Goal: Book appointment/travel/reservation

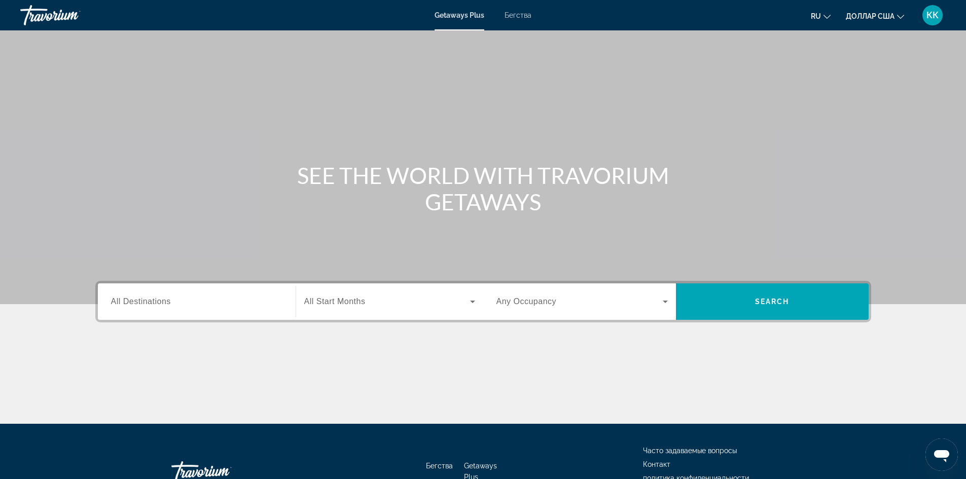
click at [149, 306] on input "Destination All Destinations" at bounding box center [196, 302] width 171 height 12
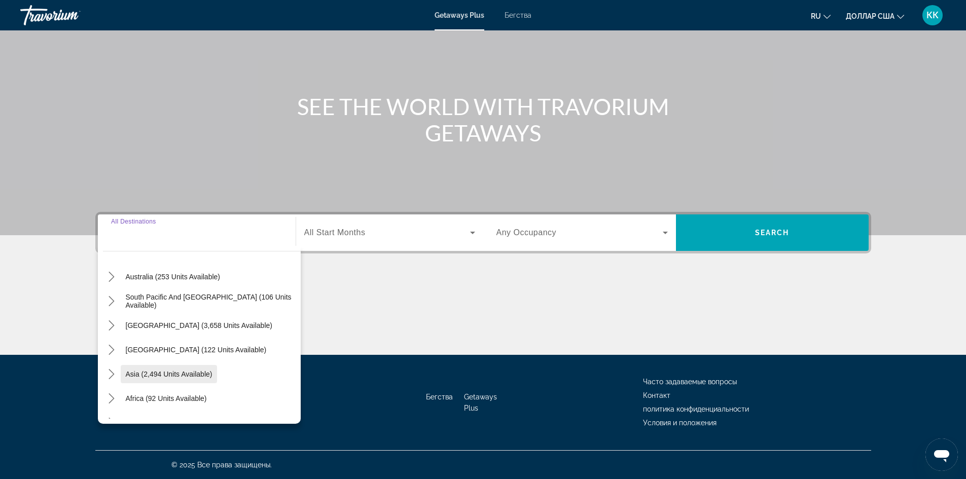
scroll to position [152, 0]
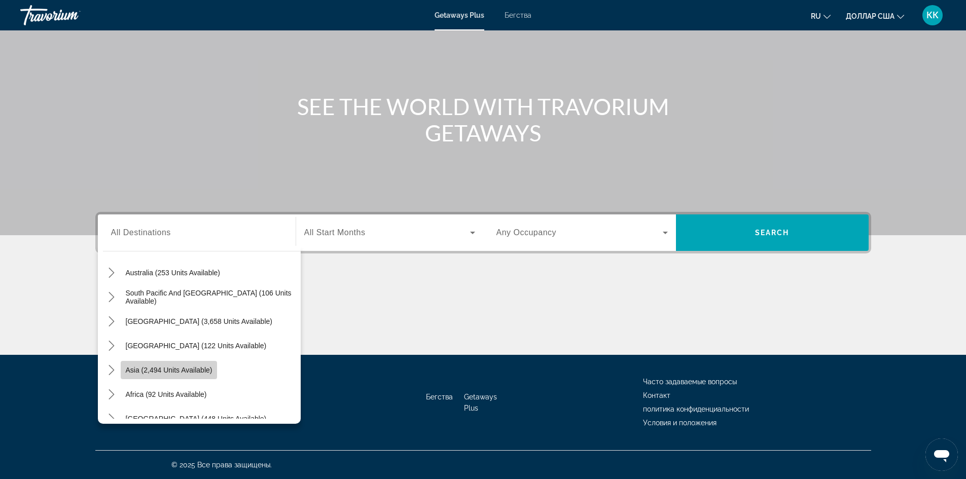
click at [202, 369] on span "Asia (2,494 units available)" at bounding box center [169, 370] width 87 height 8
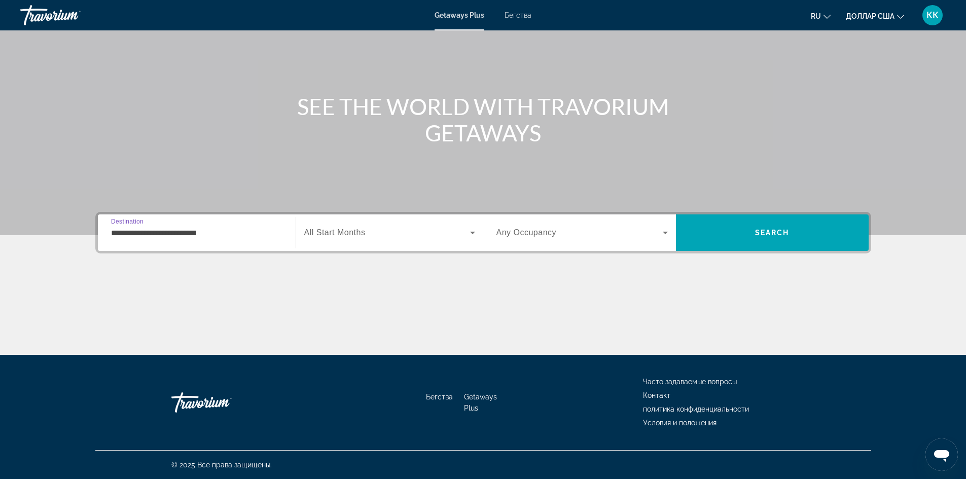
click at [176, 232] on input "**********" at bounding box center [196, 233] width 171 height 12
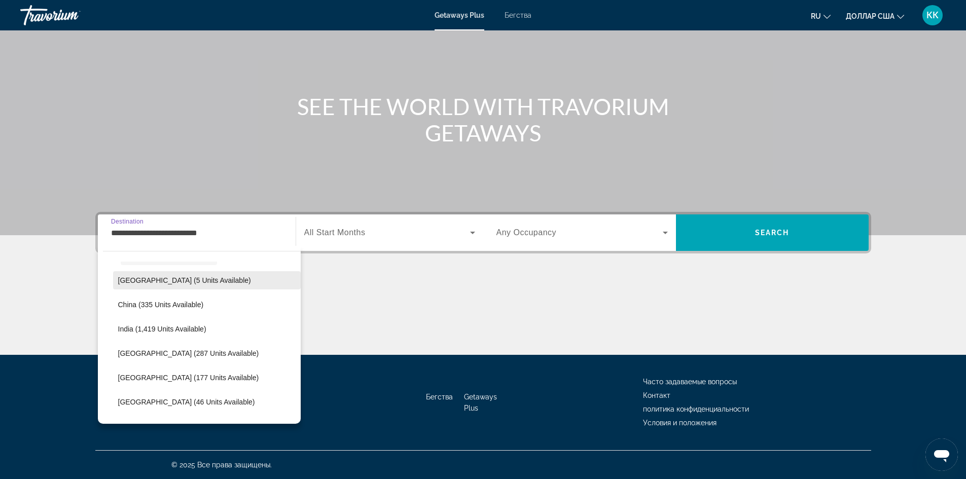
scroll to position [283, 0]
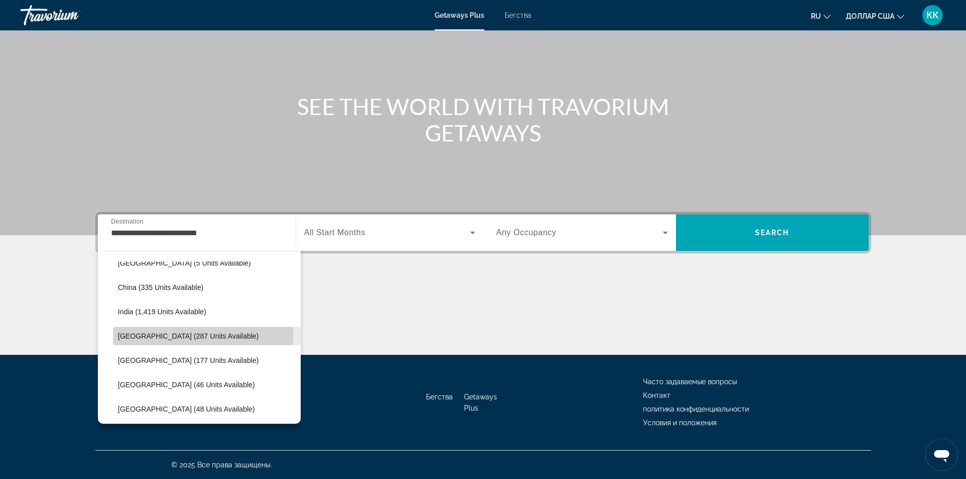
click at [203, 335] on span "[GEOGRAPHIC_DATA] (287 units available)" at bounding box center [188, 336] width 141 height 8
type input "**********"
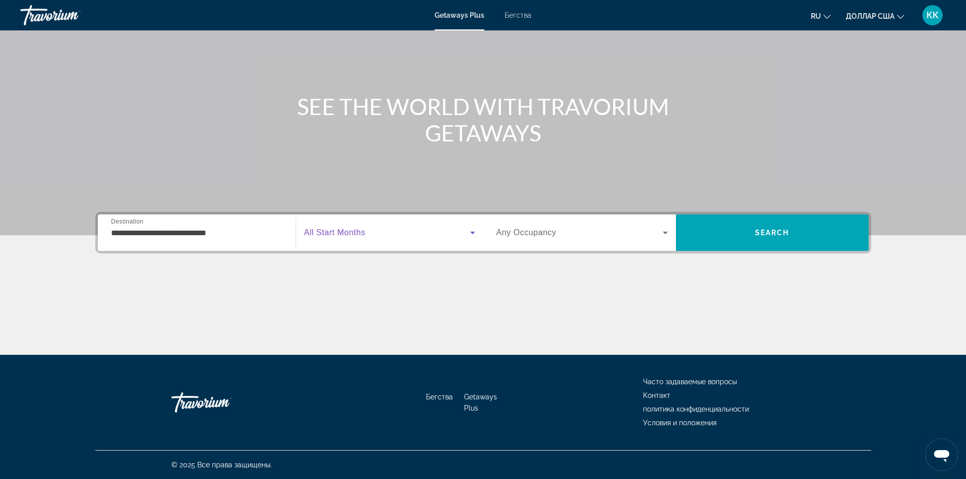
click at [474, 231] on icon "Виджет поиска" at bounding box center [472, 233] width 12 height 12
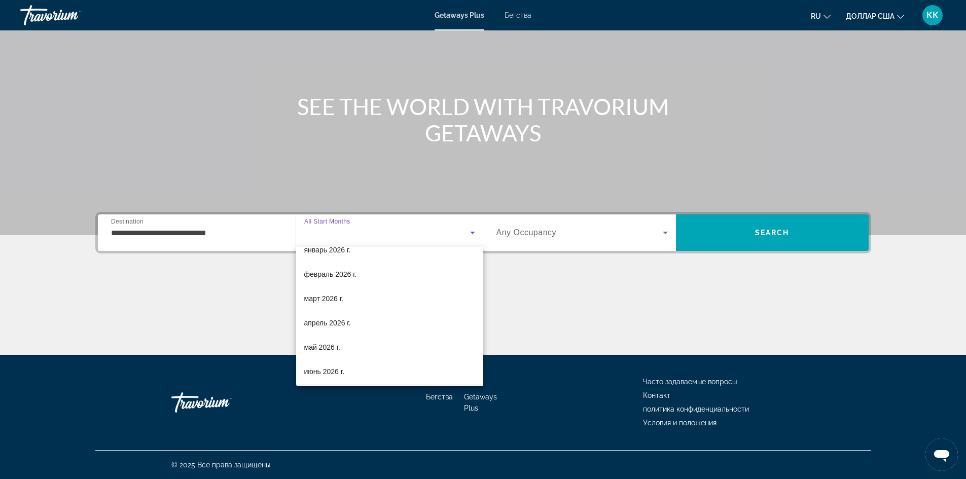
scroll to position [152, 0]
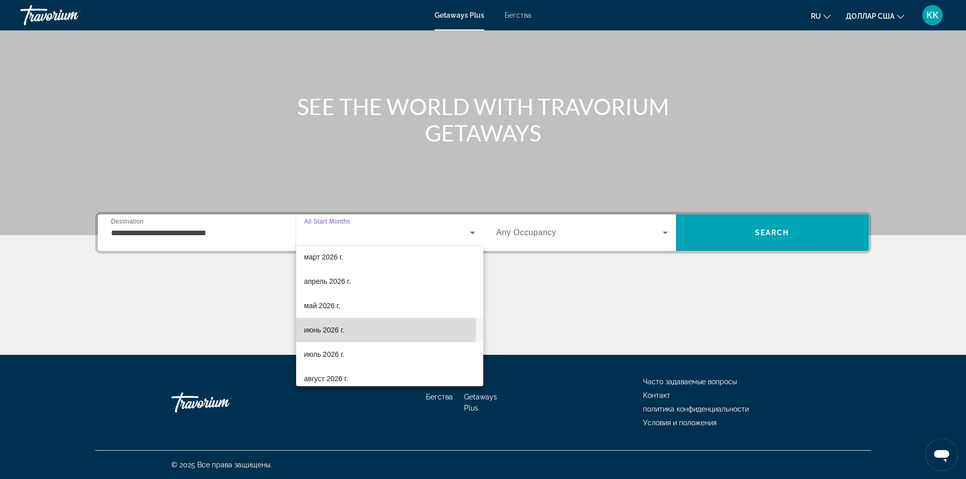
click at [366, 329] on mat-option "июнь 2026 г." at bounding box center [389, 330] width 187 height 24
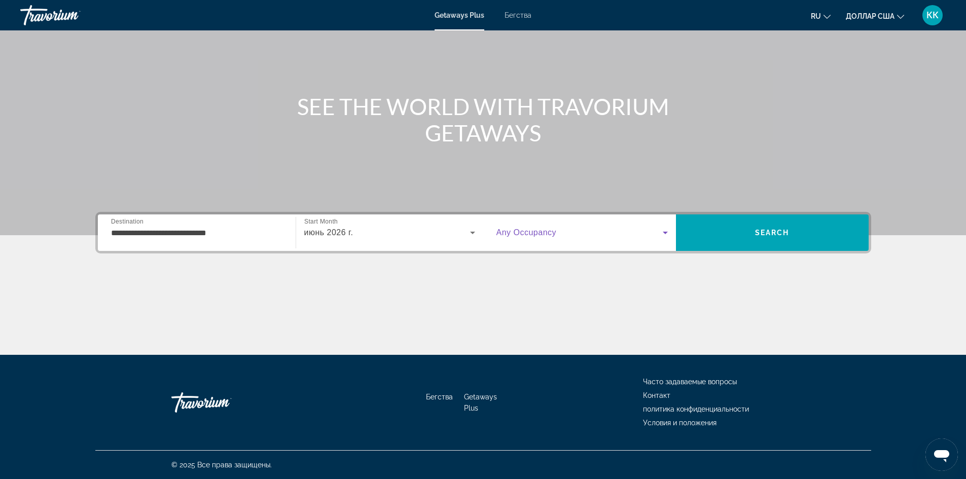
click at [668, 232] on icon "Виджет поиска" at bounding box center [665, 233] width 12 height 12
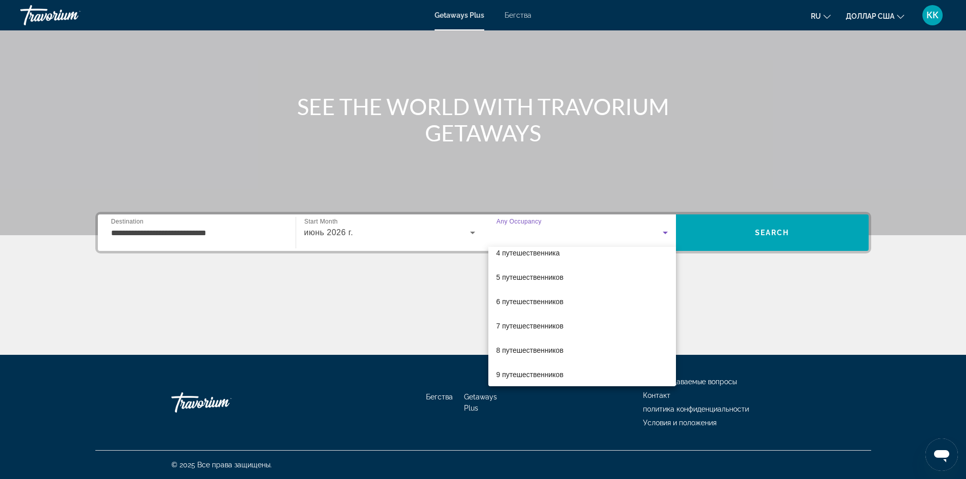
scroll to position [101, 0]
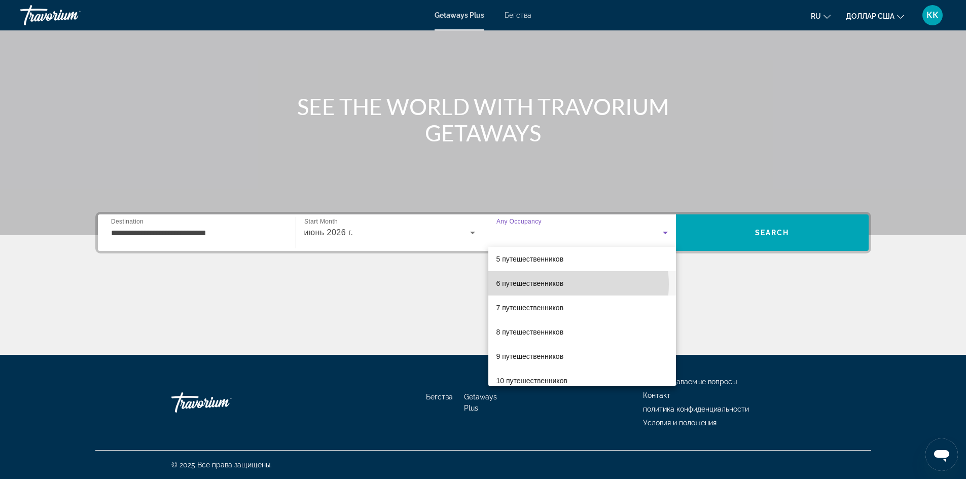
click at [563, 284] on font "6 путешественников" at bounding box center [529, 283] width 67 height 8
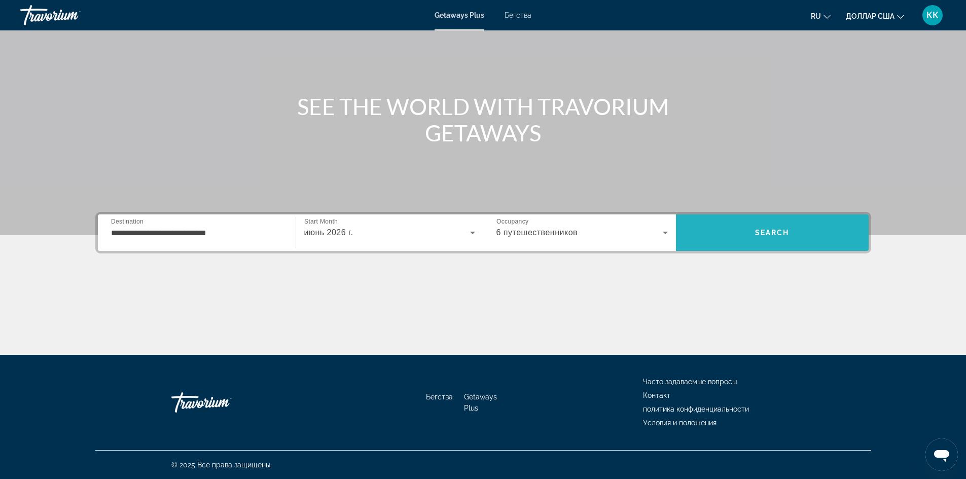
click at [772, 235] on span "Search" at bounding box center [772, 233] width 34 height 8
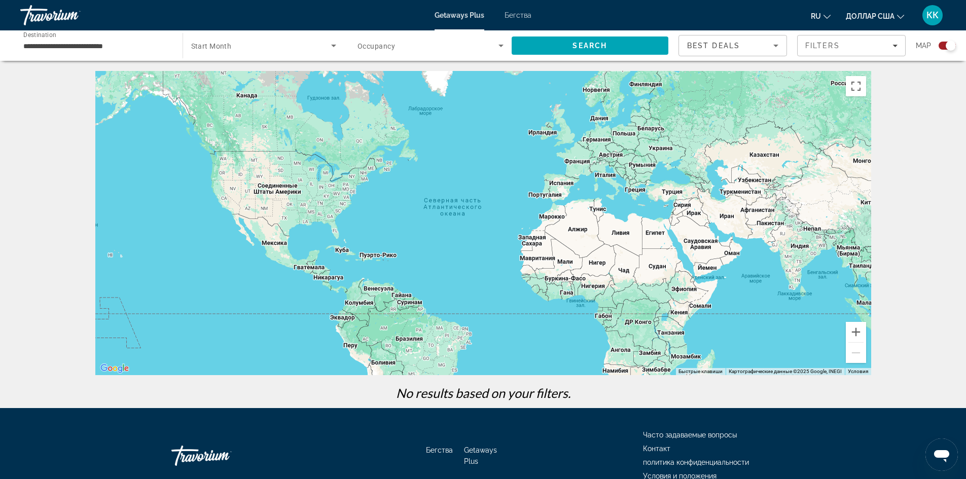
click at [523, 12] on font "Бегства" at bounding box center [518, 15] width 27 height 8
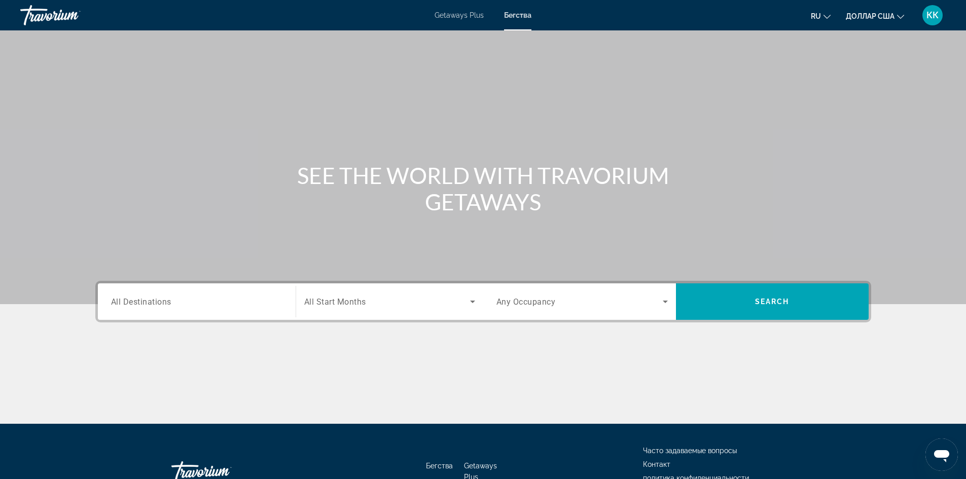
click at [135, 302] on span "All Destinations" at bounding box center [141, 302] width 60 height 10
click at [135, 302] on input "Destination All Destinations" at bounding box center [196, 302] width 171 height 12
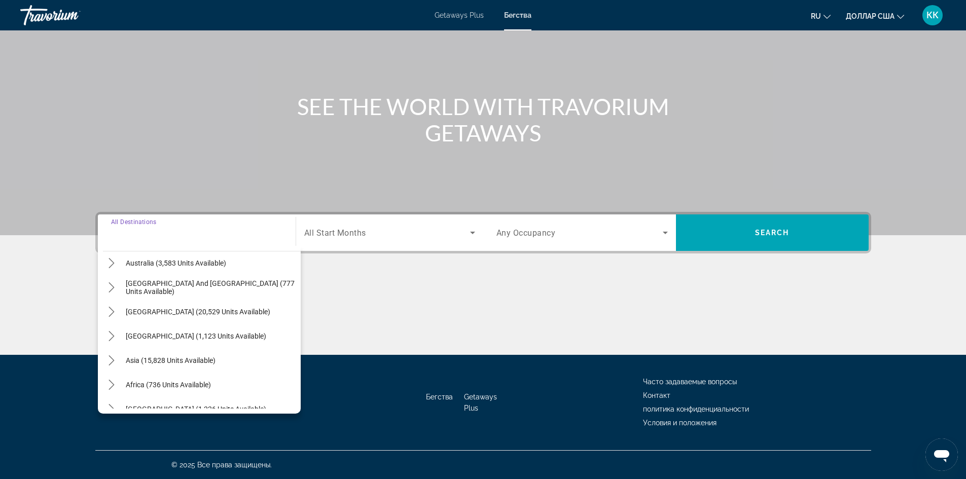
scroll to position [152, 0]
click at [177, 359] on span "Asia (15,828 units available)" at bounding box center [171, 360] width 90 height 8
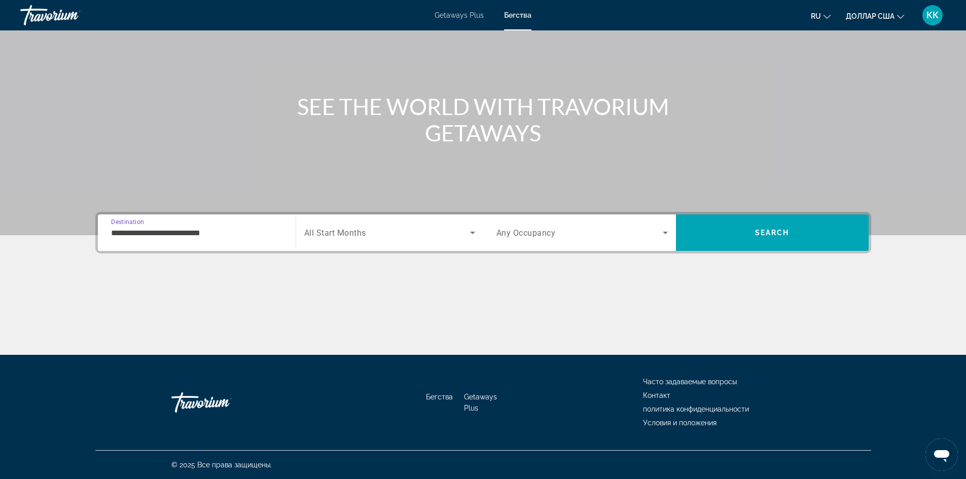
click at [173, 232] on input "**********" at bounding box center [196, 233] width 171 height 12
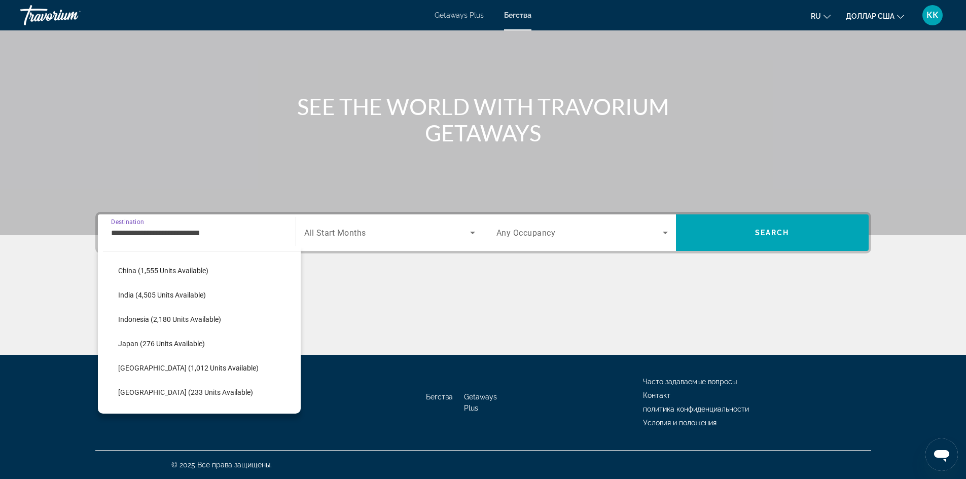
scroll to position [334, 0]
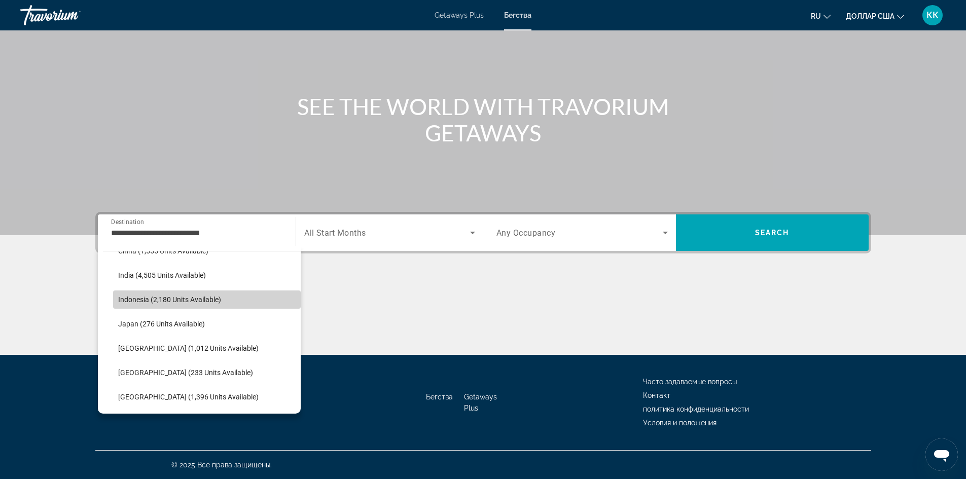
click at [209, 297] on span "Indonesia (2,180 units available)" at bounding box center [169, 300] width 103 height 8
type input "**********"
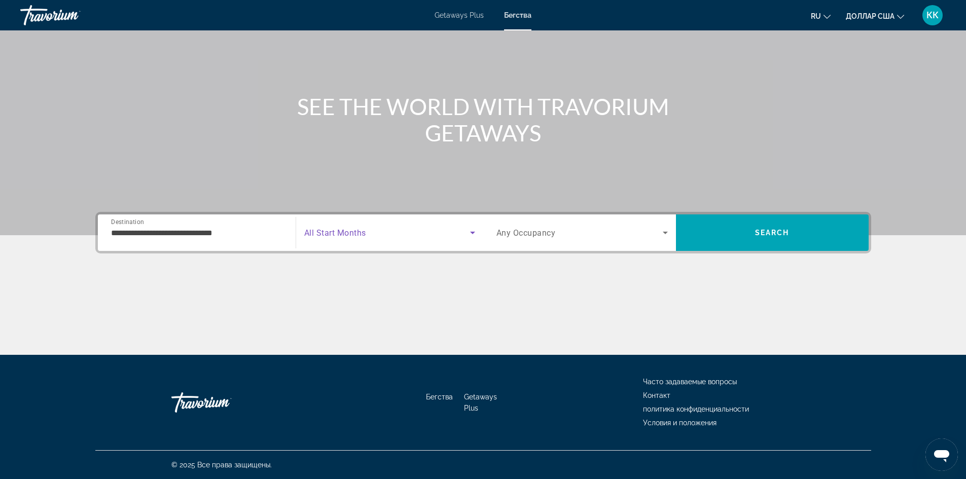
click at [475, 229] on icon "Search widget" at bounding box center [472, 233] width 12 height 12
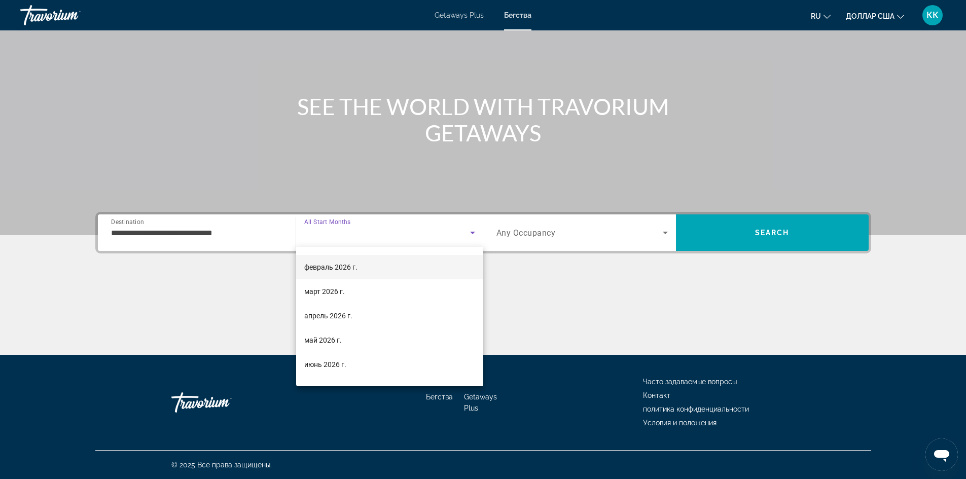
scroll to position [152, 0]
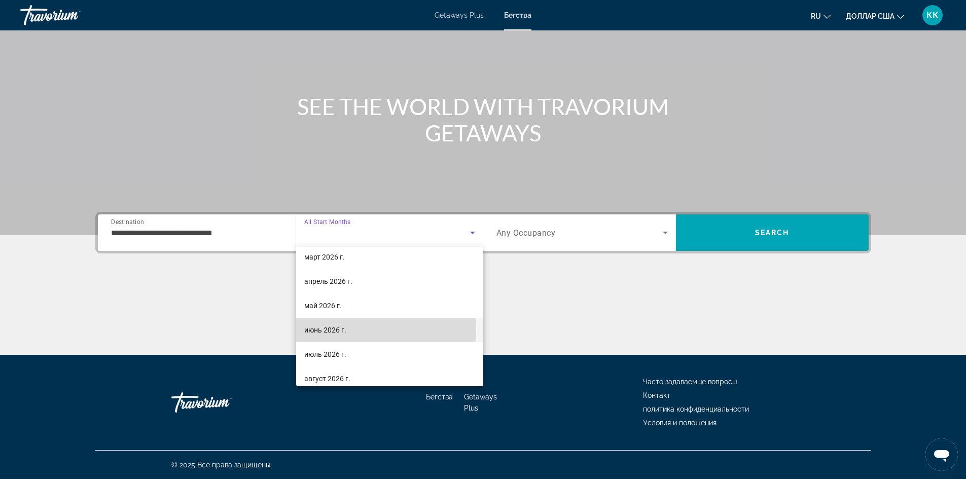
click at [356, 329] on mat-option "июнь 2026 г." at bounding box center [389, 330] width 187 height 24
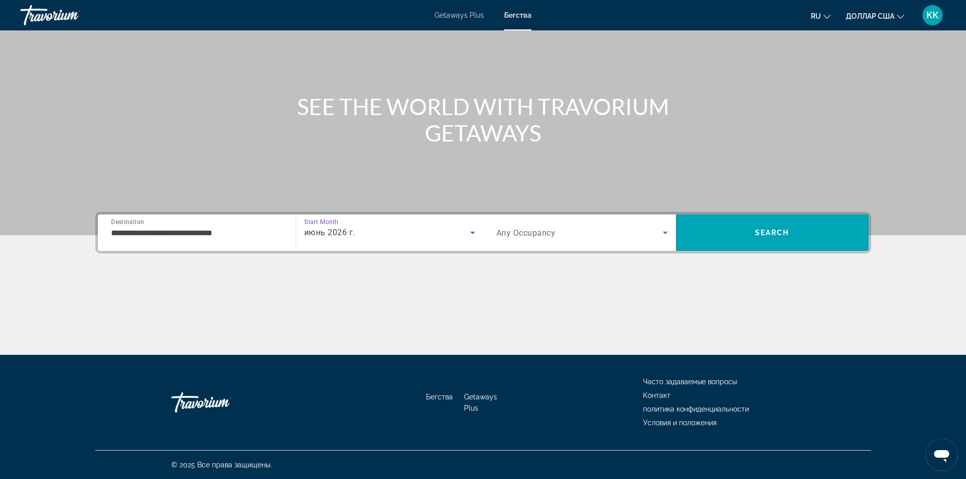
click at [666, 231] on icon "Search widget" at bounding box center [665, 233] width 12 height 12
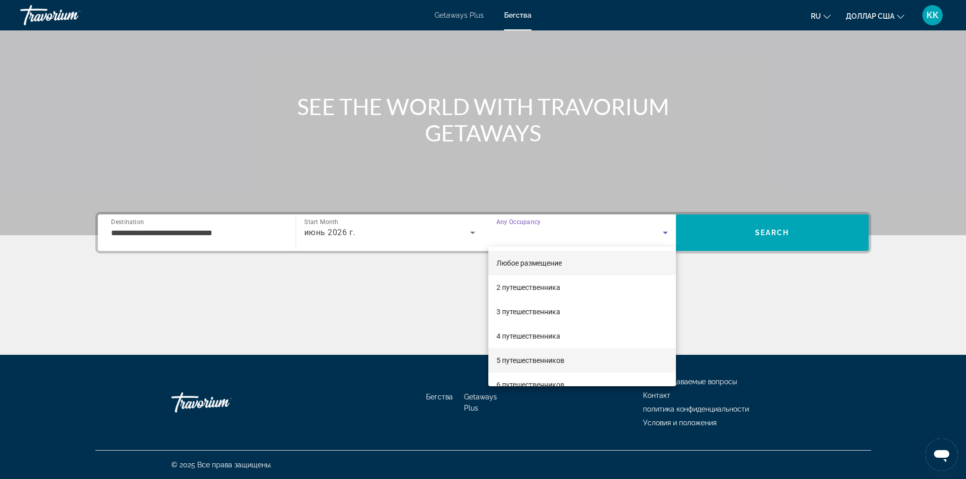
scroll to position [51, 0]
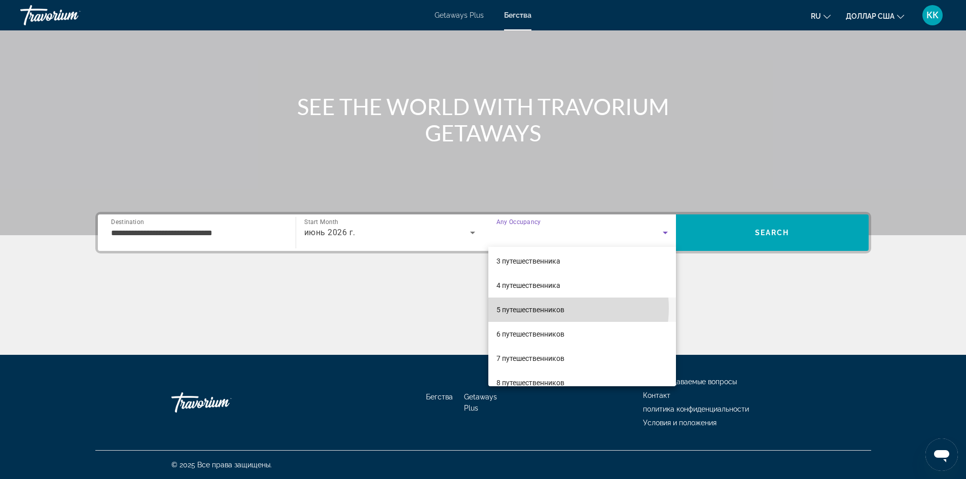
click at [557, 308] on font "5 путешественников" at bounding box center [530, 310] width 68 height 8
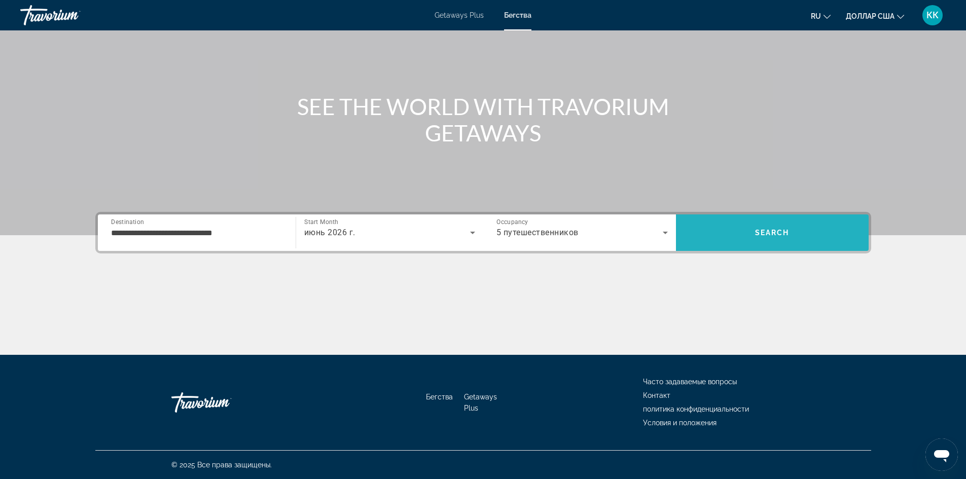
click at [809, 230] on span "Search" at bounding box center [772, 233] width 193 height 24
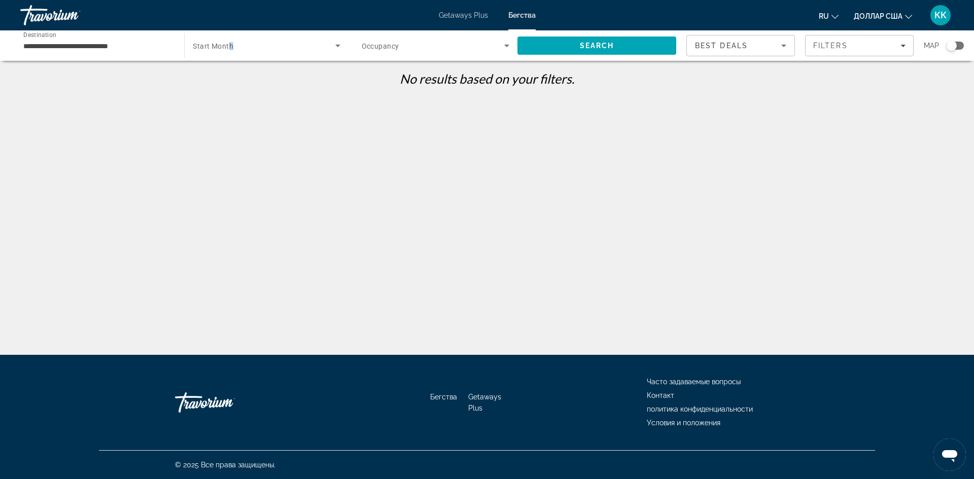
click at [231, 46] on span "Start Month" at bounding box center [213, 46] width 41 height 8
click at [337, 47] on div at bounding box center [487, 239] width 974 height 479
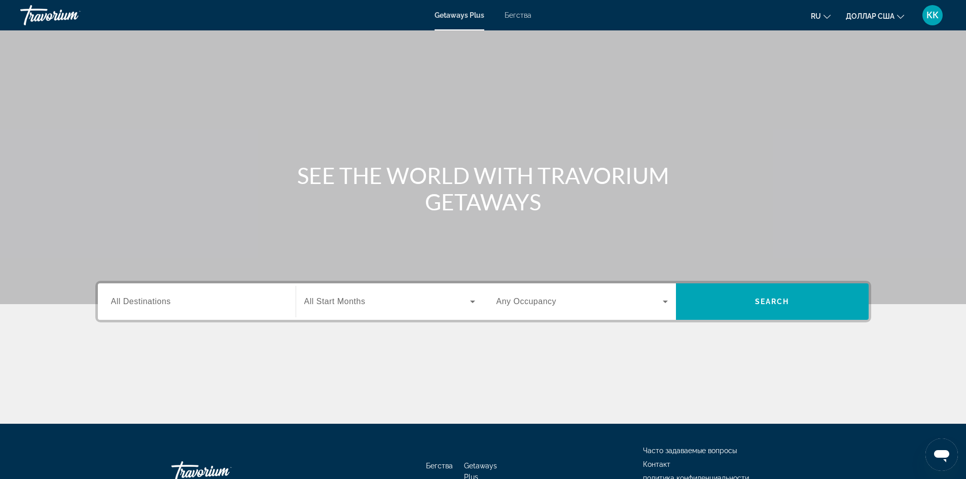
click at [524, 14] on font "Бегства" at bounding box center [518, 15] width 27 height 8
click at [146, 292] on div "Search widget" at bounding box center [196, 301] width 171 height 29
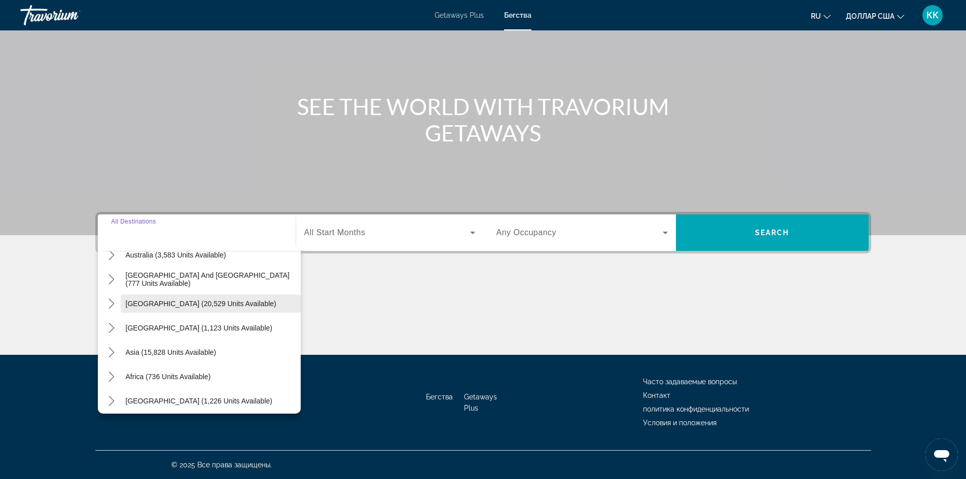
scroll to position [164, 0]
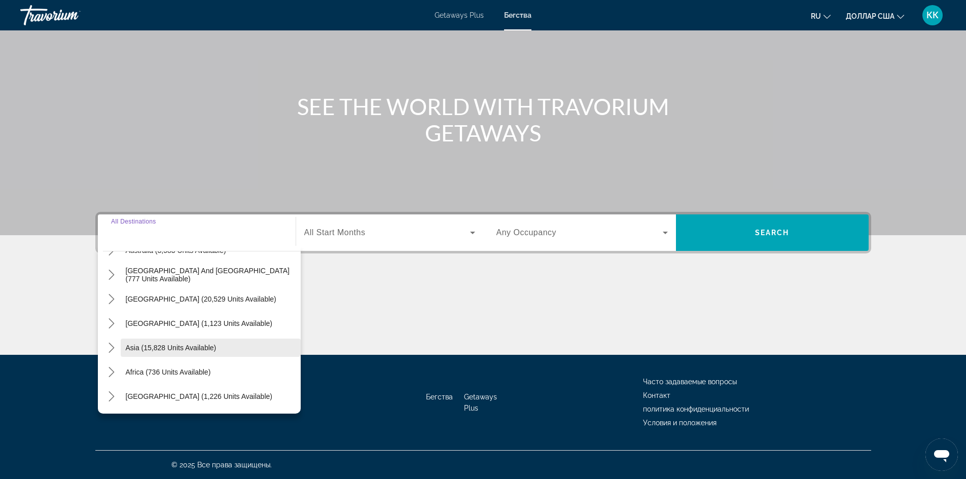
click at [163, 348] on span "Asia (15,828 units available)" at bounding box center [171, 348] width 91 height 8
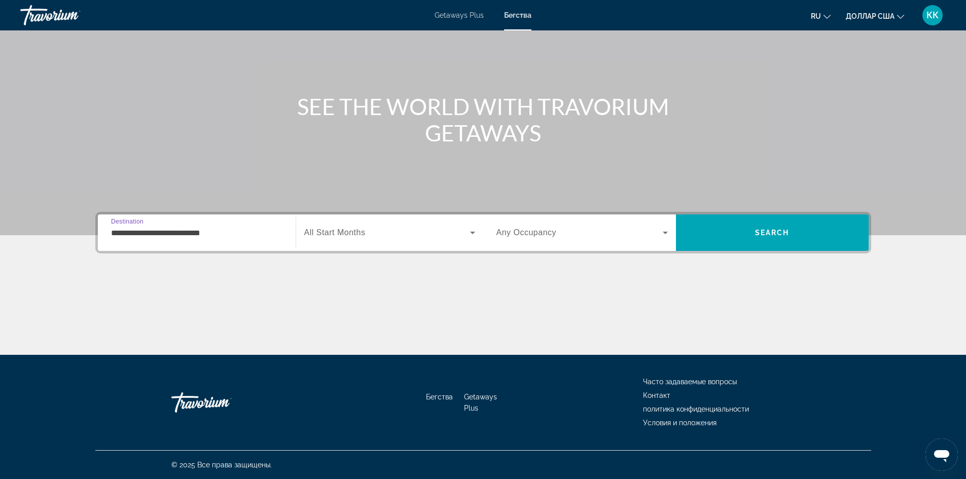
click at [178, 232] on input "**********" at bounding box center [196, 233] width 171 height 12
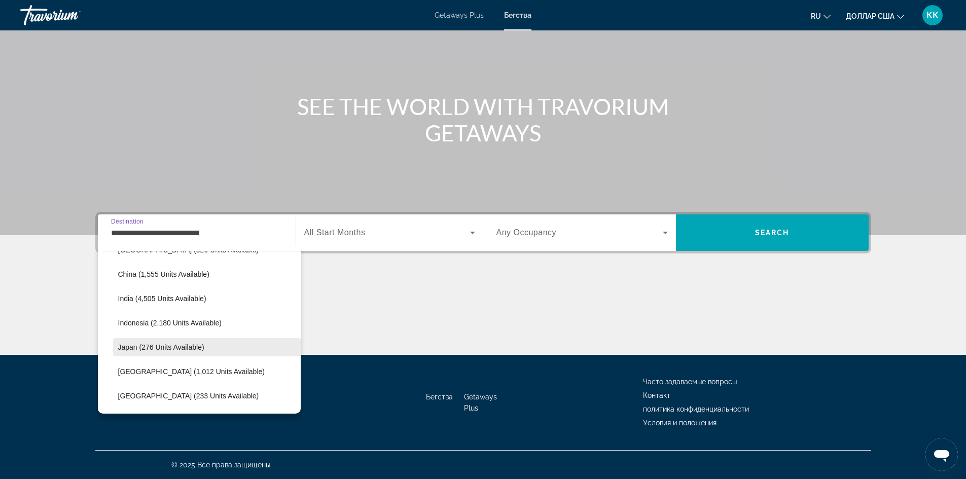
scroll to position [334, 0]
click at [160, 298] on span "Indonesia (2,180 units available)" at bounding box center [169, 300] width 103 height 8
type input "**********"
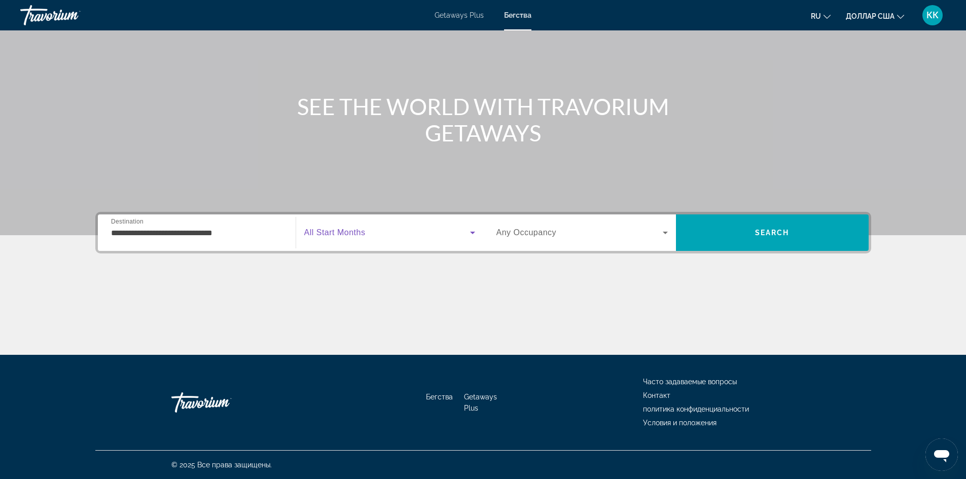
click at [472, 232] on icon "Search widget" at bounding box center [472, 233] width 5 height 3
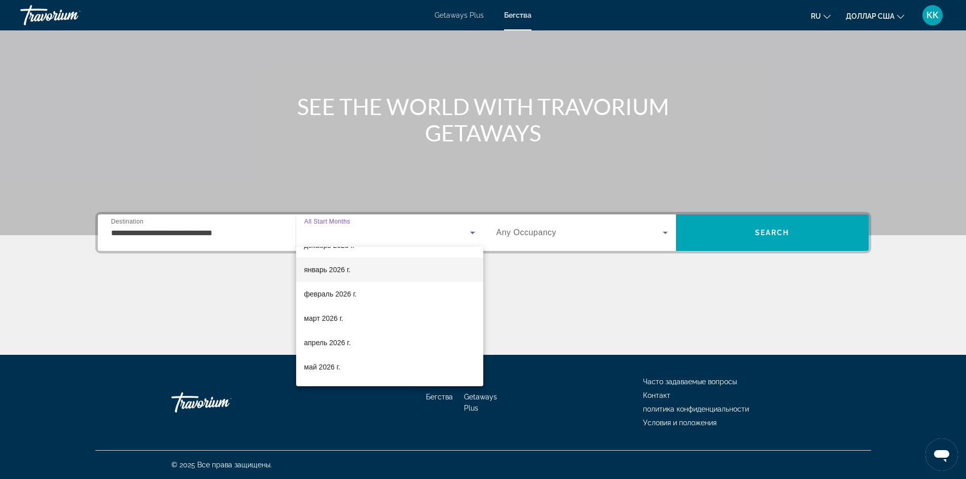
scroll to position [101, 0]
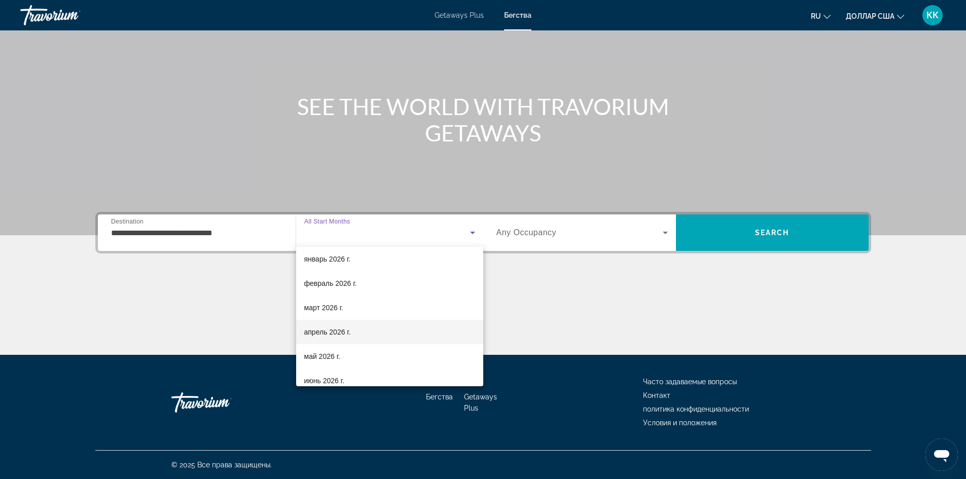
click at [341, 334] on font "апрель 2026 г." at bounding box center [327, 332] width 47 height 8
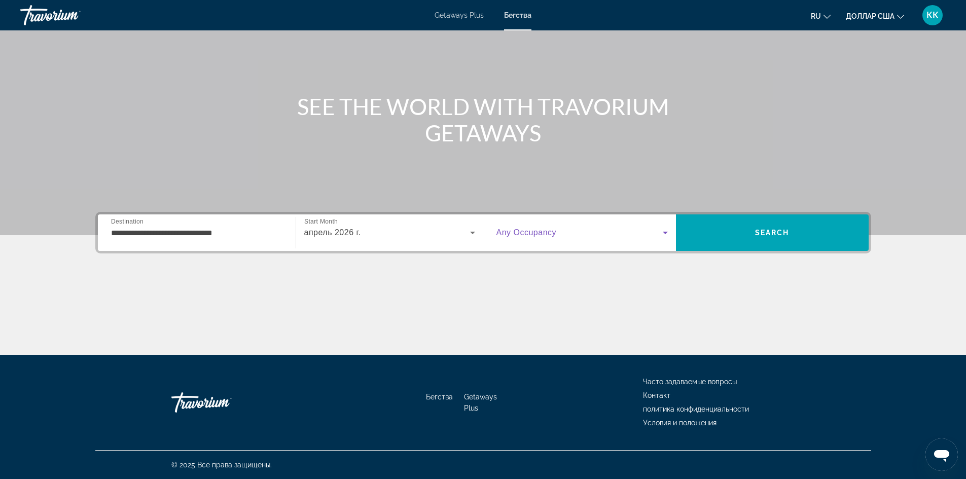
click at [666, 232] on icon "Search widget" at bounding box center [665, 233] width 5 height 3
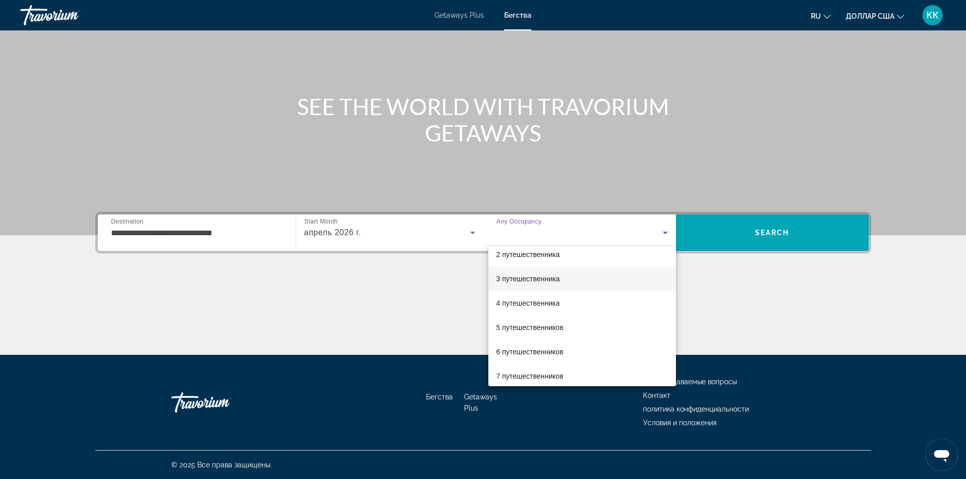
scroll to position [51, 0]
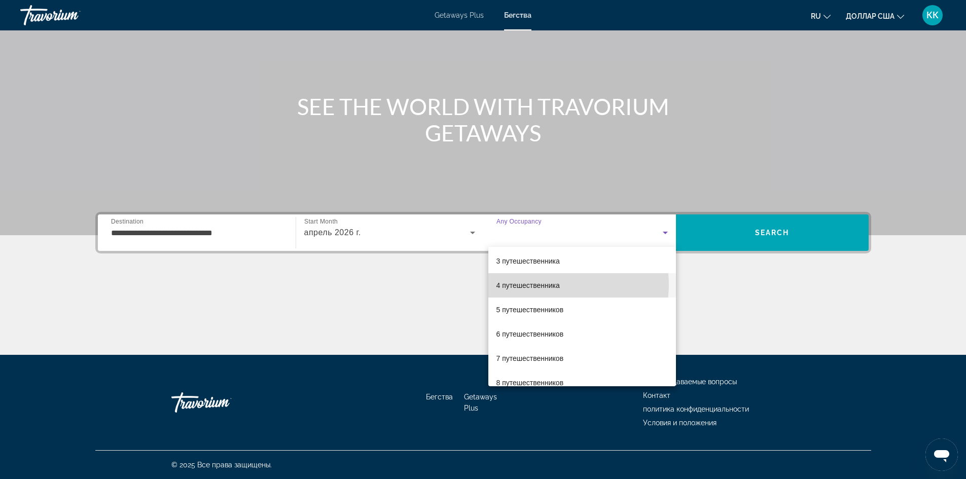
click at [552, 284] on font "4 путешественника" at bounding box center [527, 285] width 63 height 8
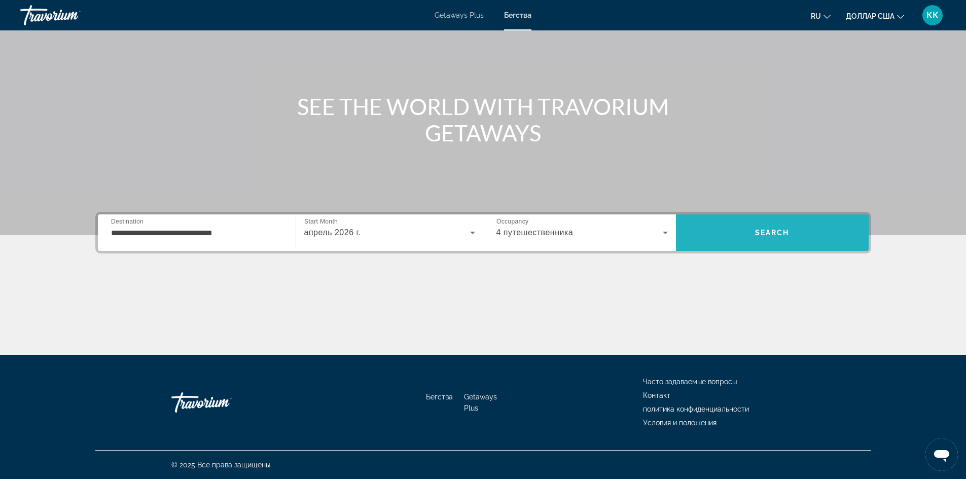
click at [757, 227] on span "Search" at bounding box center [772, 233] width 193 height 24
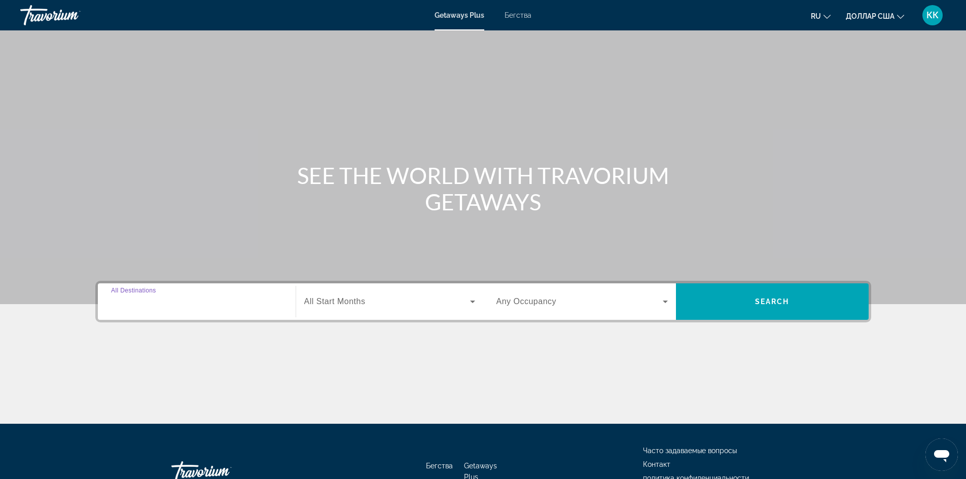
click at [211, 299] on input "Destination All Destinations" at bounding box center [196, 302] width 171 height 12
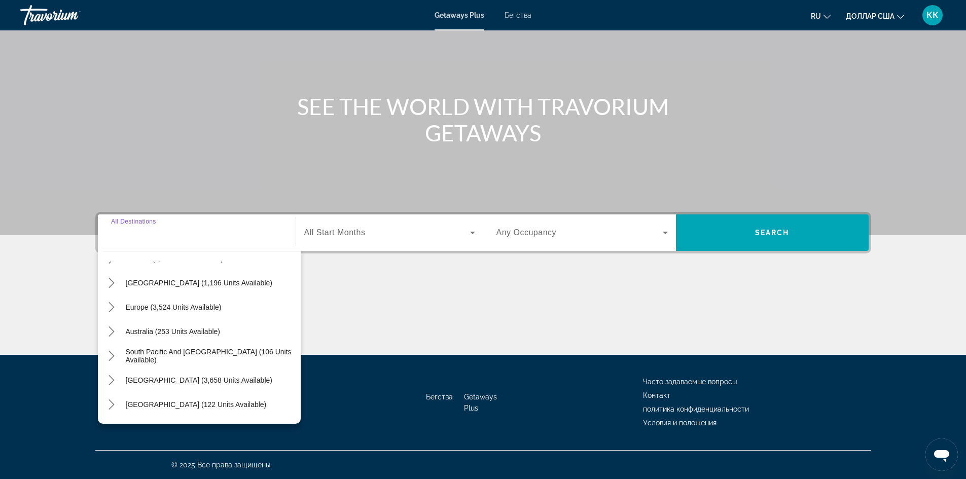
scroll to position [152, 0]
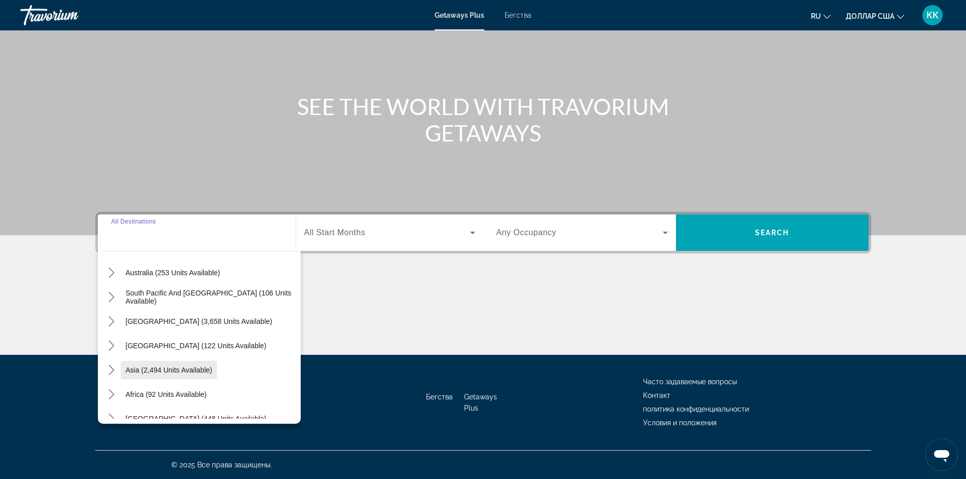
click at [183, 371] on span "Asia (2,494 units available)" at bounding box center [169, 370] width 87 height 8
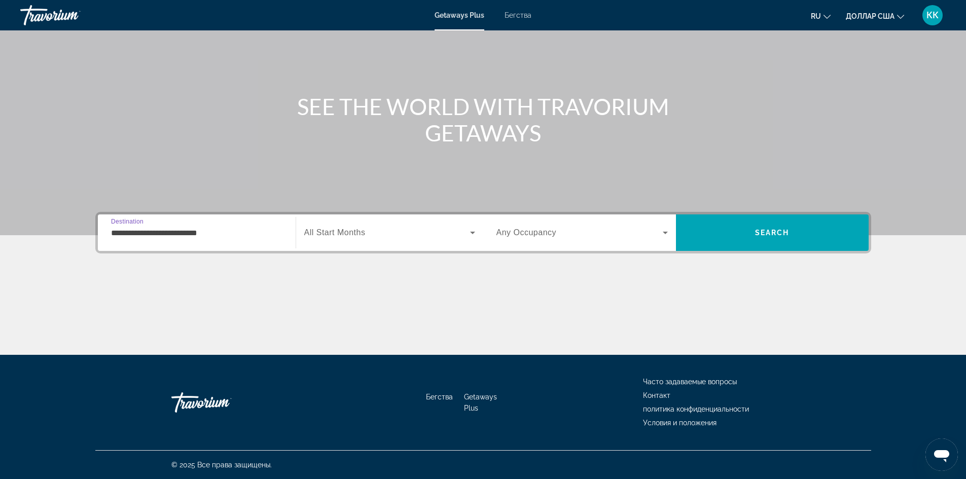
click at [201, 232] on input "**********" at bounding box center [196, 233] width 171 height 12
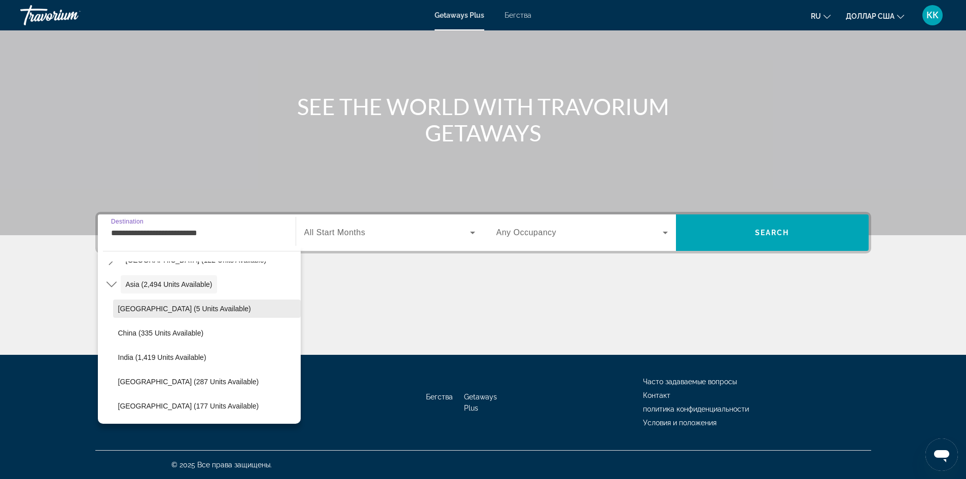
scroll to position [283, 0]
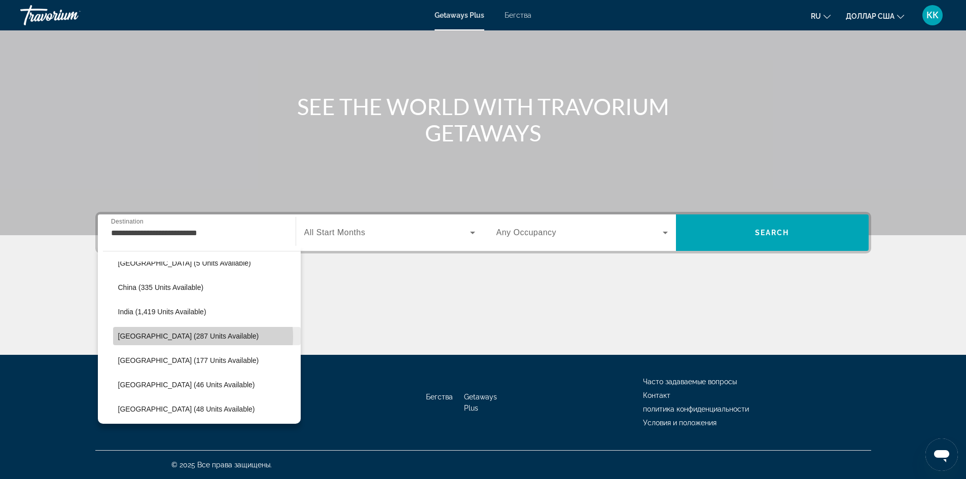
click at [197, 337] on span "[GEOGRAPHIC_DATA] (287 units available)" at bounding box center [188, 336] width 141 height 8
type input "**********"
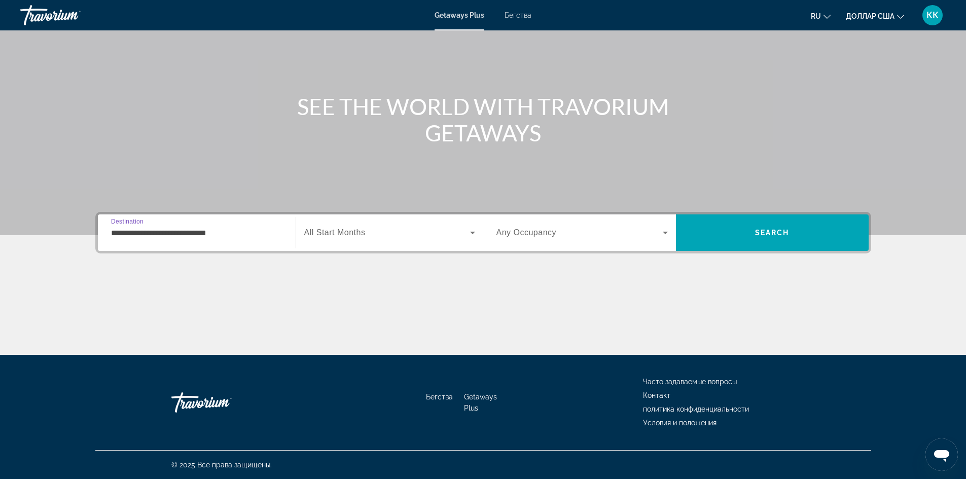
click at [231, 231] on input "**********" at bounding box center [196, 233] width 171 height 12
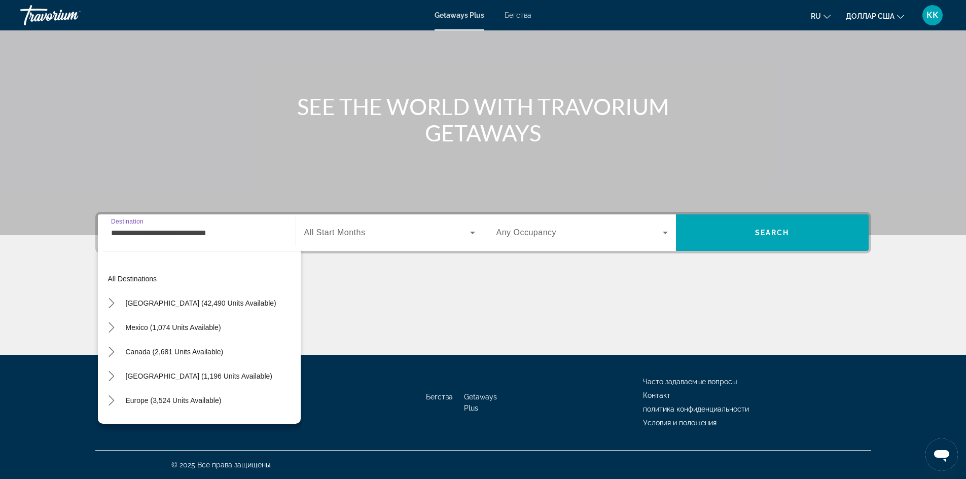
scroll to position [279, 0]
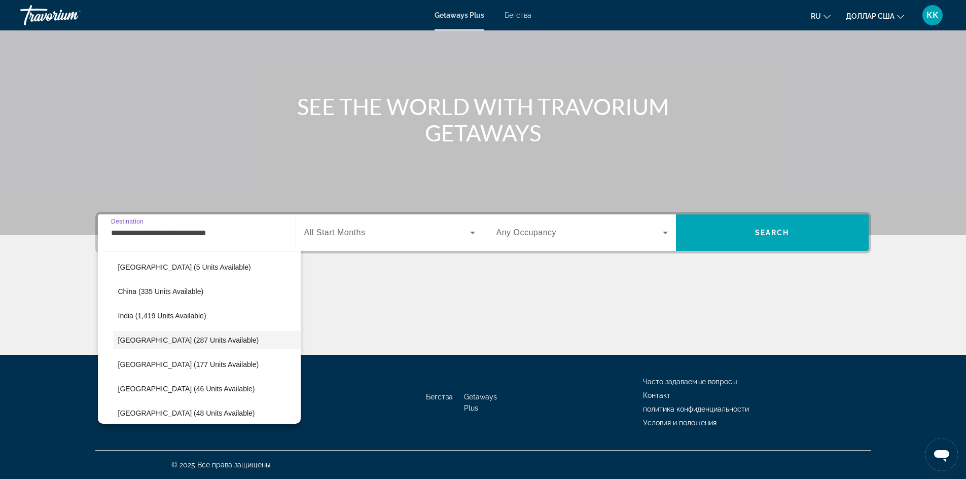
click at [231, 231] on input "**********" at bounding box center [196, 233] width 171 height 12
click at [231, 230] on input "**********" at bounding box center [196, 233] width 171 height 12
click at [342, 231] on span "All Start Months" at bounding box center [334, 232] width 61 height 9
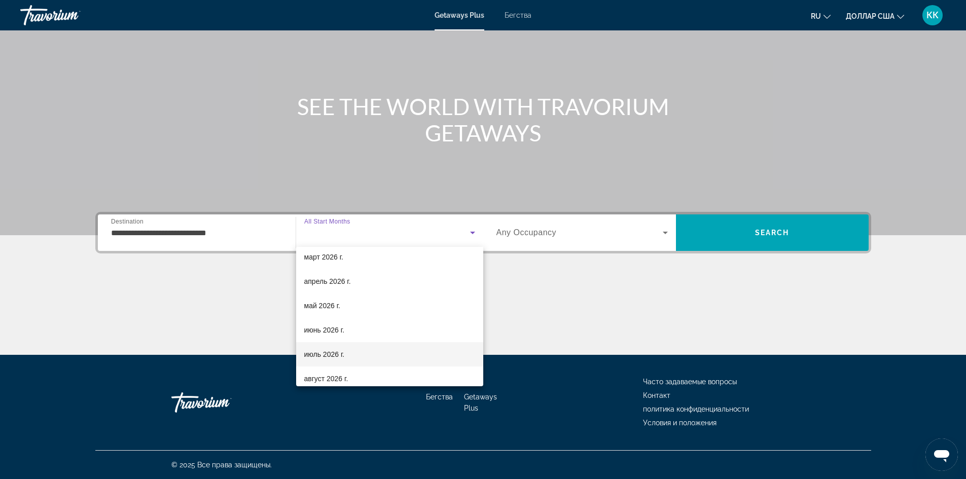
scroll to position [203, 0]
click at [376, 333] on mat-option "август 2026 г." at bounding box center [389, 328] width 187 height 24
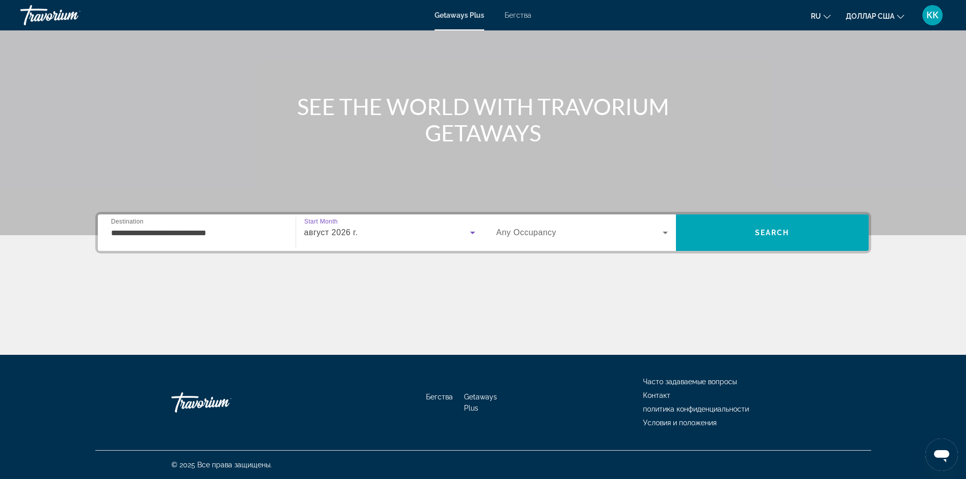
click at [665, 231] on icon "Виджет поиска" at bounding box center [665, 233] width 12 height 12
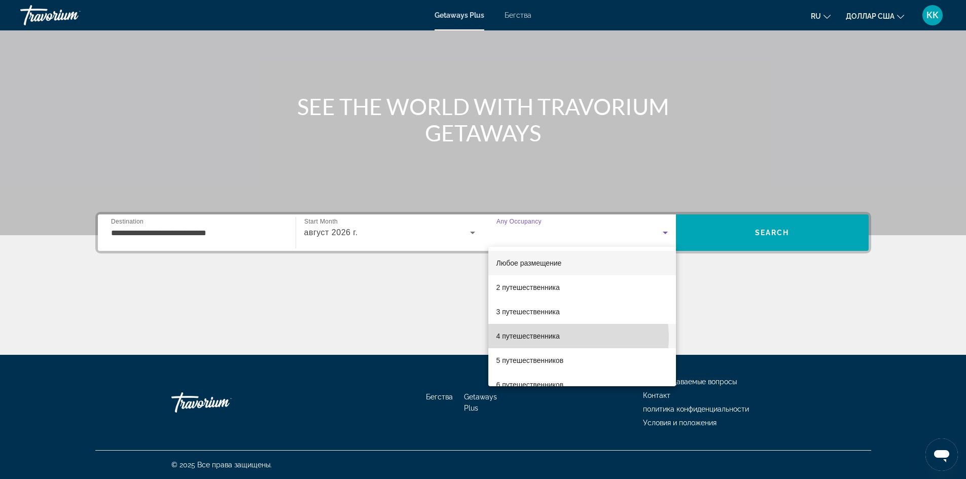
click at [569, 337] on mat-option "4 путешественника" at bounding box center [582, 336] width 188 height 24
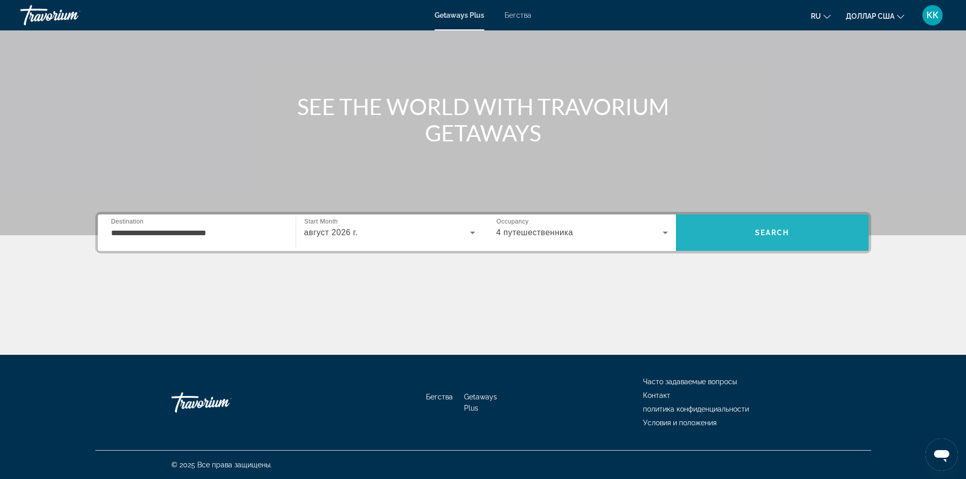
click at [786, 231] on span "Search" at bounding box center [772, 233] width 34 height 8
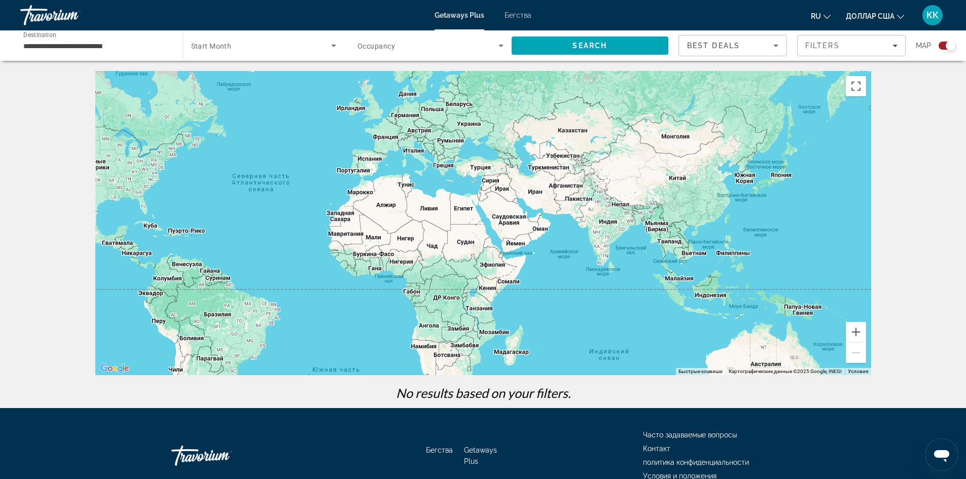
drag, startPoint x: 803, startPoint y: 261, endPoint x: 601, endPoint y: 246, distance: 202.3
click at [609, 236] on div "Основное содержание" at bounding box center [483, 223] width 776 height 304
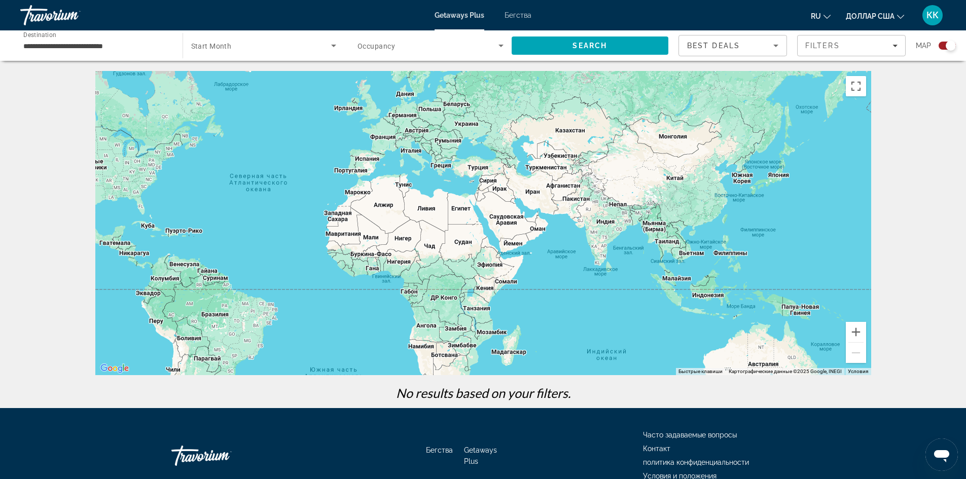
click at [708, 296] on div "Основное содержание" at bounding box center [483, 223] width 776 height 304
click at [708, 297] on div "Основное содержание" at bounding box center [483, 223] width 776 height 304
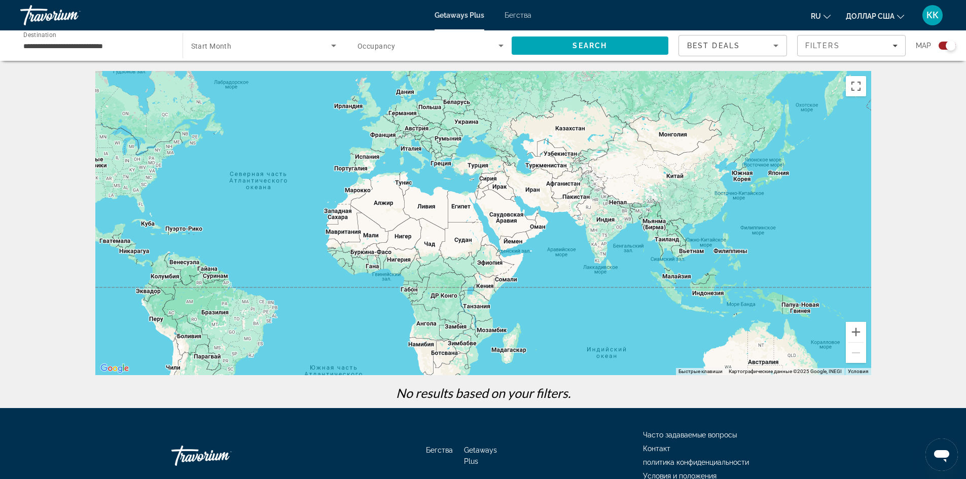
click at [708, 293] on div "Основное содержание" at bounding box center [483, 223] width 776 height 304
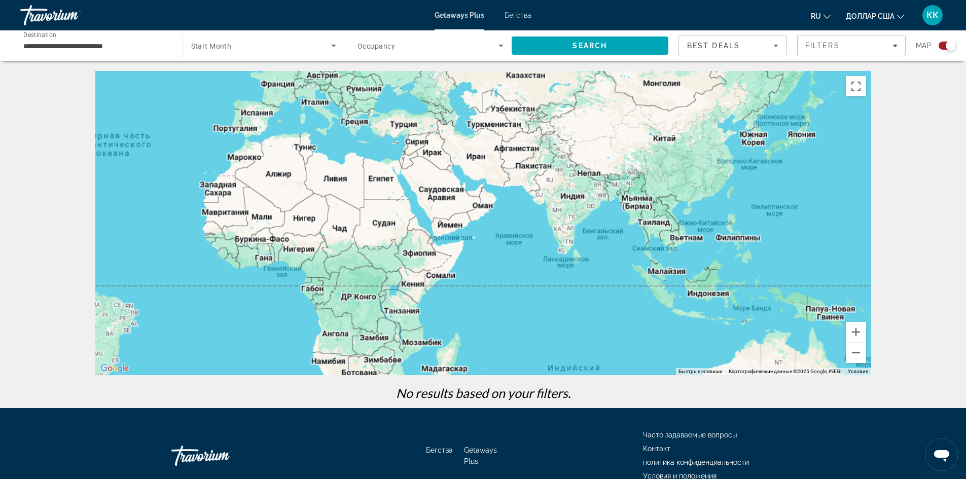
click at [708, 293] on div "Основное содержание" at bounding box center [483, 223] width 776 height 304
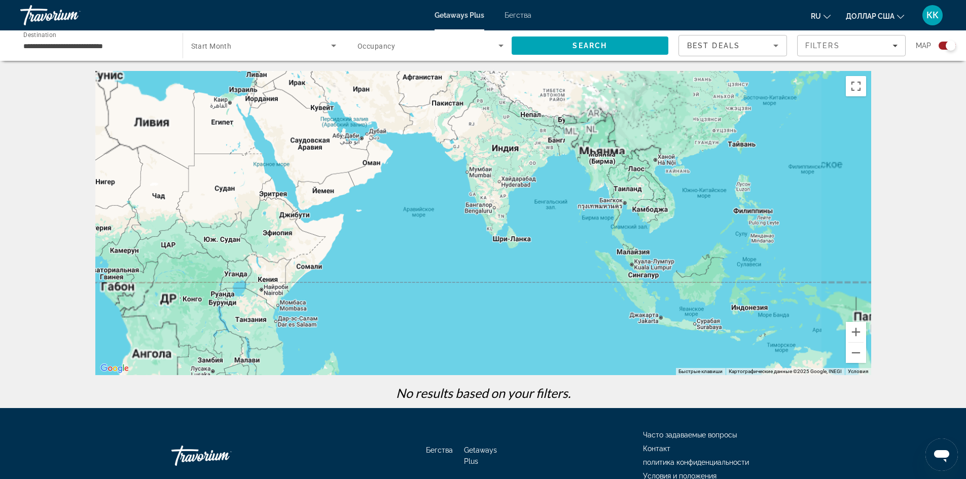
click at [708, 293] on div "Основное содержание" at bounding box center [483, 223] width 776 height 304
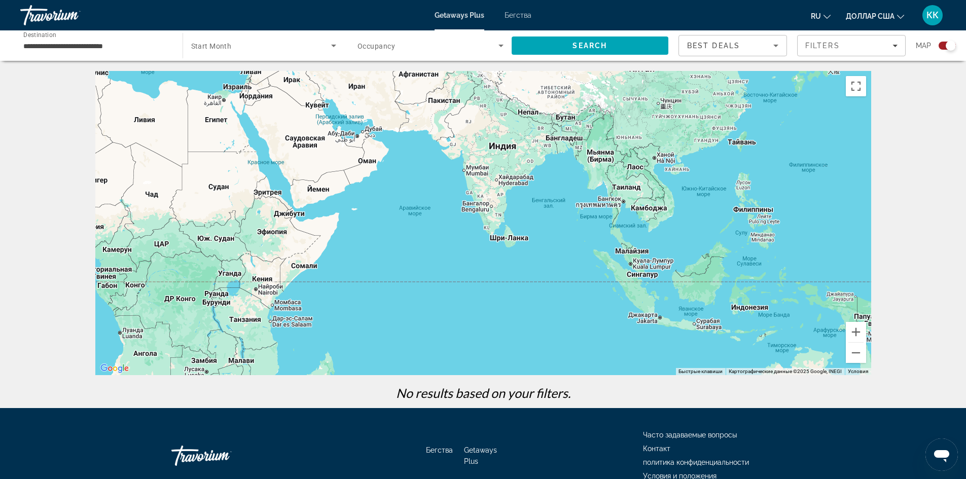
click at [708, 293] on div "Основное содержание" at bounding box center [483, 223] width 776 height 304
click at [745, 304] on div "Основное содержание" at bounding box center [483, 223] width 776 height 304
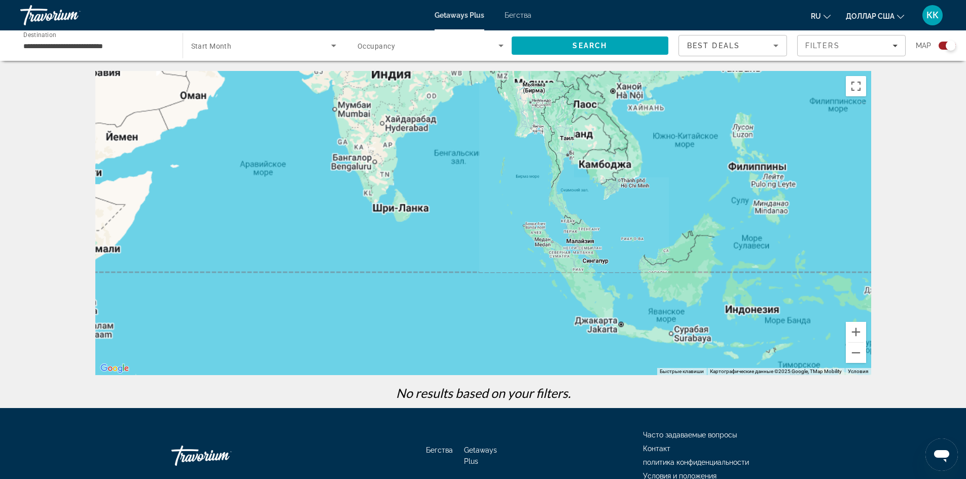
click at [745, 304] on div "Основное содержание" at bounding box center [483, 223] width 776 height 304
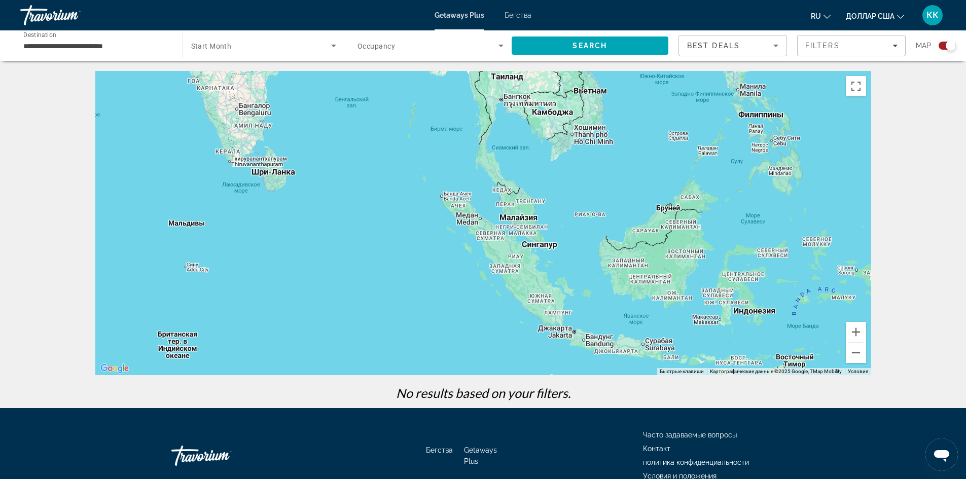
click at [745, 304] on div "Основное содержание" at bounding box center [483, 223] width 776 height 304
click at [754, 311] on div "Основное содержание" at bounding box center [483, 223] width 776 height 304
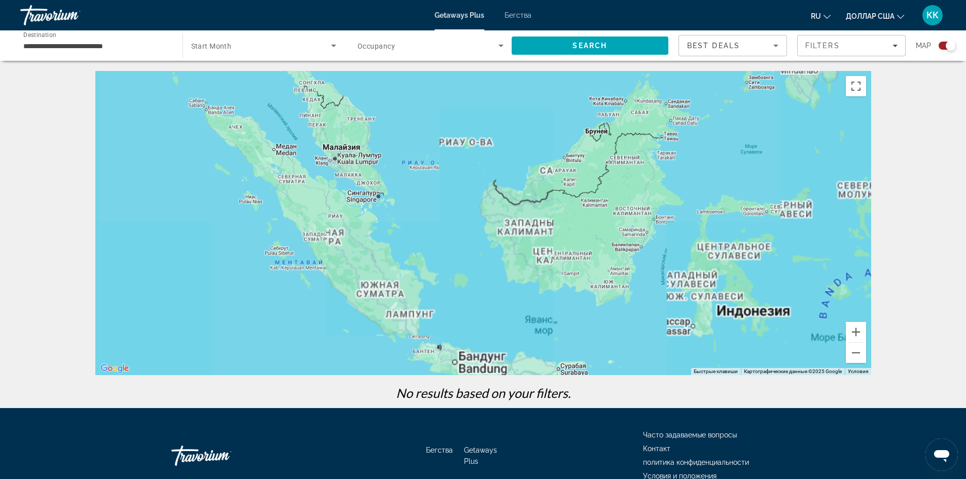
click at [754, 311] on div "Основное содержание" at bounding box center [483, 223] width 776 height 304
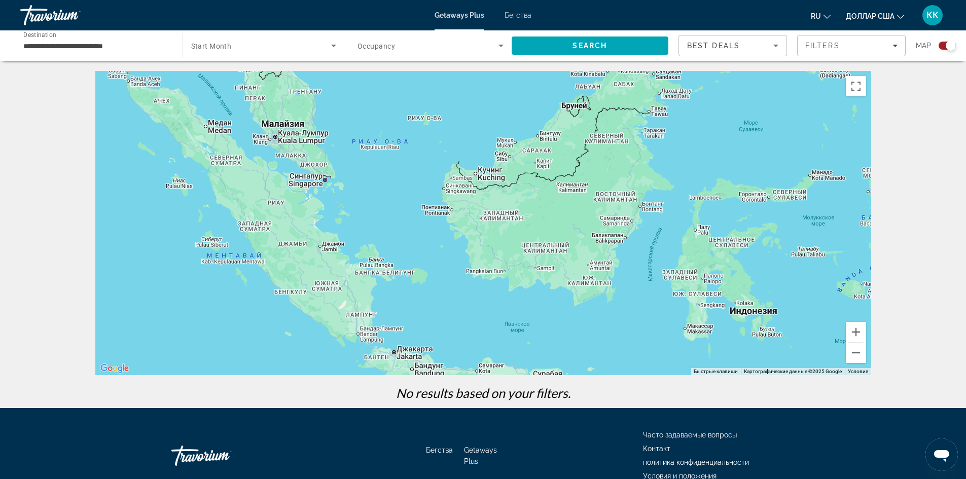
click at [754, 311] on div "Основное содержание" at bounding box center [483, 223] width 776 height 304
click at [753, 311] on div "Основное содержание" at bounding box center [483, 223] width 776 height 304
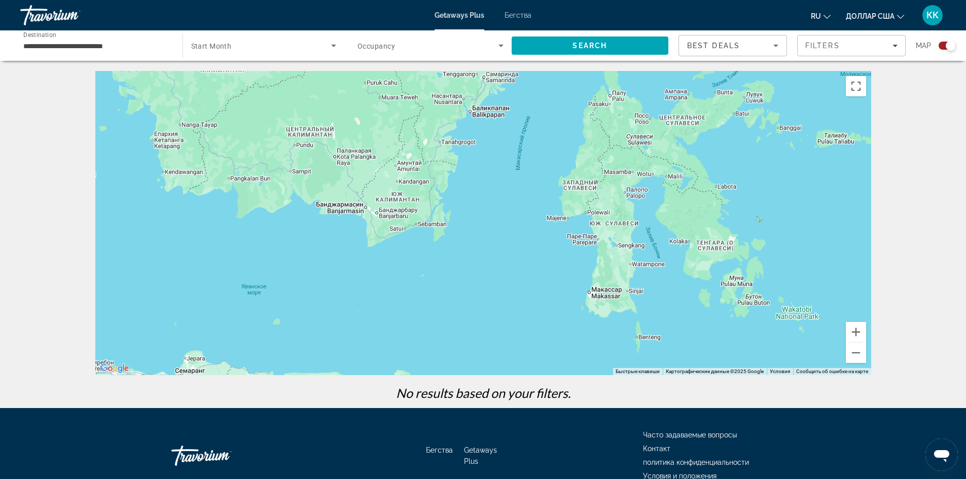
drag, startPoint x: 740, startPoint y: 303, endPoint x: 713, endPoint y: 248, distance: 61.0
click at [713, 248] on div "Основное содержание" at bounding box center [483, 223] width 776 height 304
click at [700, 231] on div "Основное содержание" at bounding box center [483, 223] width 776 height 304
click at [699, 231] on div "Основное содержание" at bounding box center [483, 223] width 776 height 304
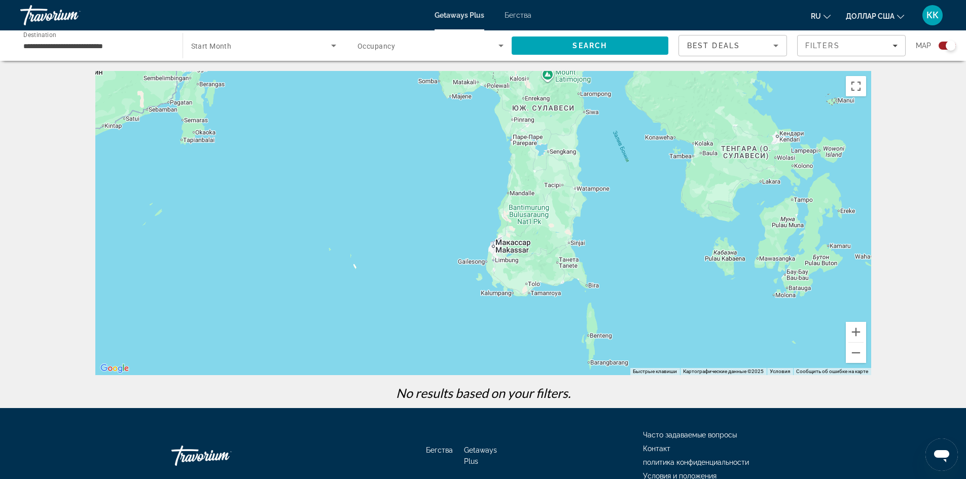
drag, startPoint x: 533, startPoint y: 282, endPoint x: 549, endPoint y: 174, distance: 109.6
click at [549, 174] on div "Основное содержание" at bounding box center [483, 223] width 776 height 304
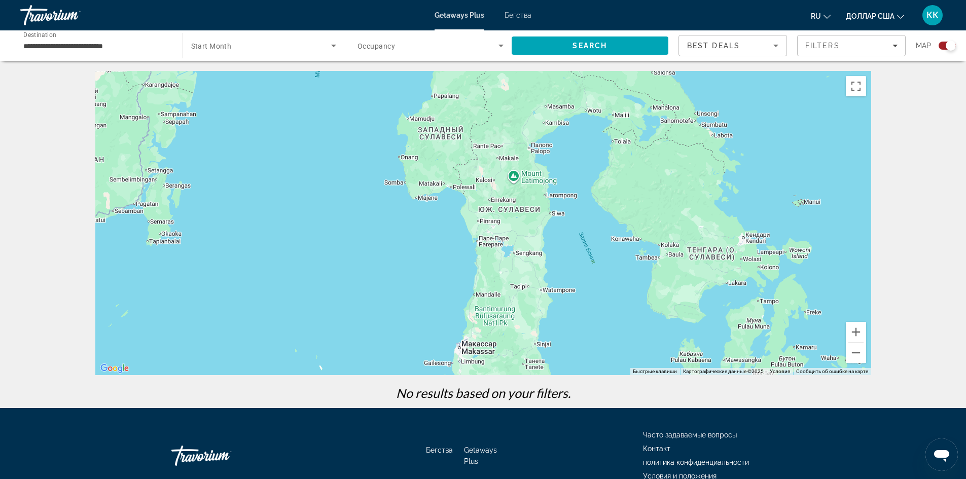
drag, startPoint x: 543, startPoint y: 194, endPoint x: 508, endPoint y: 296, distance: 107.8
click at [508, 296] on div "Основное содержание" at bounding box center [483, 223] width 776 height 304
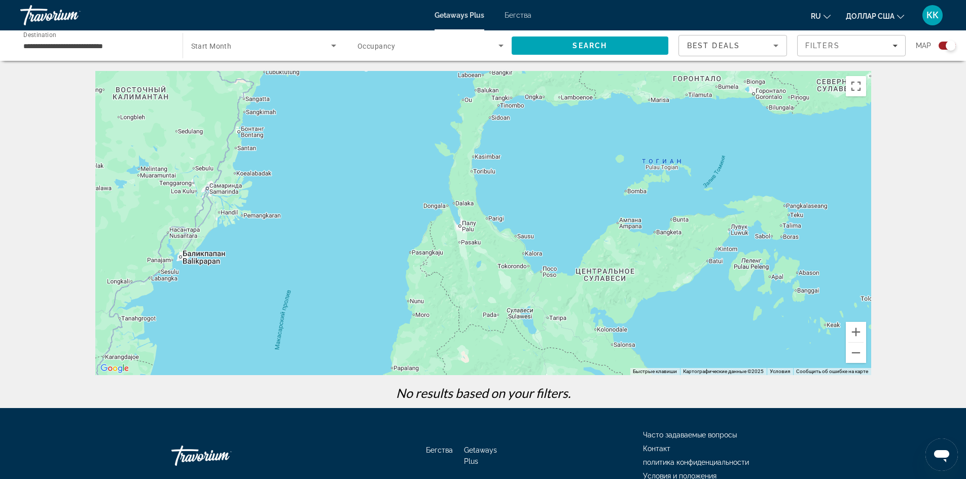
drag, startPoint x: 525, startPoint y: 89, endPoint x: 484, endPoint y: 359, distance: 273.9
click at [484, 359] on div "Основное содержание" at bounding box center [483, 223] width 776 height 304
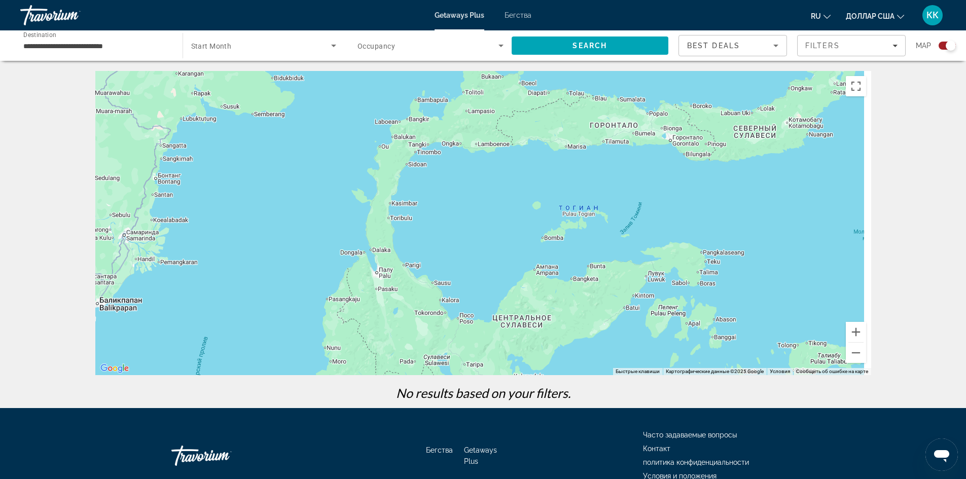
drag, startPoint x: 453, startPoint y: 174, endPoint x: 371, endPoint y: 225, distance: 96.5
click at [371, 225] on div "Основное содержание" at bounding box center [483, 223] width 776 height 304
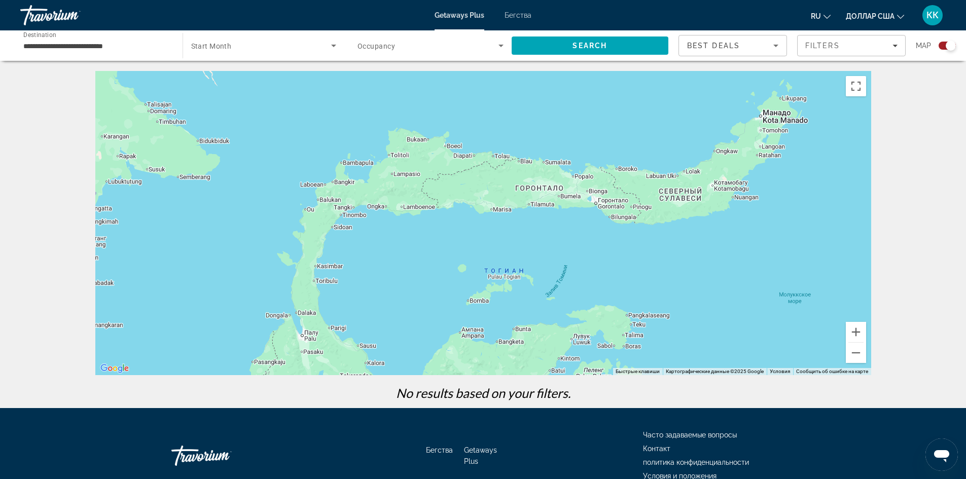
drag, startPoint x: 726, startPoint y: 129, endPoint x: 651, endPoint y: 193, distance: 98.9
click at [651, 193] on div "Основное содержание" at bounding box center [483, 223] width 776 height 304
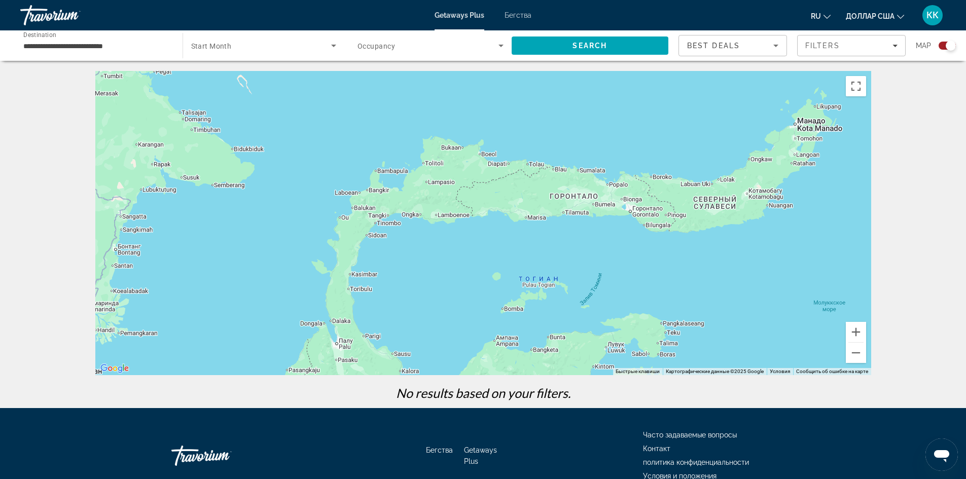
drag, startPoint x: 682, startPoint y: 207, endPoint x: 717, endPoint y: 215, distance: 36.3
click at [717, 215] on div "Основное содержание" at bounding box center [483, 223] width 776 height 304
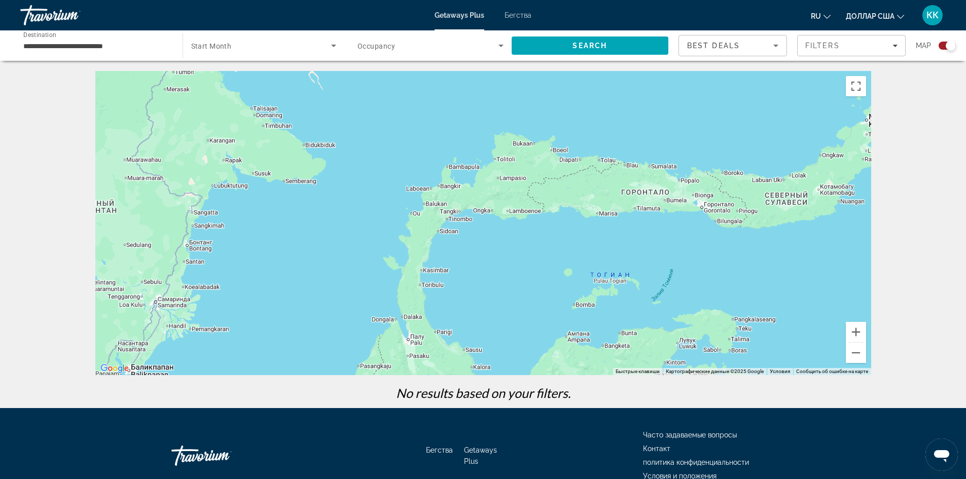
drag, startPoint x: 512, startPoint y: 187, endPoint x: 585, endPoint y: 183, distance: 73.1
click at [585, 183] on div "Основное содержание" at bounding box center [483, 223] width 776 height 304
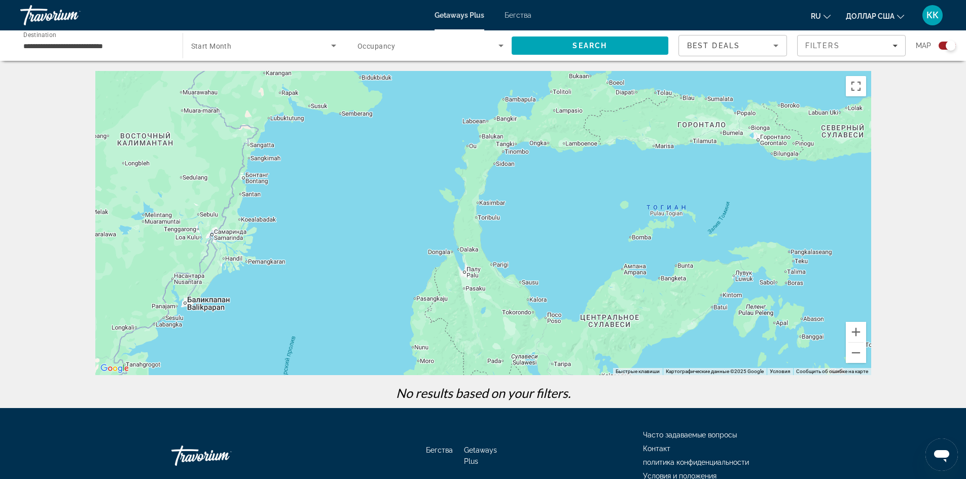
drag, startPoint x: 433, startPoint y: 228, endPoint x: 490, endPoint y: 160, distance: 88.8
click at [490, 160] on div "Основное содержание" at bounding box center [483, 223] width 776 height 304
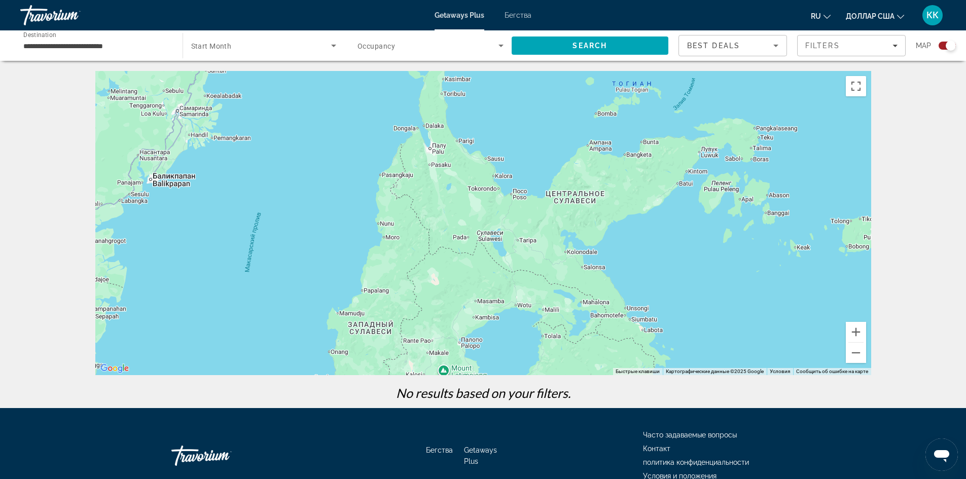
drag, startPoint x: 491, startPoint y: 299, endPoint x: 458, endPoint y: 175, distance: 128.2
click at [458, 175] on div "Основное содержание" at bounding box center [483, 223] width 776 height 304
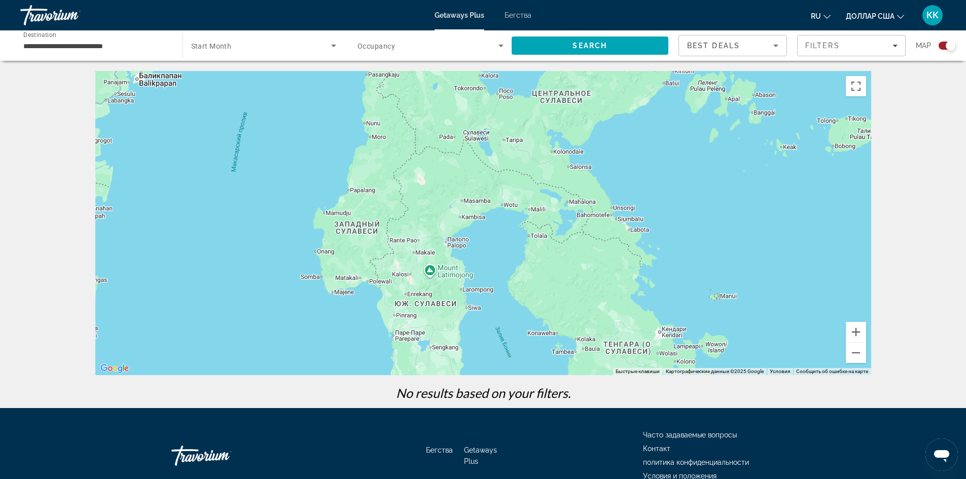
drag, startPoint x: 490, startPoint y: 271, endPoint x: 477, endPoint y: 169, distance: 102.7
click at [477, 169] on div "Основное содержание" at bounding box center [483, 223] width 776 height 304
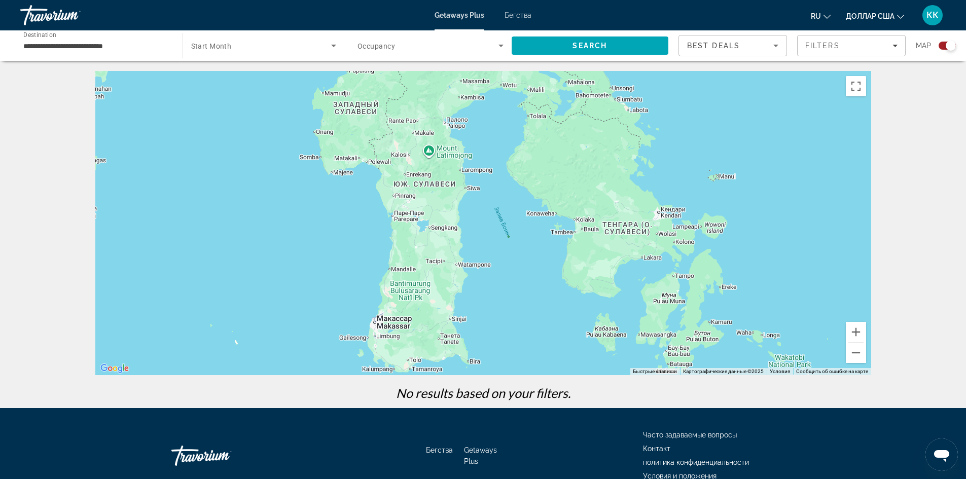
drag, startPoint x: 452, startPoint y: 301, endPoint x: 451, endPoint y: 179, distance: 121.2
click at [451, 179] on div "Основное содержание" at bounding box center [483, 223] width 776 height 304
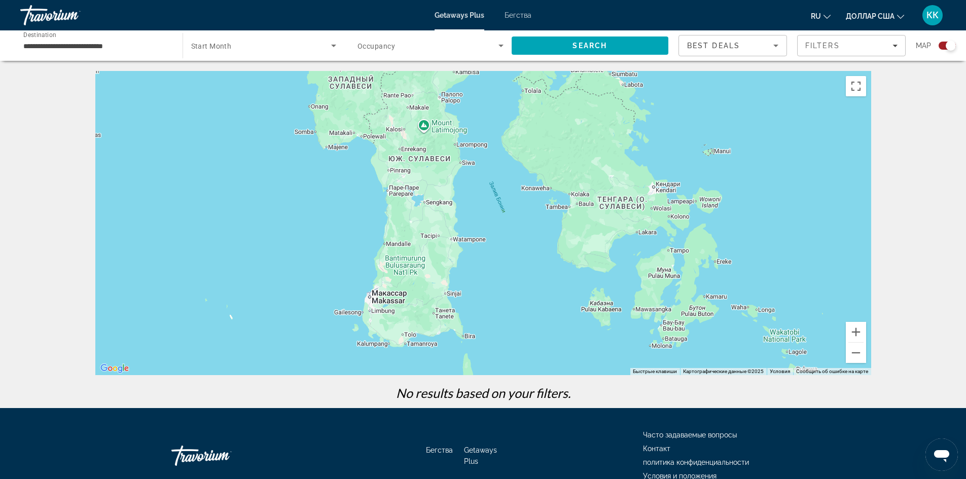
drag, startPoint x: 444, startPoint y: 320, endPoint x: 439, endPoint y: 291, distance: 29.9
click at [439, 292] on div "Основное содержание" at bounding box center [483, 223] width 776 height 304
click at [522, 12] on font "Бегства" at bounding box center [518, 15] width 27 height 8
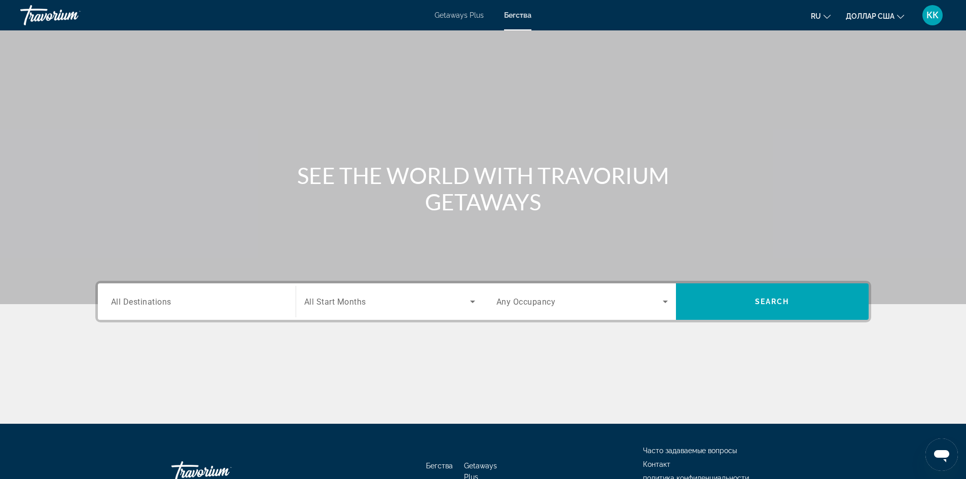
click at [133, 299] on span "All Destinations" at bounding box center [141, 302] width 60 height 10
click at [133, 299] on input "Destination All Destinations" at bounding box center [196, 302] width 171 height 12
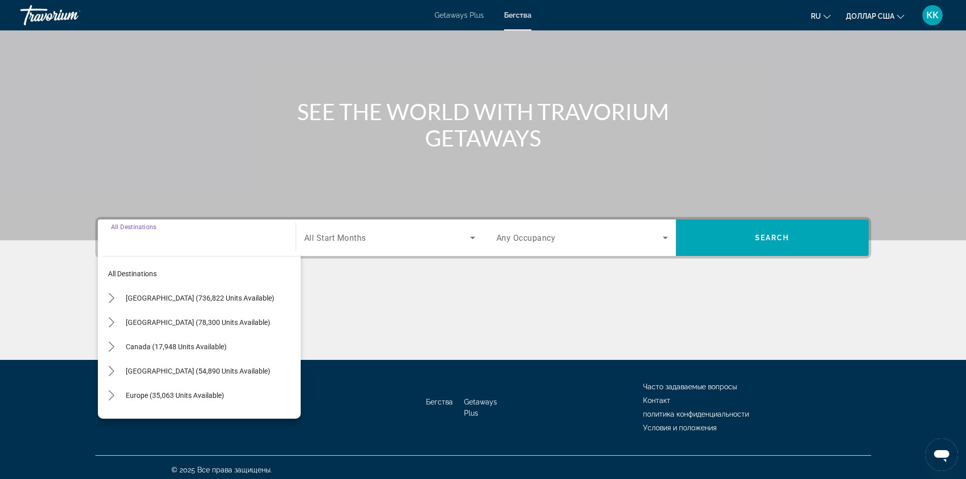
scroll to position [69, 0]
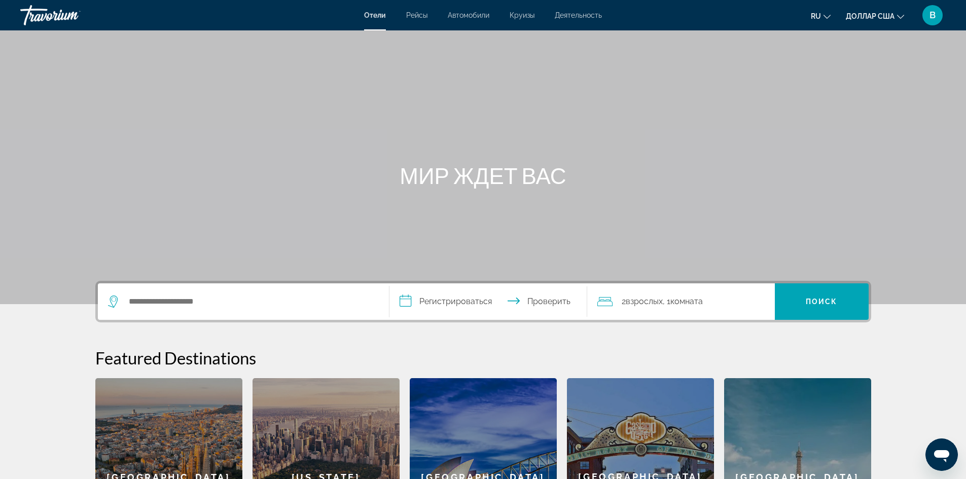
click at [879, 111] on div "Основное содержание" at bounding box center [483, 152] width 966 height 304
click at [934, 9] on div "В" at bounding box center [932, 15] width 20 height 20
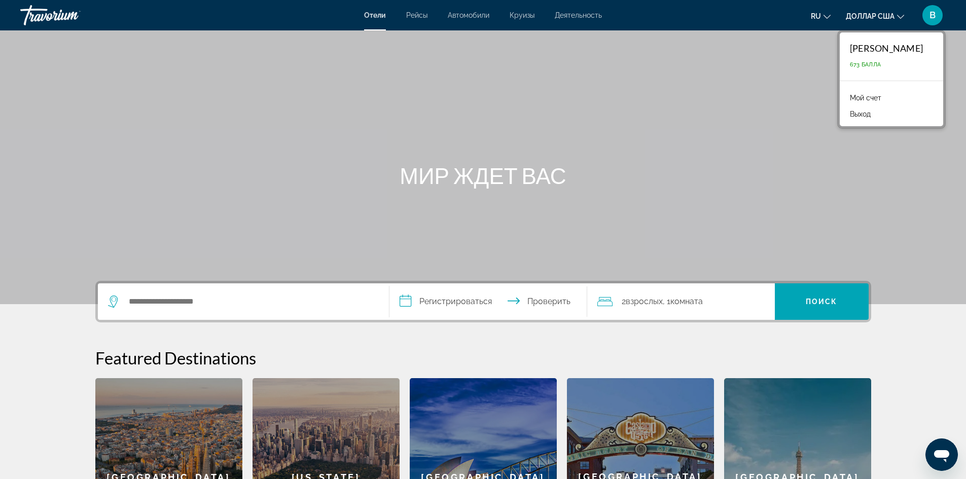
click at [875, 98] on font "Мой счет" at bounding box center [865, 98] width 31 height 8
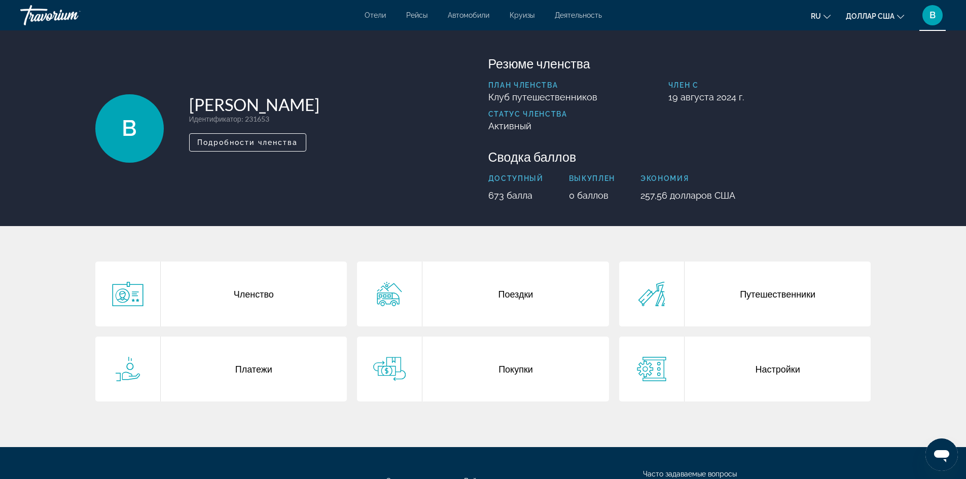
scroll to position [51, 0]
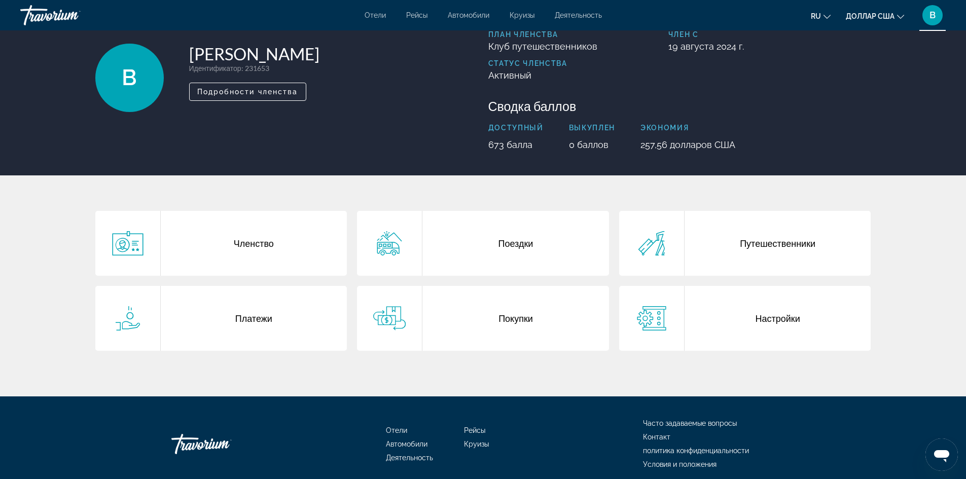
click at [507, 306] on div "Покупки" at bounding box center [515, 318] width 187 height 65
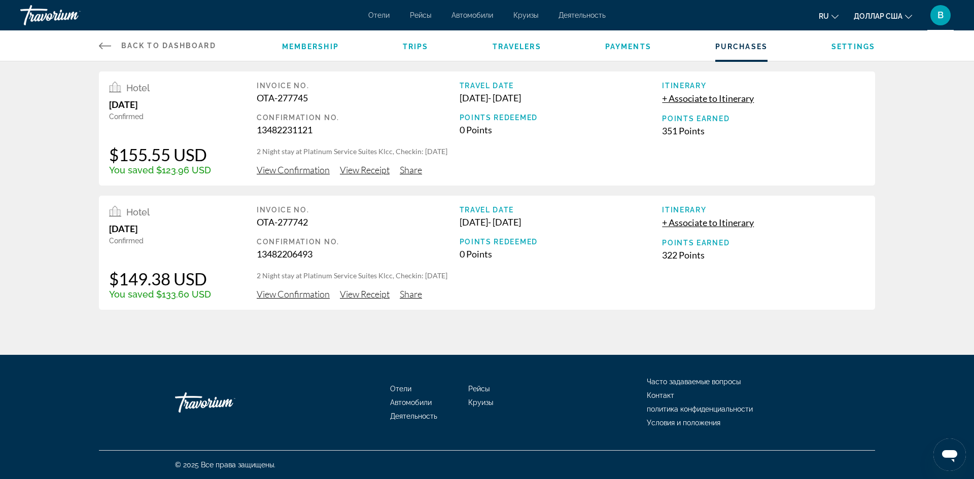
click at [105, 46] on icon "Основное содержание" at bounding box center [105, 46] width 12 height 7
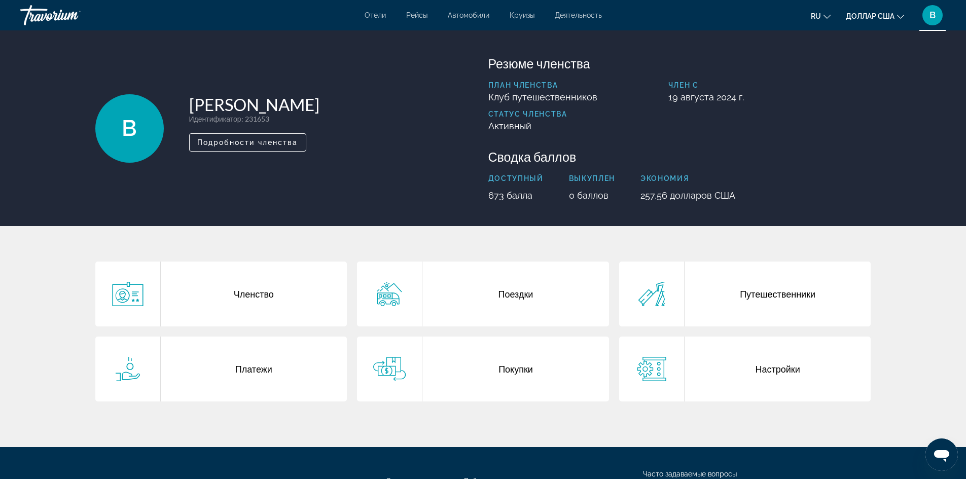
click at [524, 292] on font "Поездки" at bounding box center [515, 294] width 35 height 11
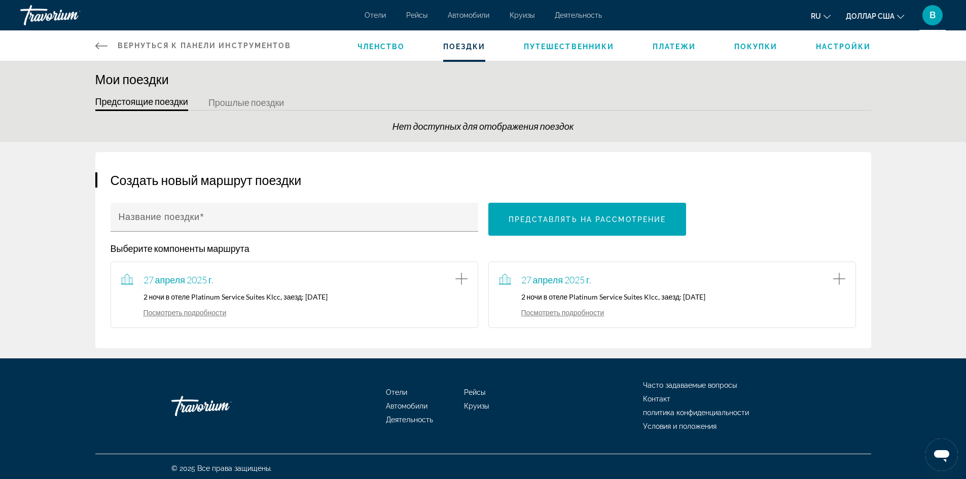
click at [169, 313] on font "Посмотреть подробности" at bounding box center [184, 312] width 83 height 9
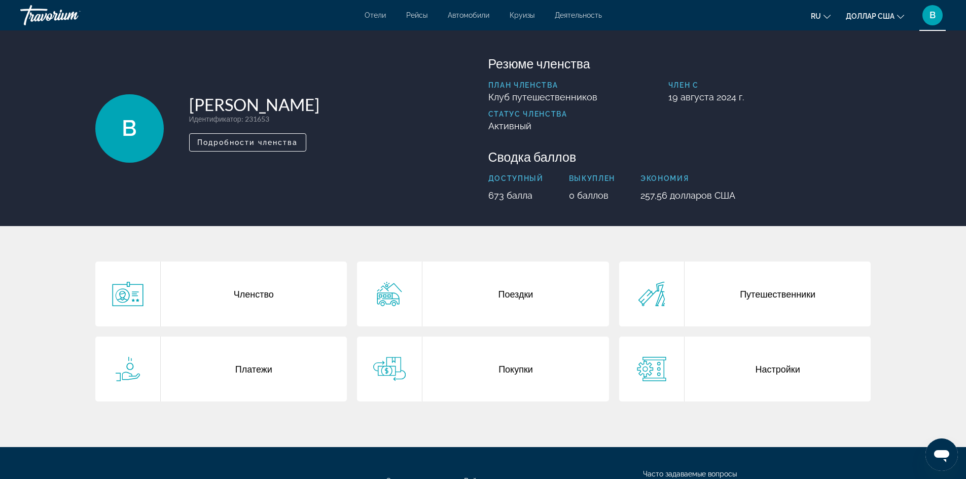
click at [260, 371] on font "Платежи" at bounding box center [253, 369] width 37 height 11
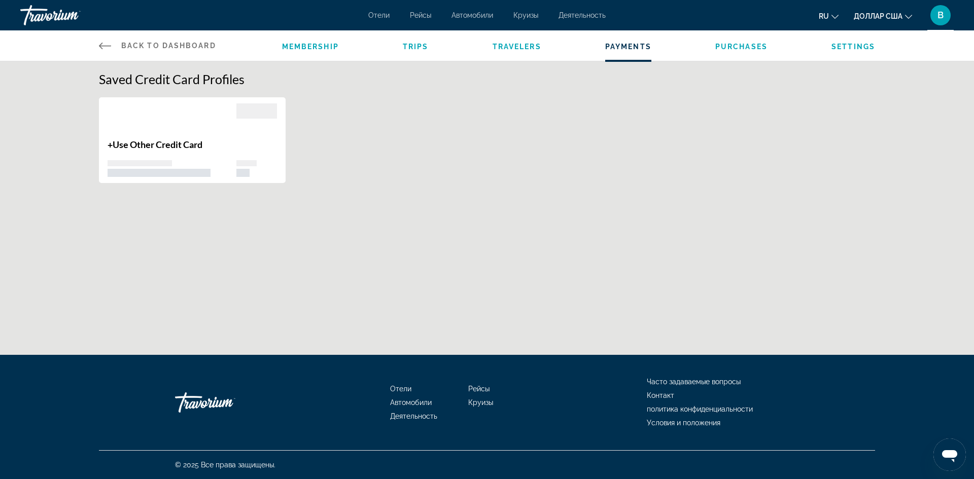
drag, startPoint x: 597, startPoint y: 146, endPoint x: 470, endPoint y: 163, distance: 128.5
click at [470, 163] on div "+ Use Other Credit Card" at bounding box center [487, 145] width 786 height 97
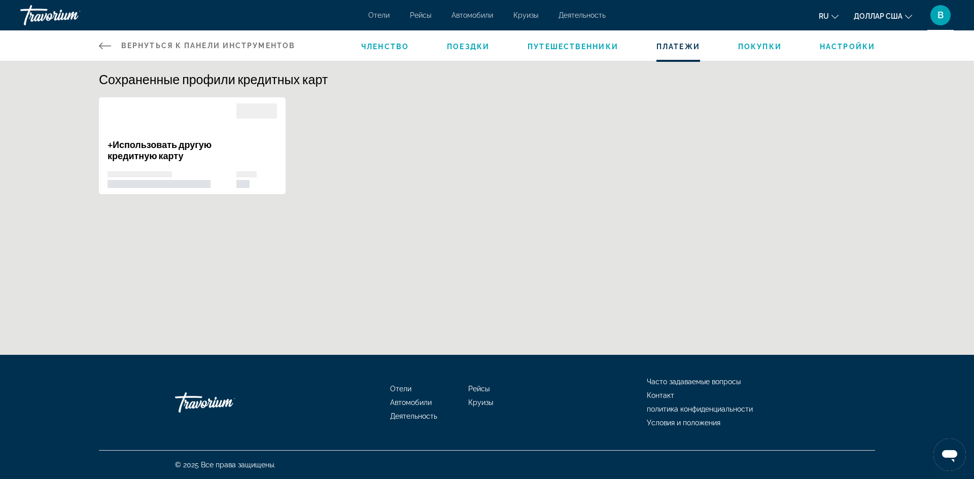
click at [470, 48] on font "Поездки" at bounding box center [468, 47] width 43 height 8
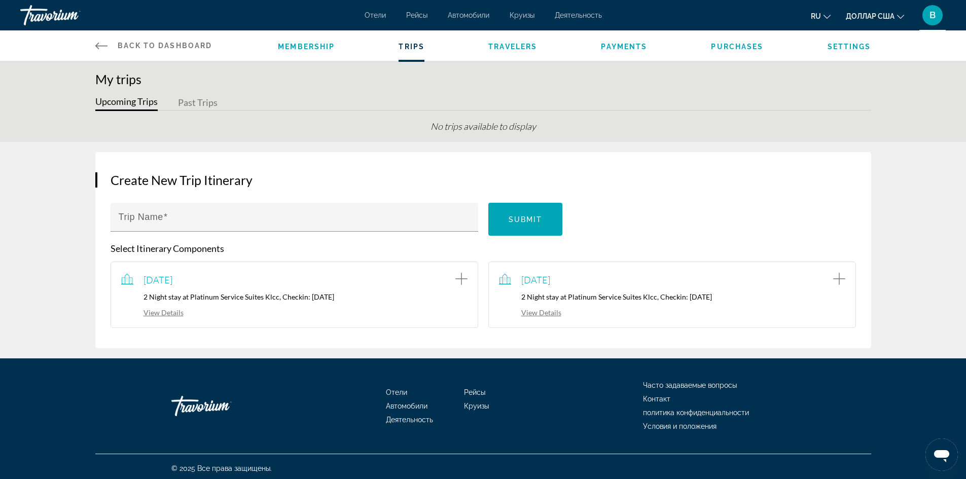
click at [517, 47] on span "Travelers" at bounding box center [512, 47] width 49 height 8
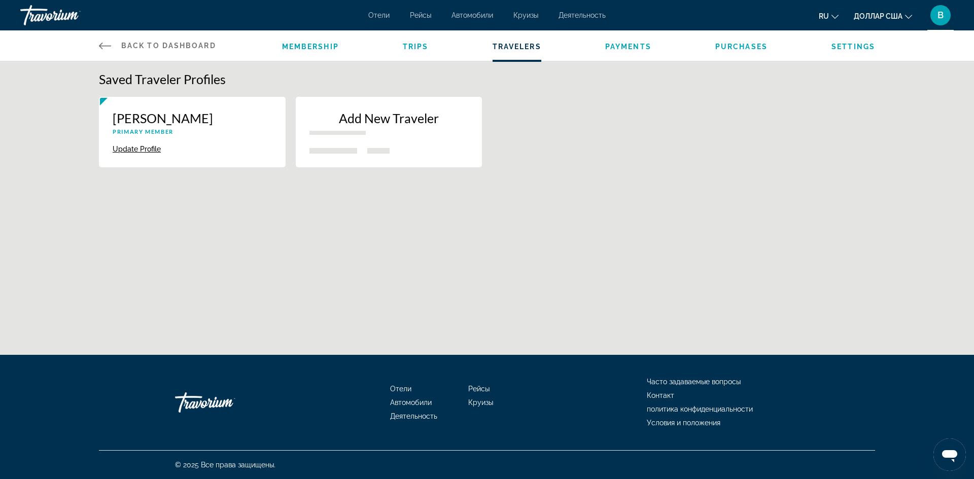
click at [621, 52] on div "Membership Trips Travelers Payments Purchases Settings" at bounding box center [578, 45] width 593 height 30
click at [625, 44] on span "Payments" at bounding box center [628, 47] width 46 height 8
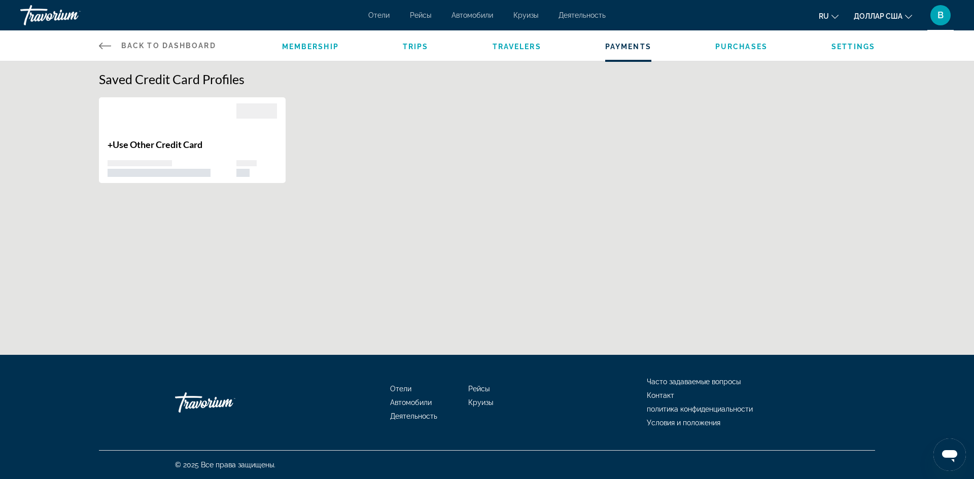
click at [738, 46] on span "Purchases" at bounding box center [741, 47] width 52 height 8
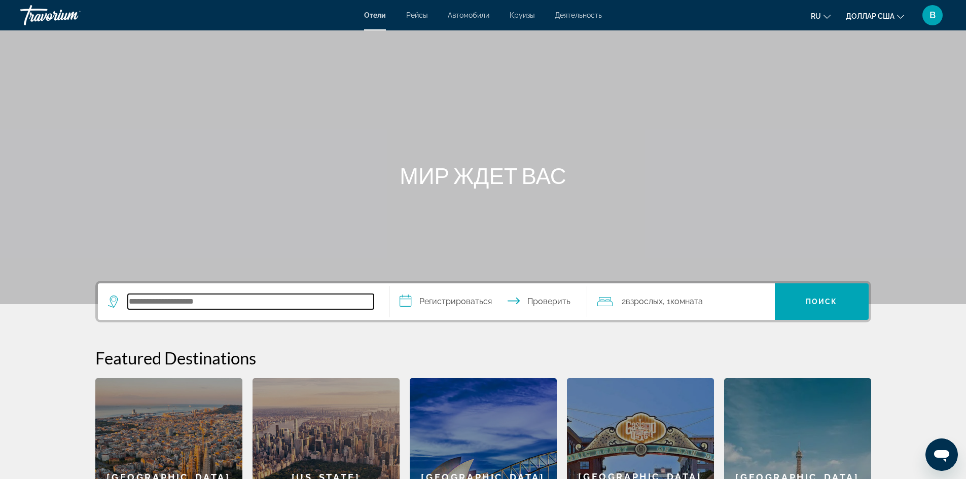
click at [154, 298] on input "Поиск отеля" at bounding box center [251, 301] width 246 height 15
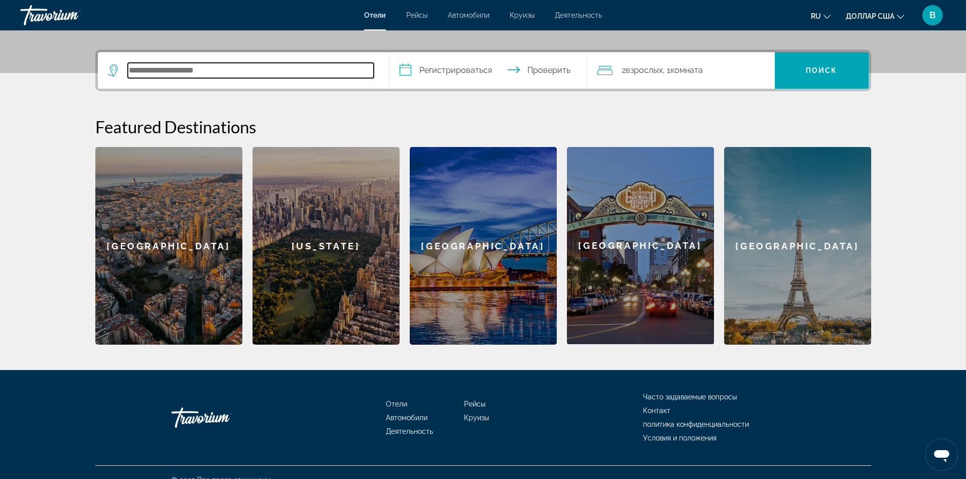
scroll to position [246, 0]
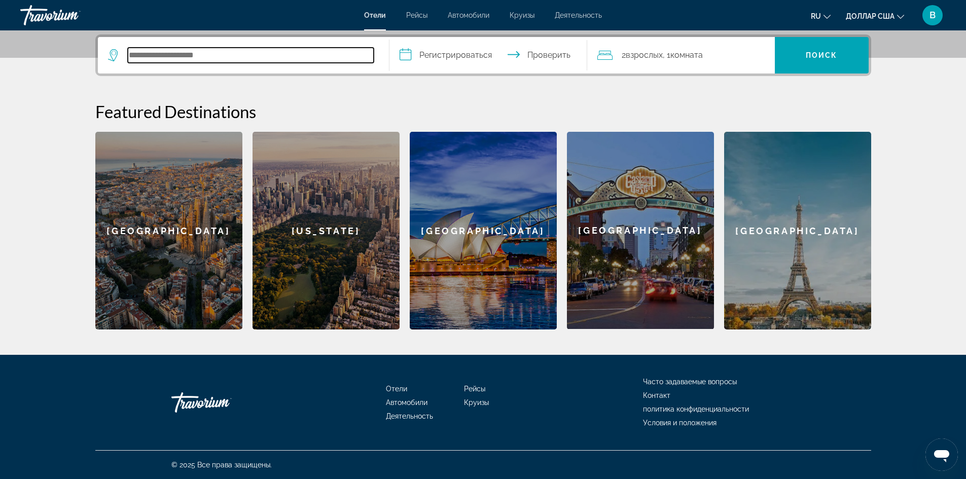
click at [154, 55] on input "Поиск отеля" at bounding box center [251, 55] width 246 height 15
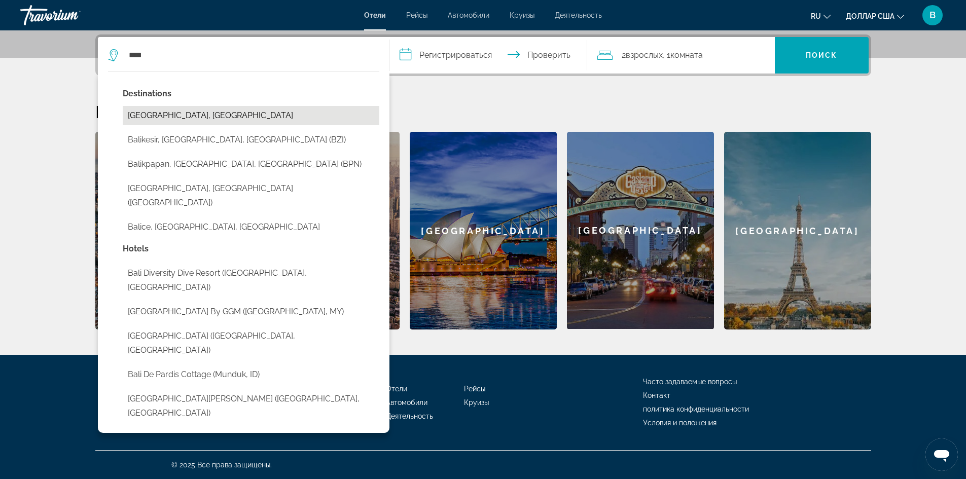
click at [189, 114] on button "Bali Island, Indonesia" at bounding box center [251, 115] width 257 height 19
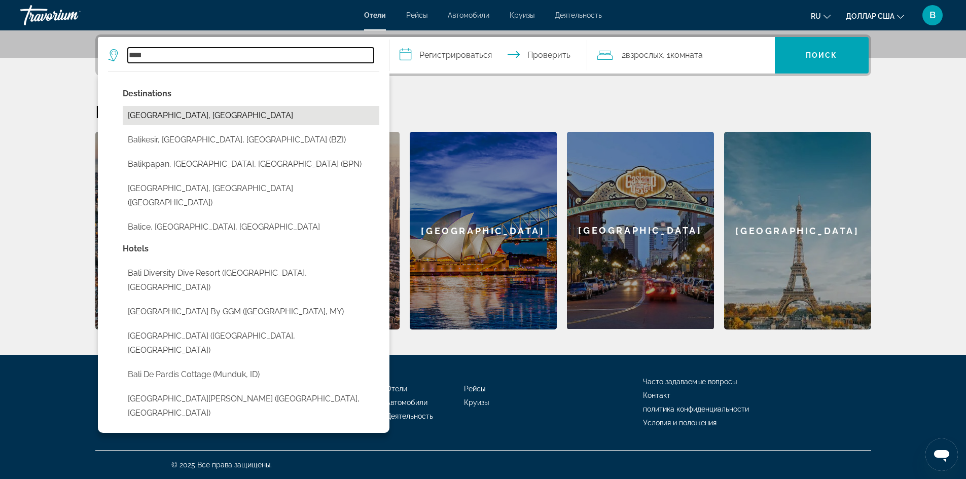
type input "**********"
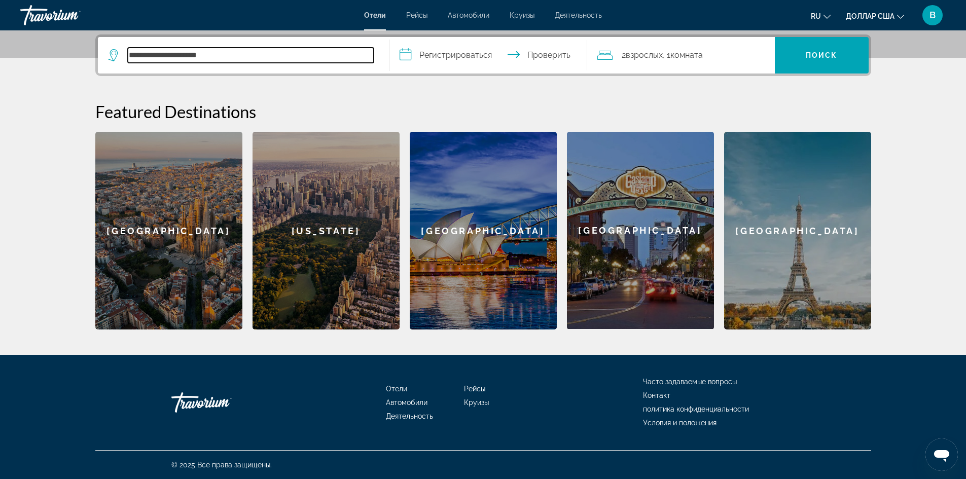
click at [218, 54] on input "**********" at bounding box center [251, 55] width 246 height 15
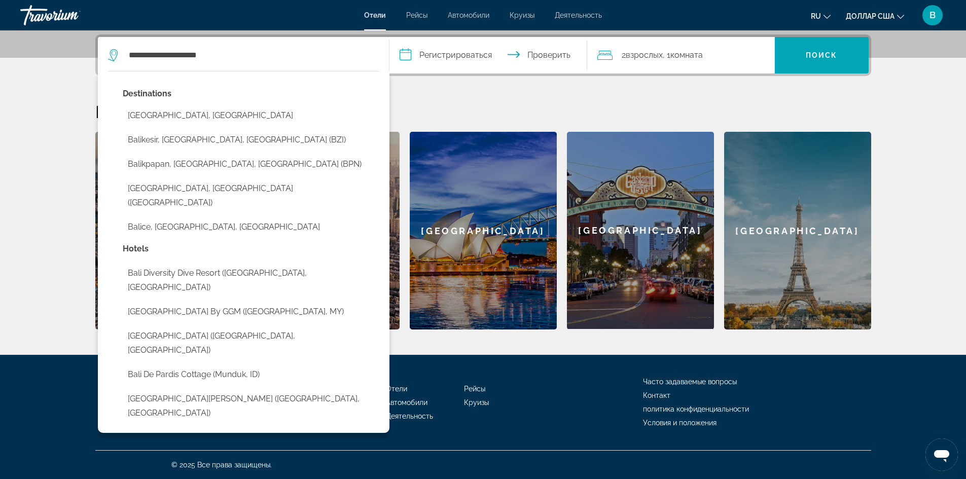
click at [280, 78] on div "Destinations Bali Island, Indonesia Balikesir, Southern Marmara, Turkey (BZI) B…" at bounding box center [244, 252] width 292 height 362
click at [461, 54] on input "**********" at bounding box center [490, 57] width 202 height 40
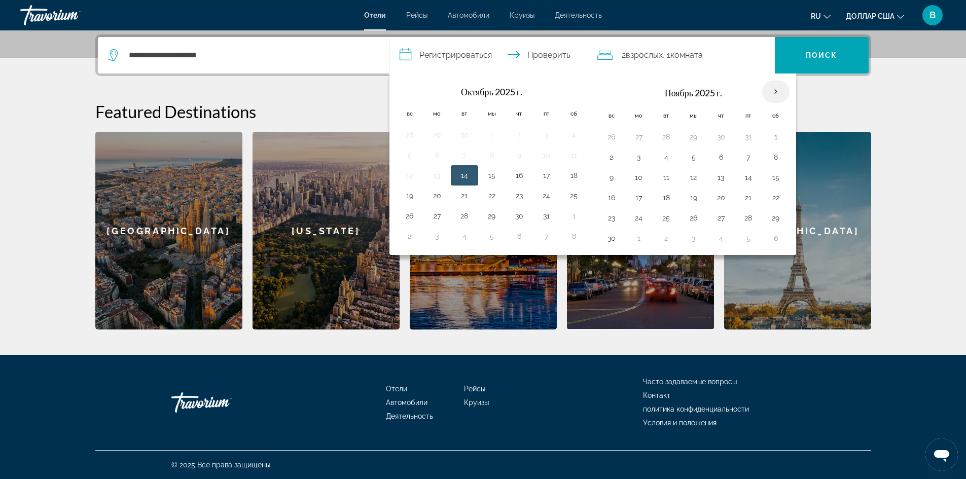
click at [777, 90] on th "В следующем месяце" at bounding box center [775, 92] width 27 height 22
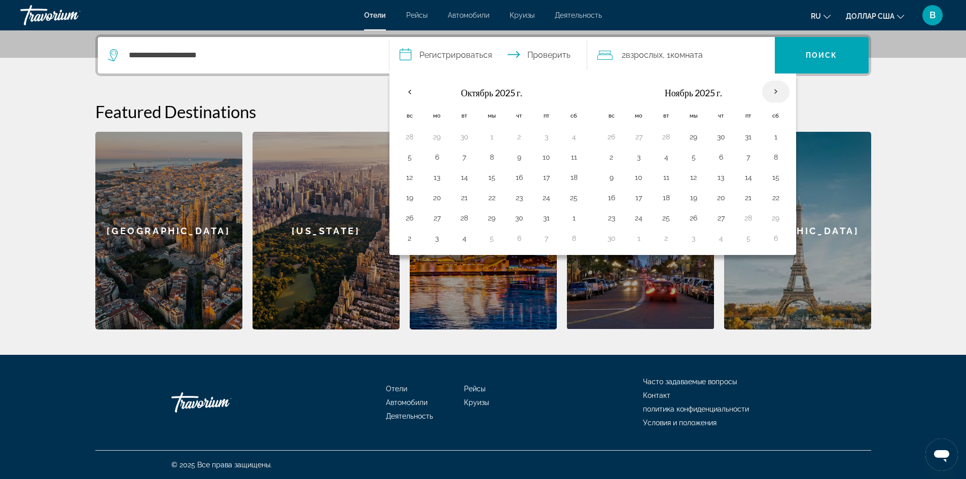
click at [776, 91] on th "В следующем месяце" at bounding box center [775, 92] width 27 height 22
click at [777, 91] on th "В следующем месяце" at bounding box center [775, 92] width 27 height 22
click at [776, 91] on th "В следующем месяце" at bounding box center [775, 92] width 27 height 22
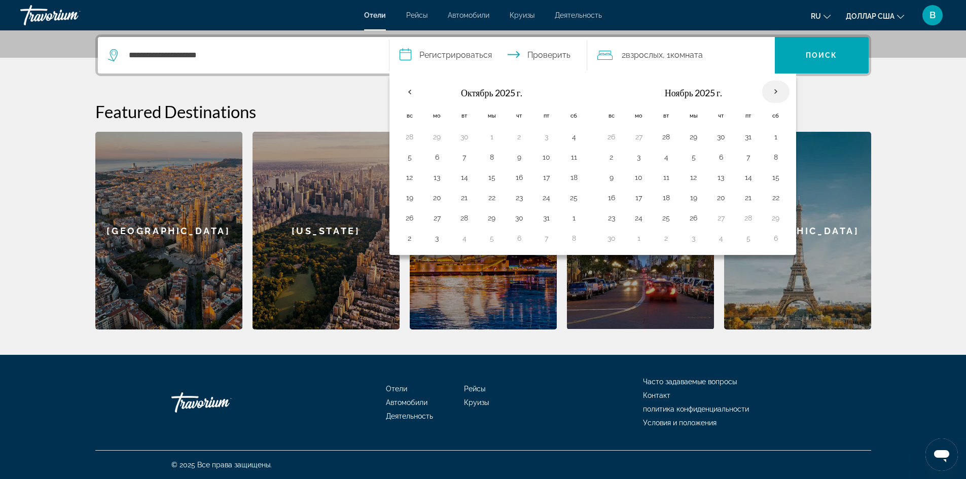
click at [776, 91] on th "В следующем месяце" at bounding box center [775, 92] width 27 height 22
click at [410, 90] on th "Previous month" at bounding box center [409, 92] width 27 height 22
click at [766, 393] on li "Контакт" at bounding box center [719, 394] width 152 height 11
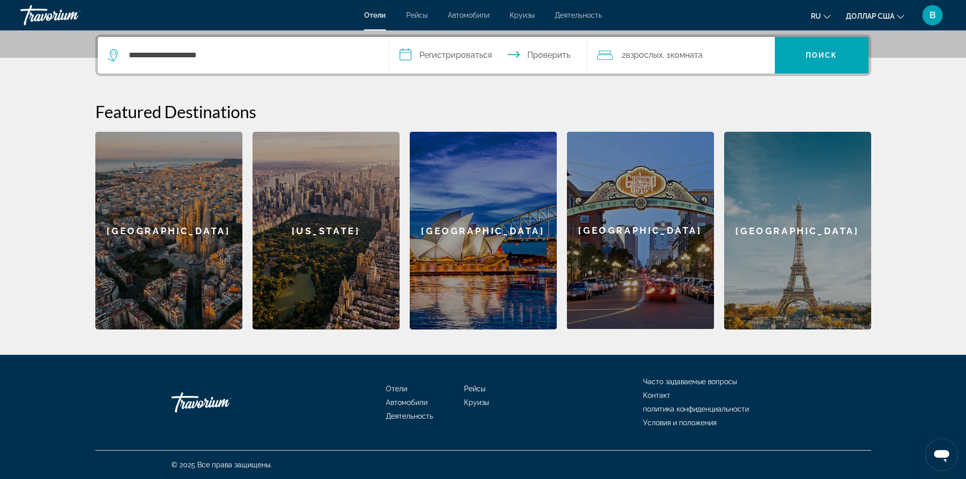
click at [452, 57] on input "**********" at bounding box center [490, 57] width 202 height 40
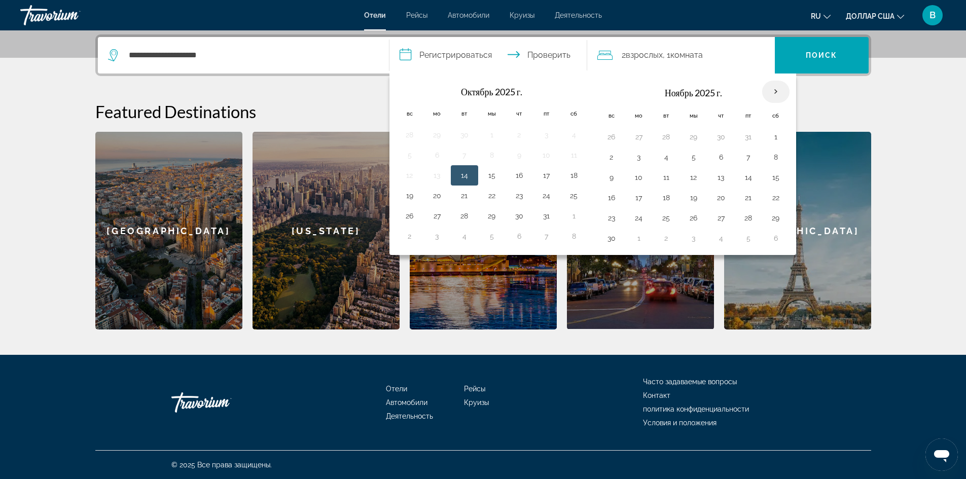
click at [775, 90] on th "В следующем месяце" at bounding box center [775, 92] width 27 height 22
click at [780, 87] on th "В следующем месяце" at bounding box center [775, 92] width 27 height 22
click at [773, 237] on button "6" at bounding box center [776, 238] width 16 height 14
type input "**********"
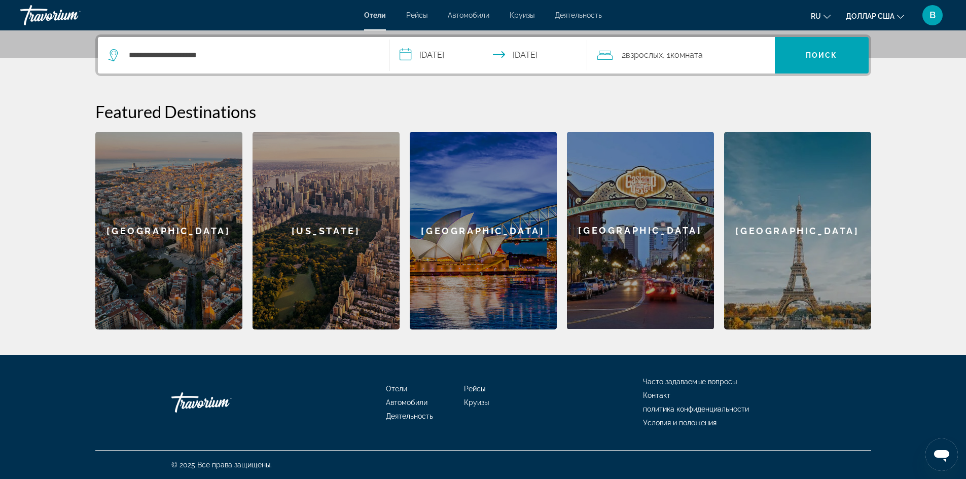
click at [444, 51] on input "**********" at bounding box center [490, 57] width 202 height 40
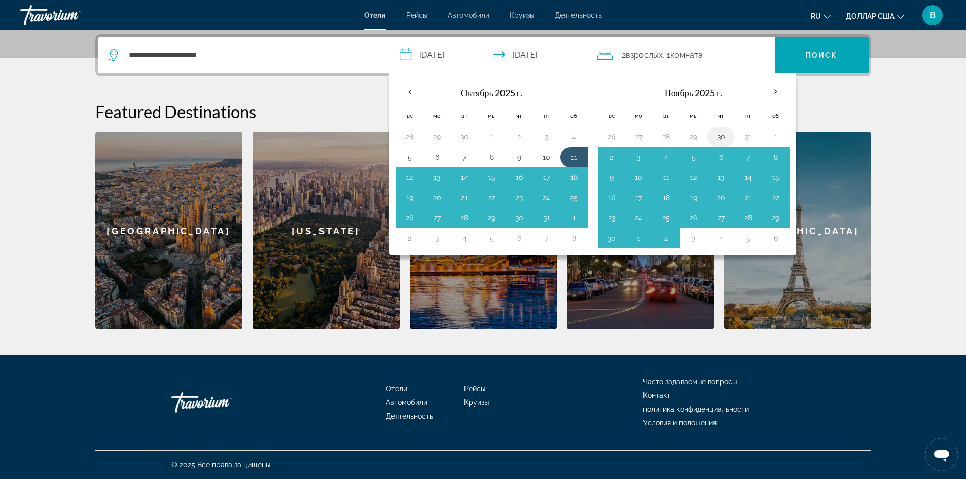
click at [732, 134] on td "30" at bounding box center [720, 137] width 27 height 20
click at [778, 90] on th "В следующем месяце" at bounding box center [775, 92] width 27 height 22
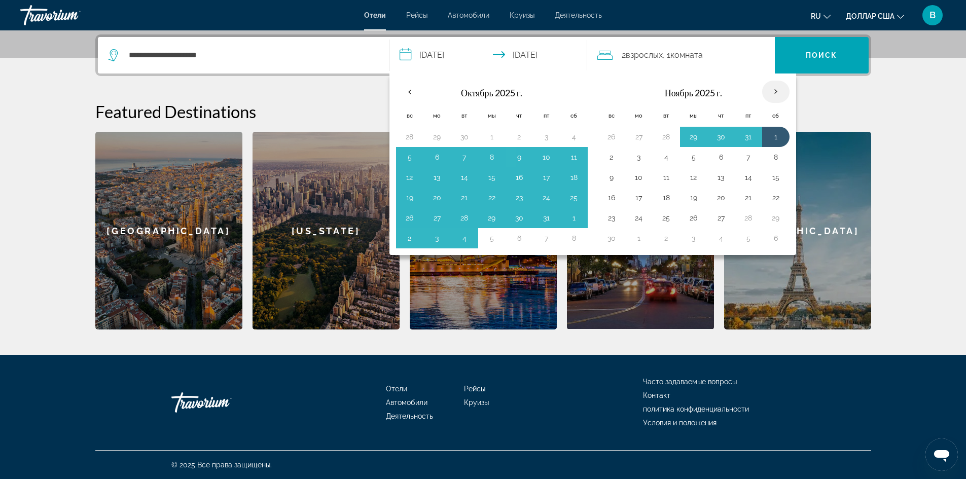
click at [775, 92] on th "В следующем месяце" at bounding box center [775, 92] width 27 height 22
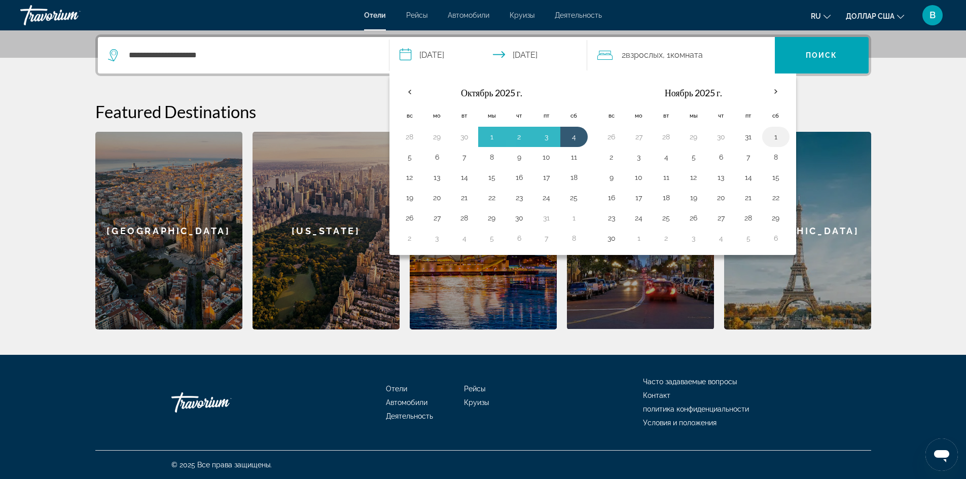
click at [775, 136] on button "1" at bounding box center [776, 137] width 16 height 14
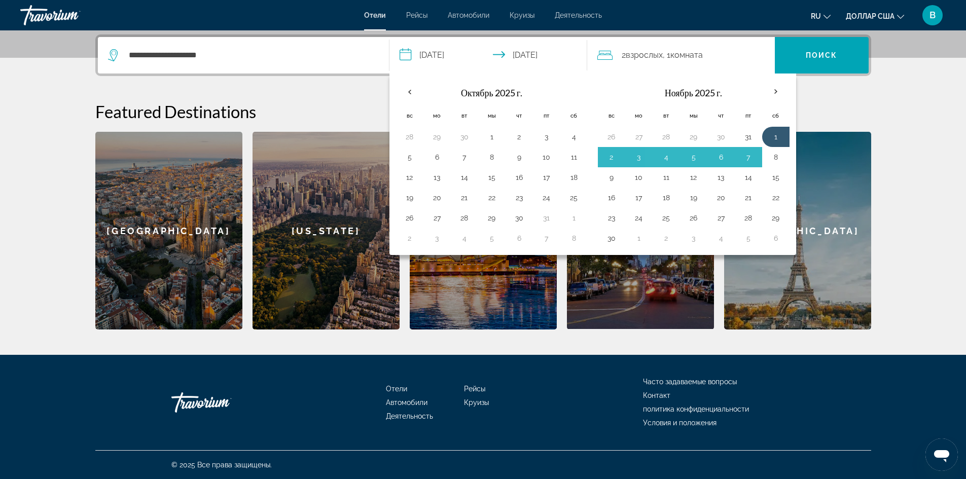
click at [860, 95] on div "**********" at bounding box center [483, 181] width 816 height 295
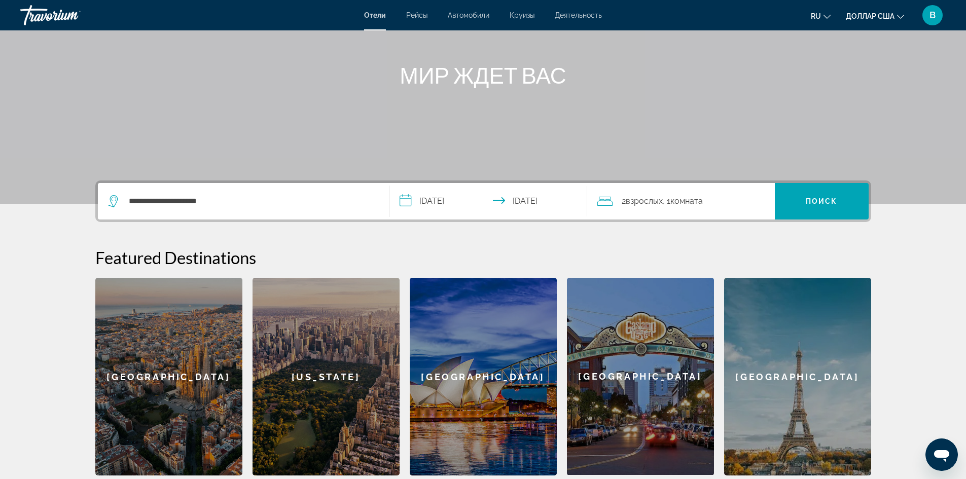
scroll to position [94, 0]
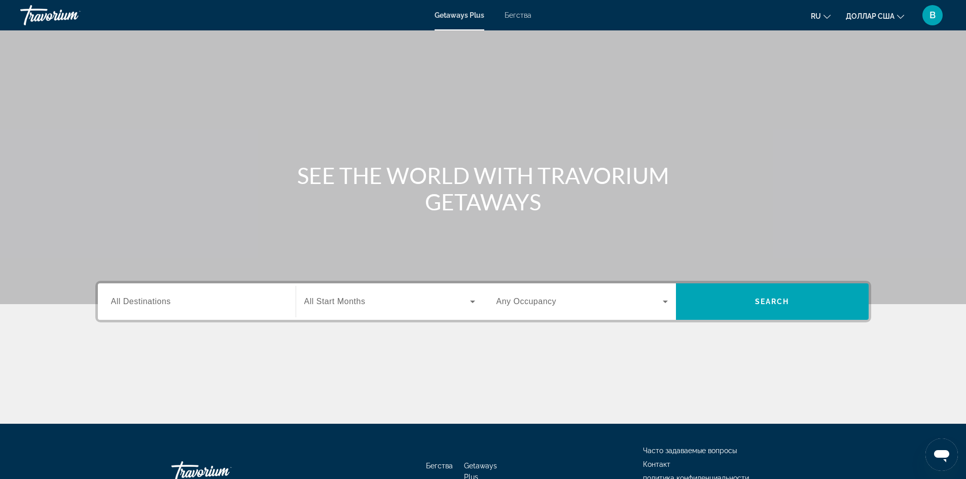
click at [150, 304] on span "All Destinations" at bounding box center [141, 301] width 60 height 9
click at [150, 304] on input "Destination All Destinations" at bounding box center [196, 302] width 171 height 12
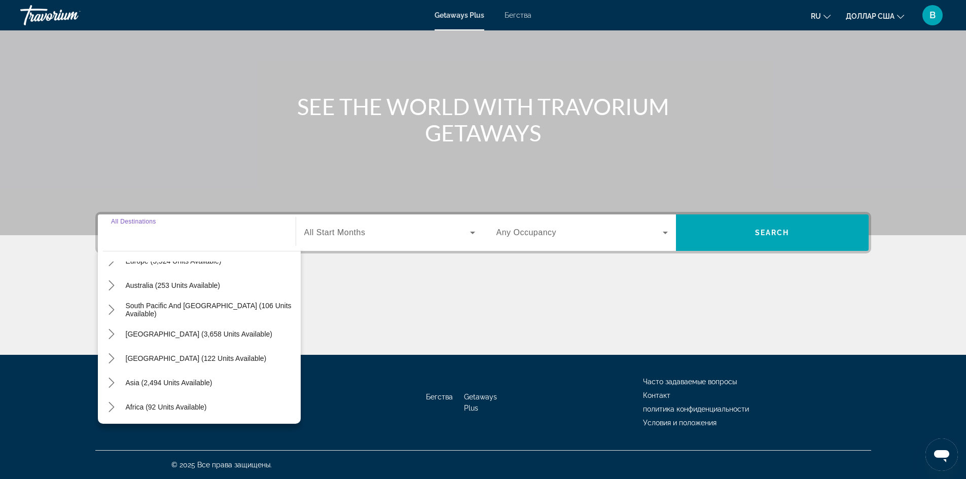
scroll to position [152, 0]
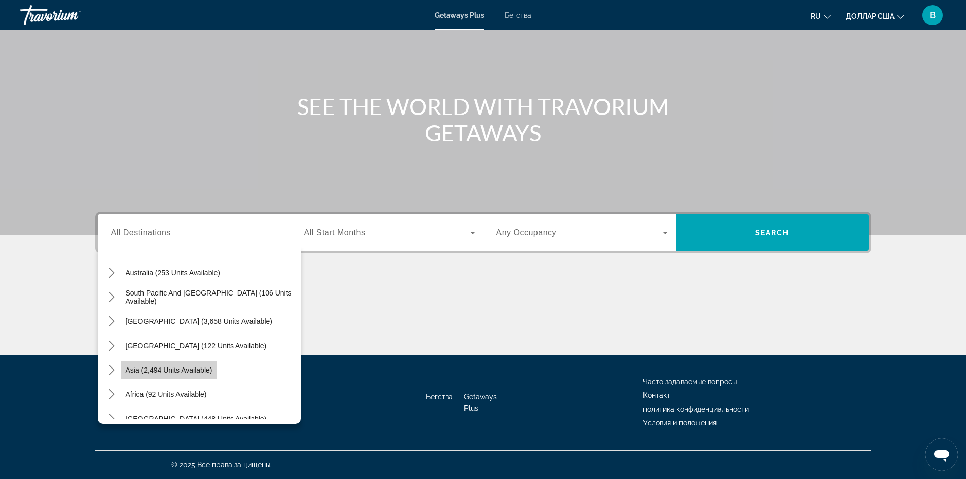
click at [162, 372] on span "Asia (2,494 units available)" at bounding box center [169, 370] width 87 height 8
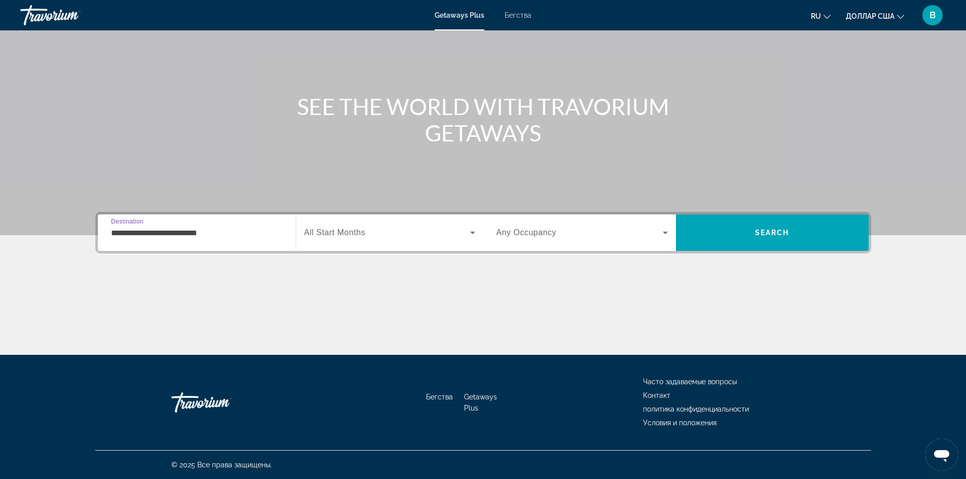
click at [170, 228] on input "**********" at bounding box center [196, 233] width 171 height 12
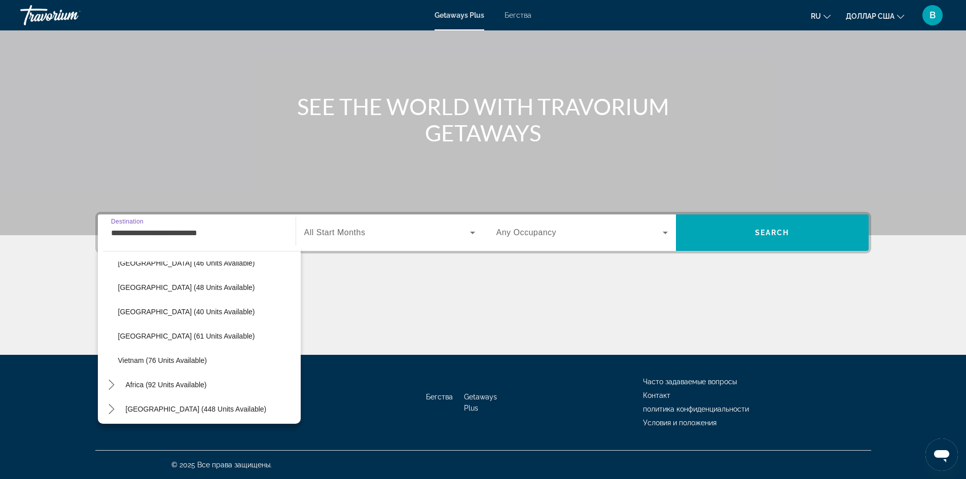
scroll to position [408, 0]
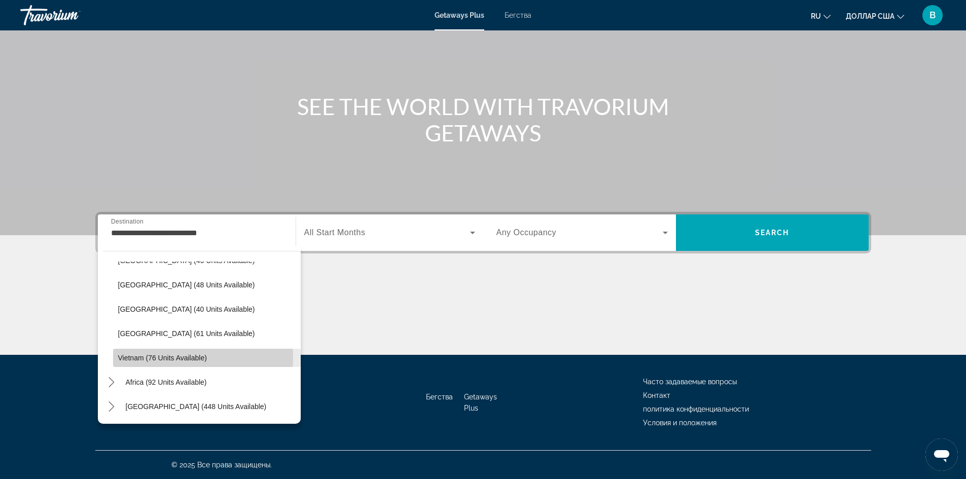
click at [191, 357] on span "Vietnam (76 units available)" at bounding box center [162, 358] width 89 height 8
type input "**********"
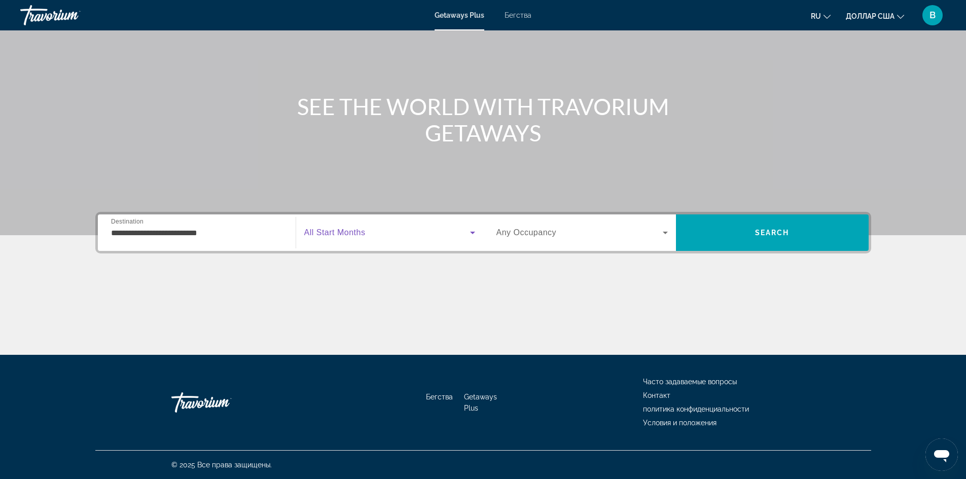
click at [473, 233] on icon "Виджет поиска" at bounding box center [472, 233] width 5 height 3
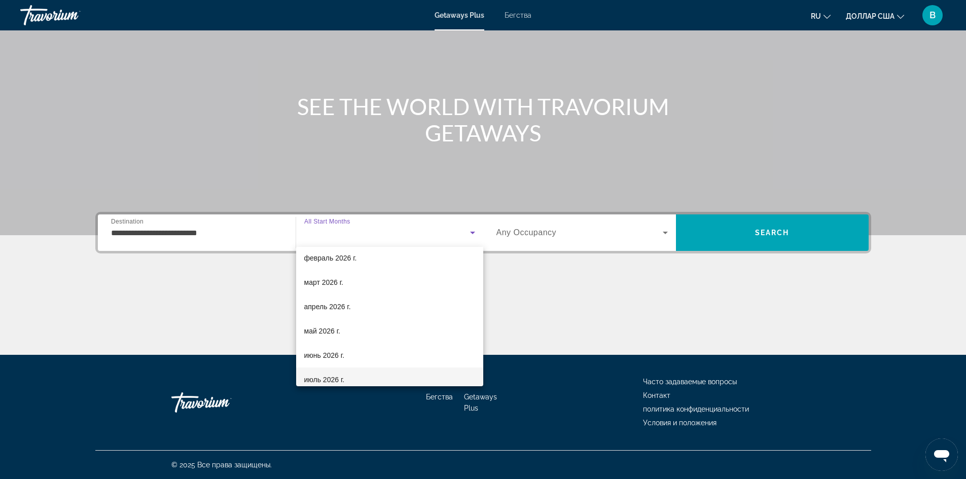
scroll to position [152, 0]
click at [355, 329] on mat-option "июнь 2026 г." at bounding box center [389, 330] width 187 height 24
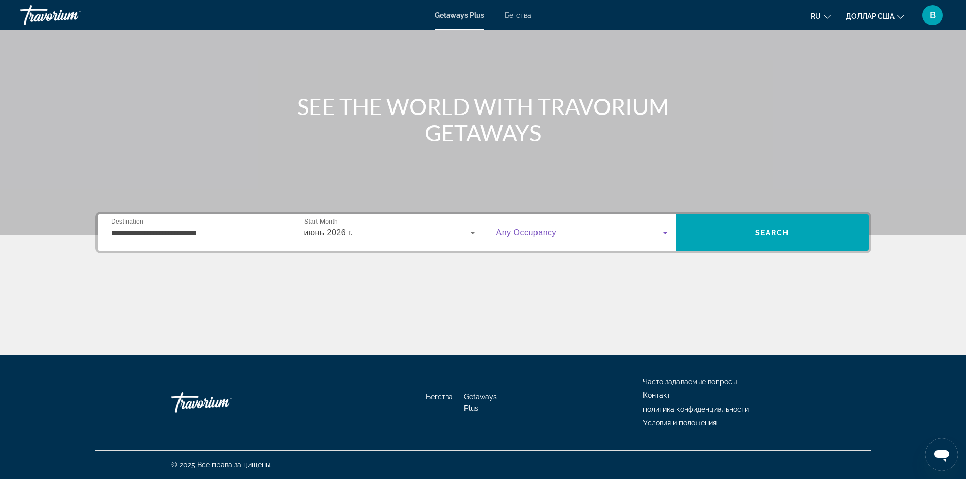
click at [667, 232] on icon "Виджет поиска" at bounding box center [665, 233] width 5 height 3
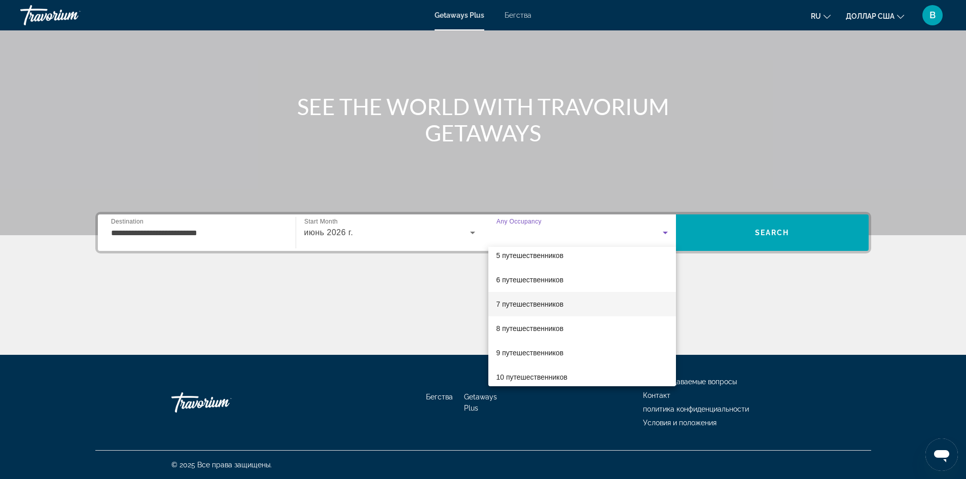
scroll to position [112, 0]
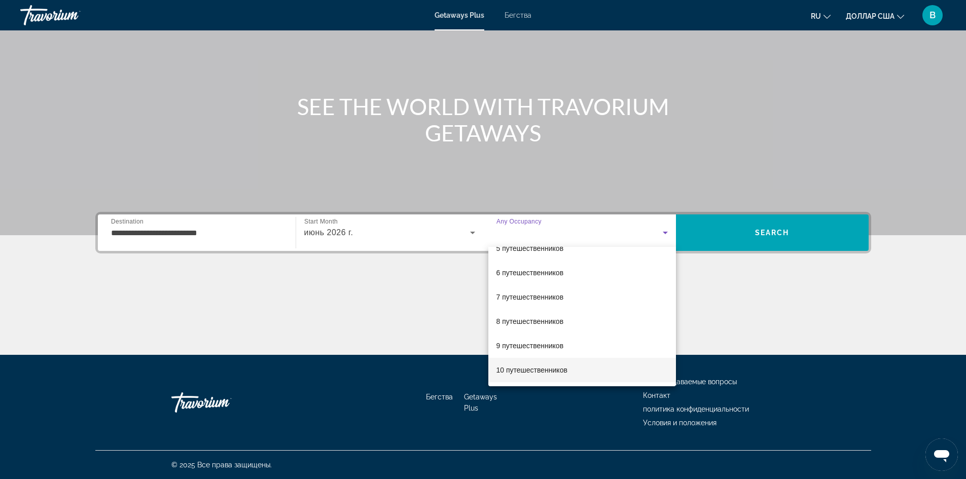
click at [551, 368] on font "10 путешественников" at bounding box center [531, 370] width 71 height 8
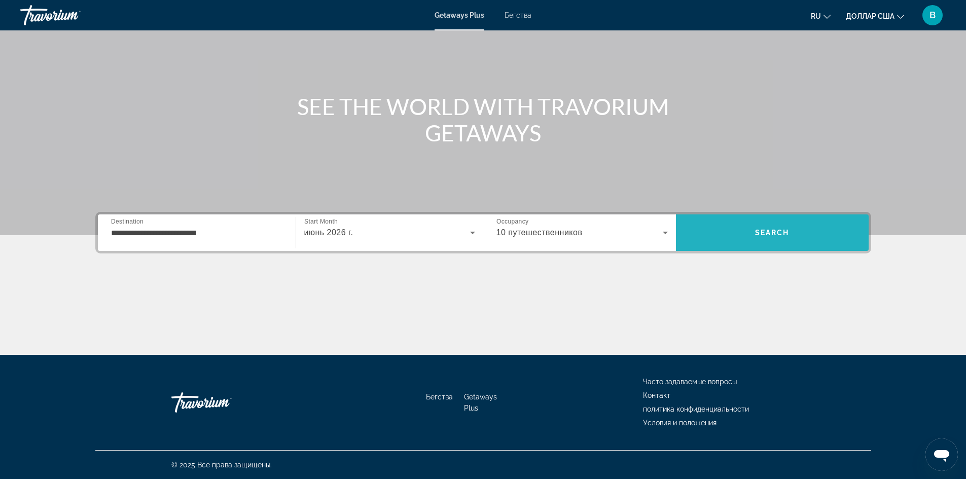
click at [785, 234] on span "Search" at bounding box center [772, 233] width 34 height 8
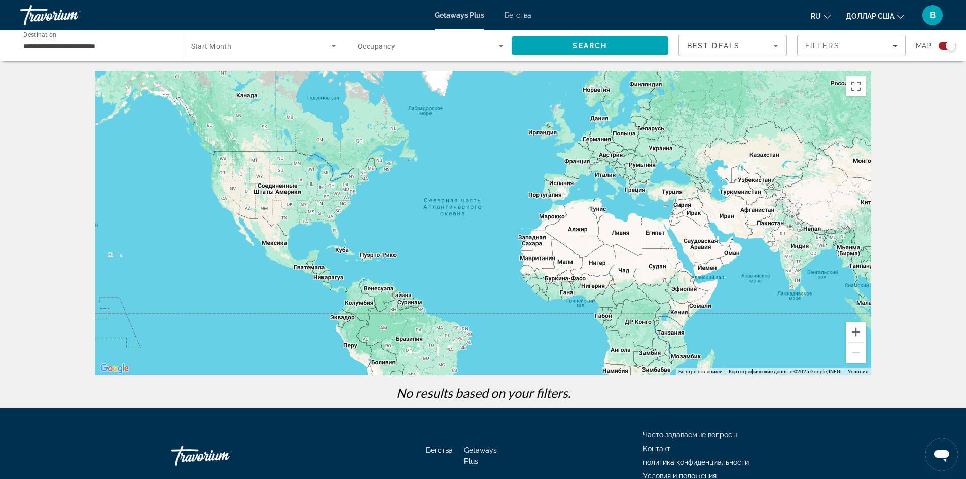
click at [520, 14] on font "Бегства" at bounding box center [518, 15] width 27 height 8
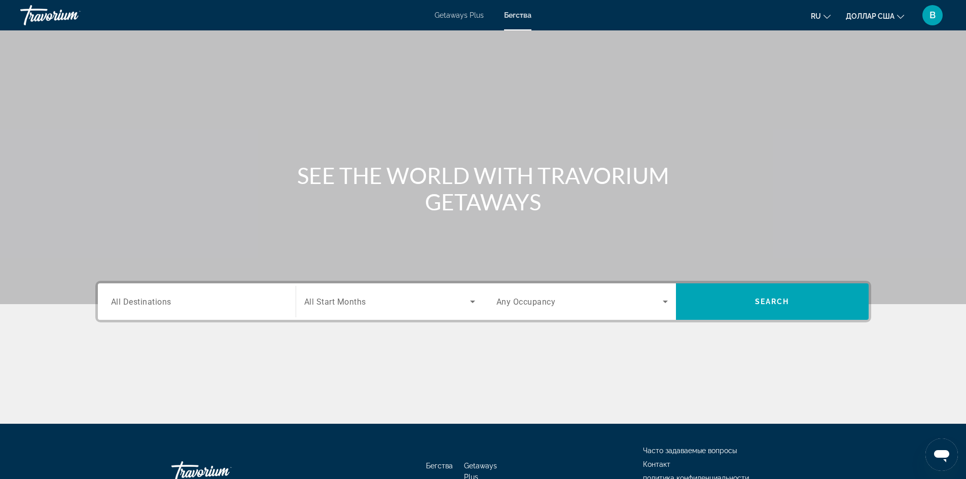
click at [137, 301] on span "All Destinations" at bounding box center [141, 302] width 60 height 10
click at [137, 301] on input "Destination All Destinations" at bounding box center [196, 302] width 171 height 12
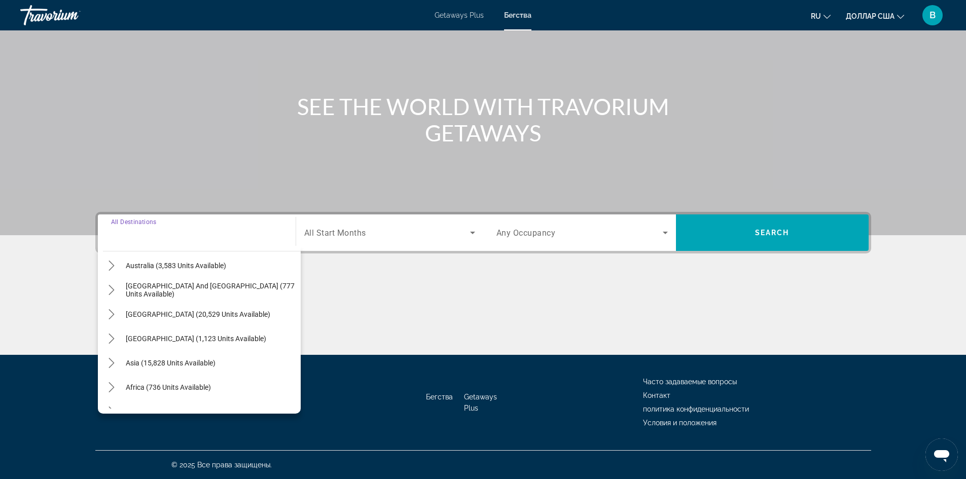
scroll to position [152, 0]
click at [157, 359] on span "Asia (15,828 units available)" at bounding box center [171, 360] width 90 height 8
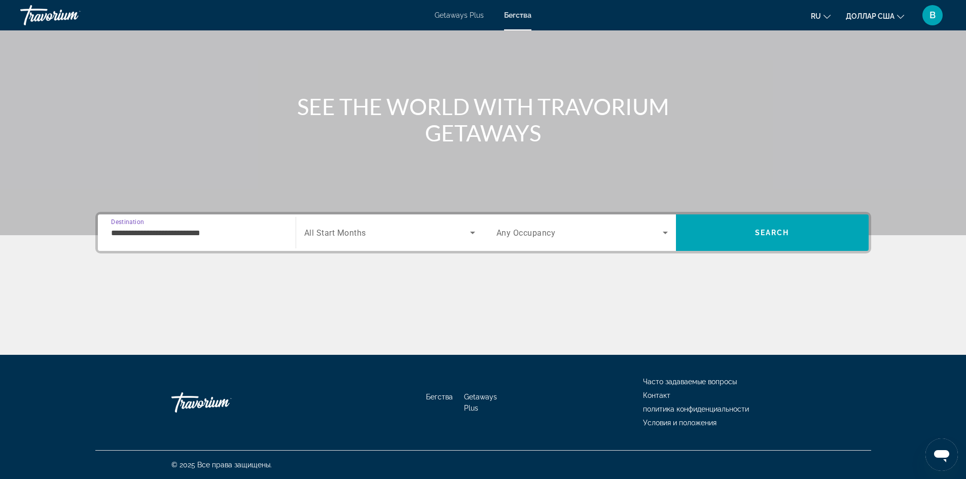
click at [194, 234] on input "**********" at bounding box center [196, 233] width 171 height 12
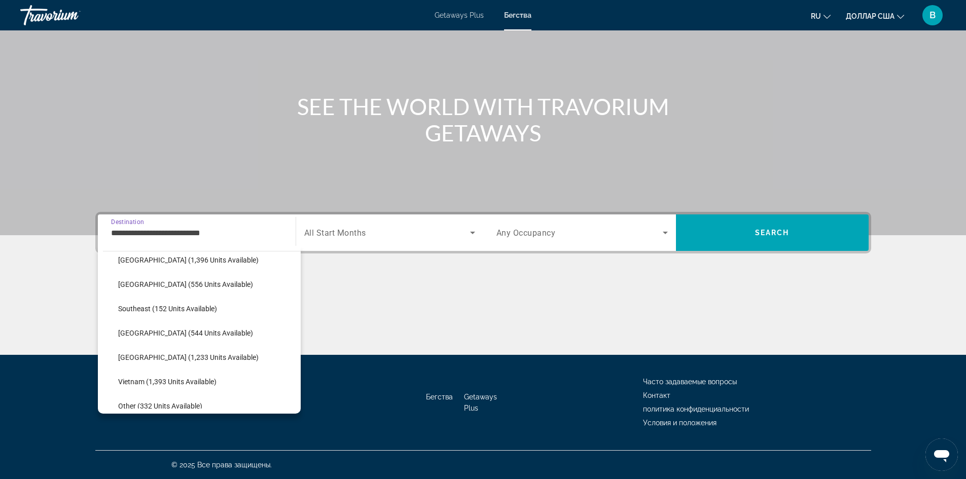
scroll to position [486, 0]
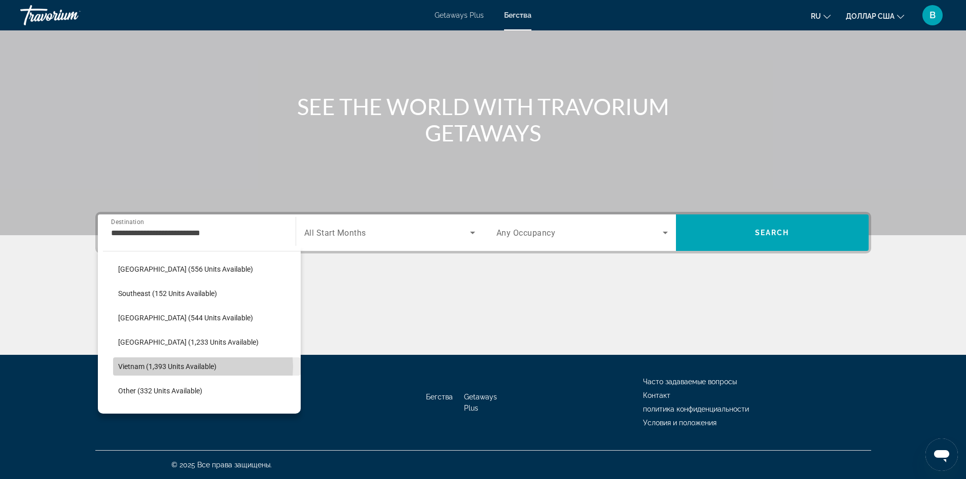
click at [202, 367] on span "Vietnam (1,393 units available)" at bounding box center [167, 367] width 98 height 8
type input "**********"
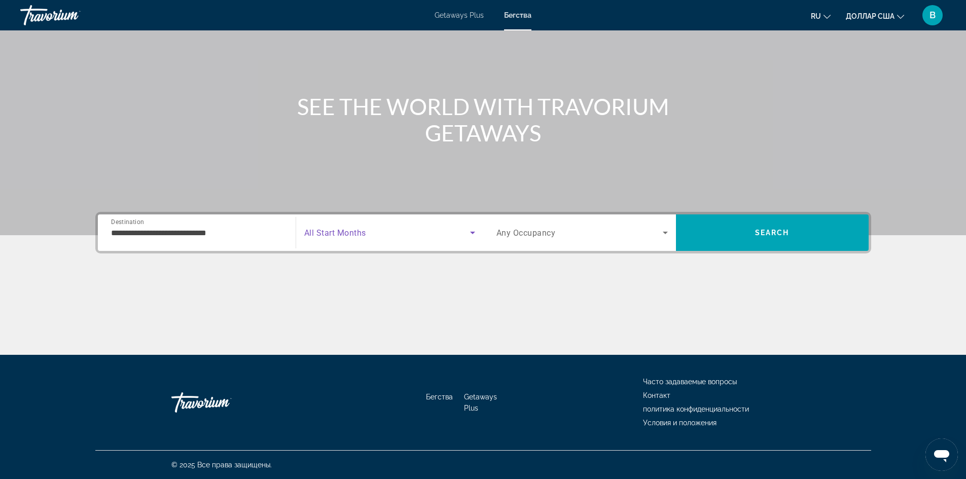
click at [473, 234] on icon "Search widget" at bounding box center [472, 233] width 12 height 12
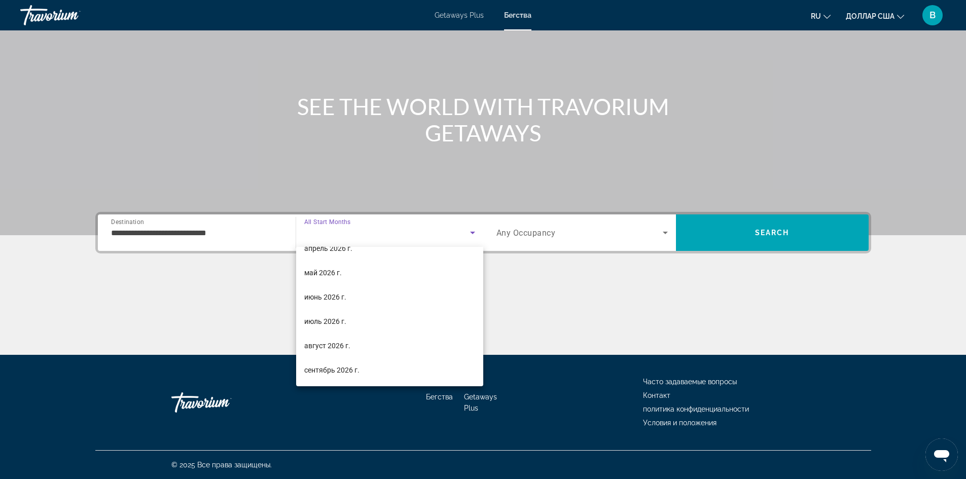
scroll to position [203, 0]
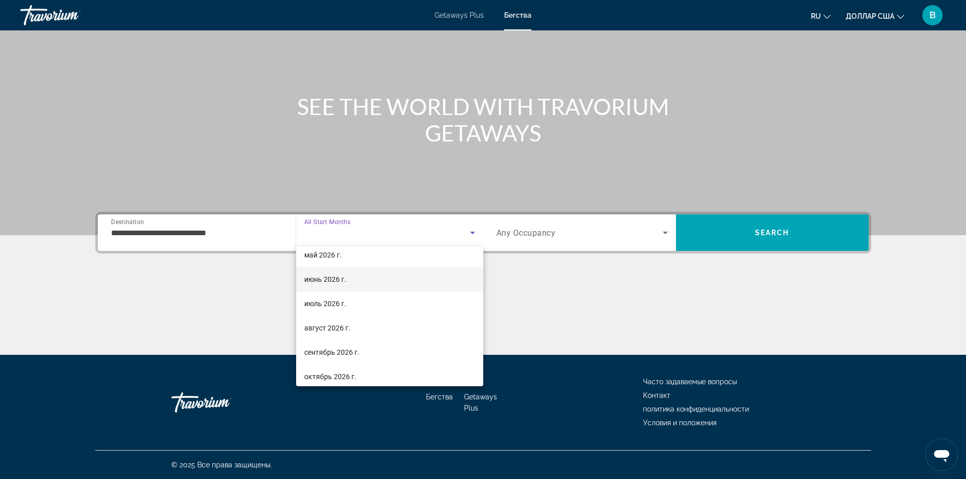
click at [371, 280] on mat-option "июнь 2026 г." at bounding box center [389, 279] width 187 height 24
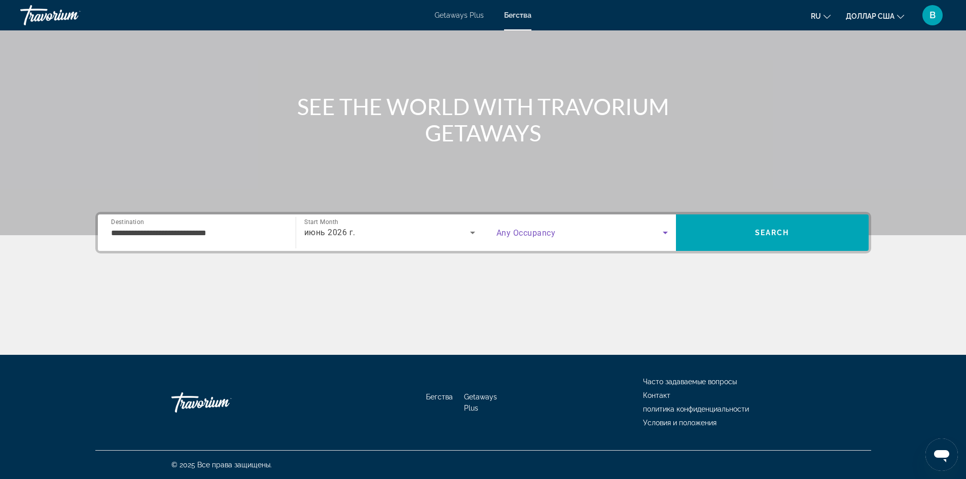
click at [665, 234] on icon "Search widget" at bounding box center [665, 233] width 12 height 12
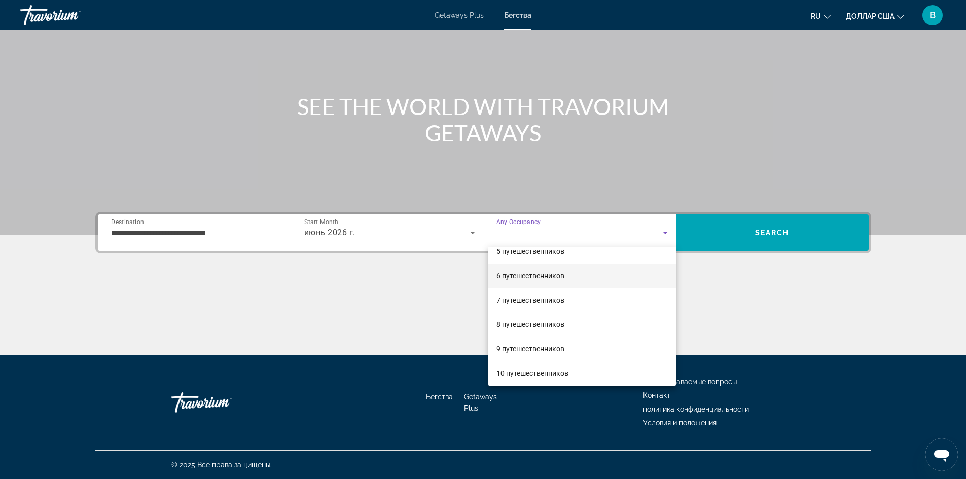
scroll to position [112, 0]
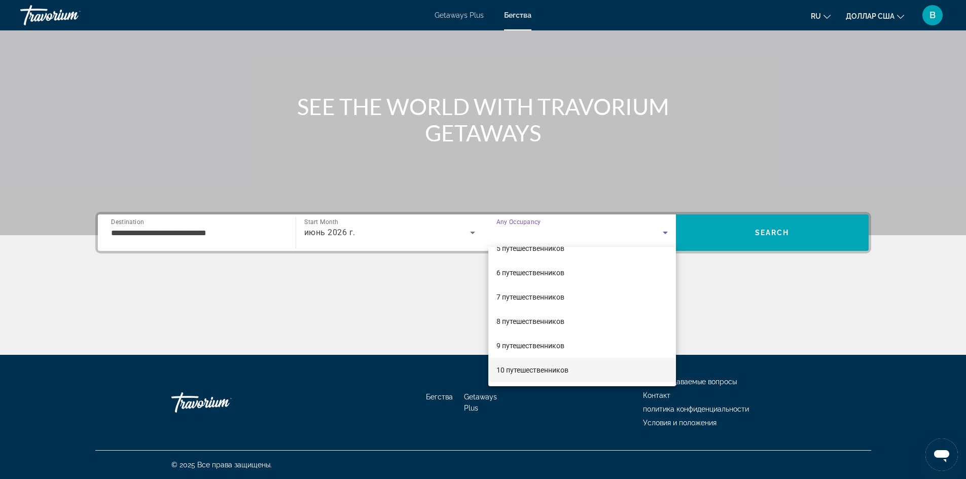
click at [561, 369] on font "10 путешественников" at bounding box center [532, 370] width 72 height 8
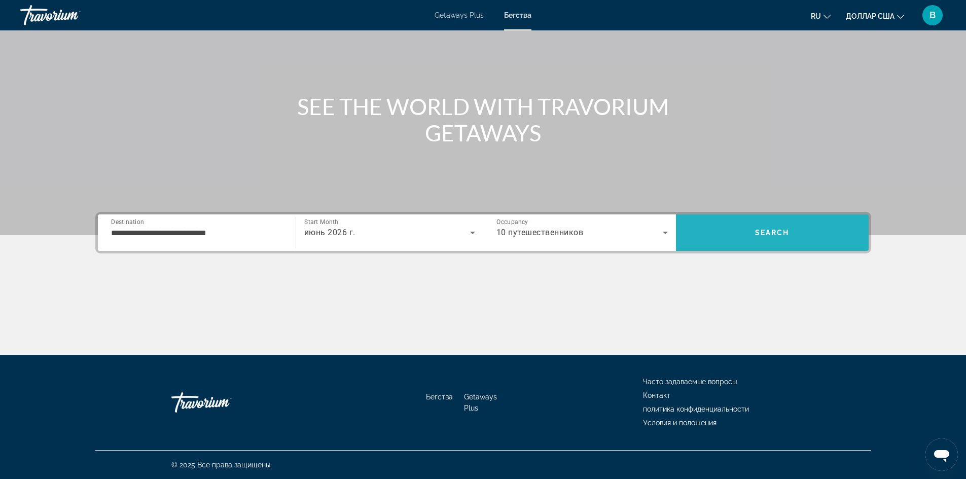
click at [745, 224] on span "Search" at bounding box center [772, 233] width 193 height 24
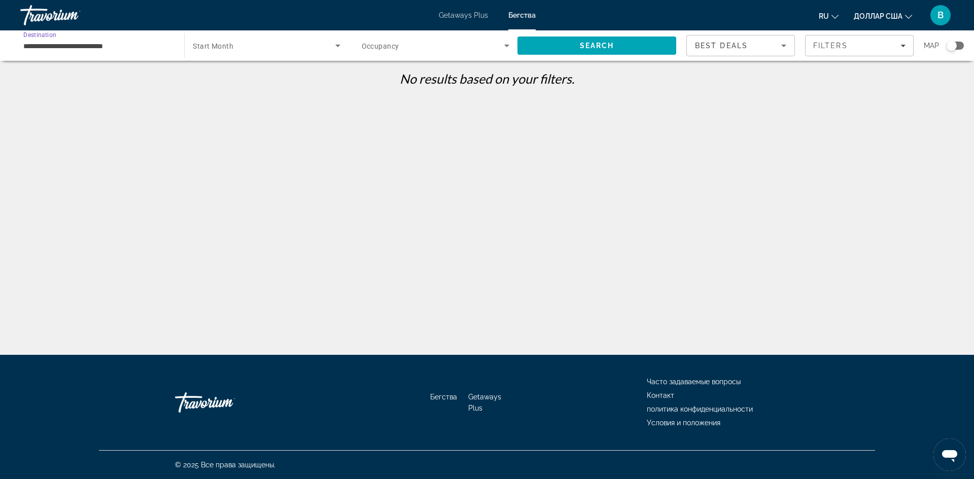
click at [73, 50] on input "**********" at bounding box center [97, 46] width 148 height 12
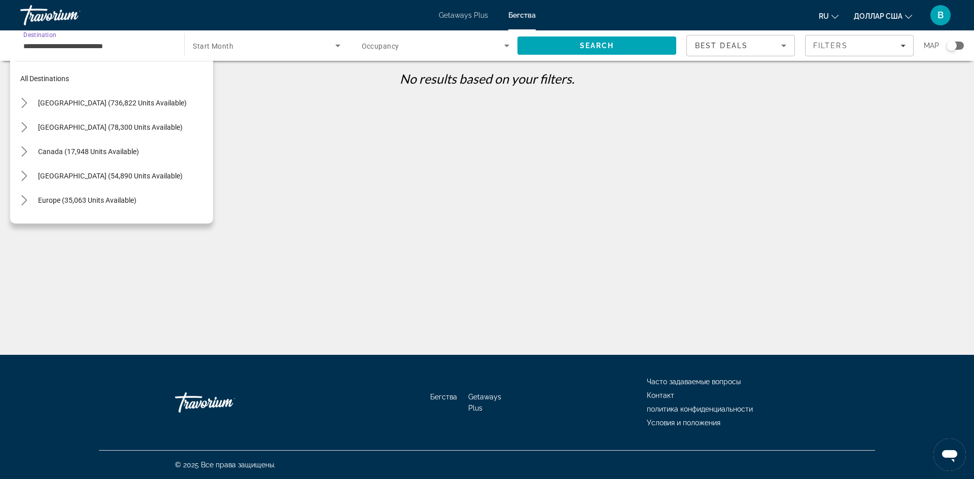
scroll to position [523, 0]
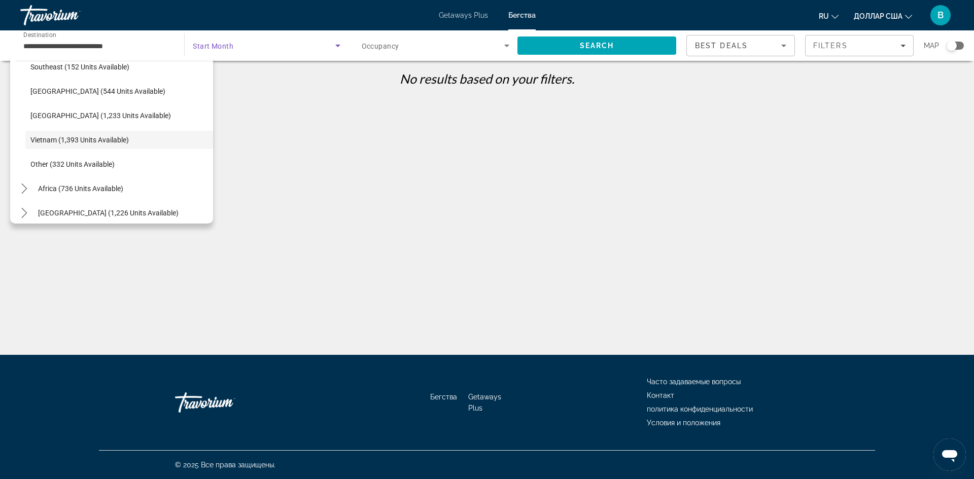
click at [339, 47] on icon "Search widget" at bounding box center [338, 46] width 12 height 12
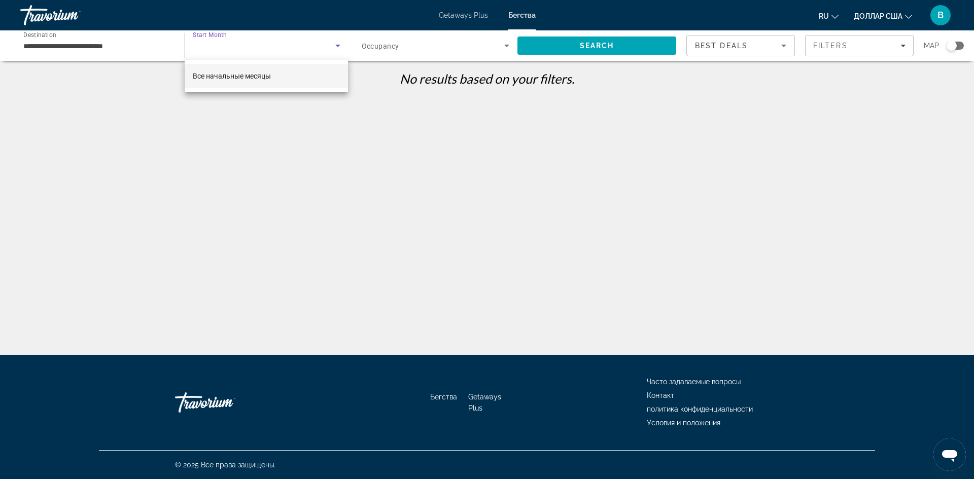
drag, startPoint x: 293, startPoint y: 83, endPoint x: 271, endPoint y: 98, distance: 27.3
click at [271, 98] on div at bounding box center [487, 239] width 974 height 479
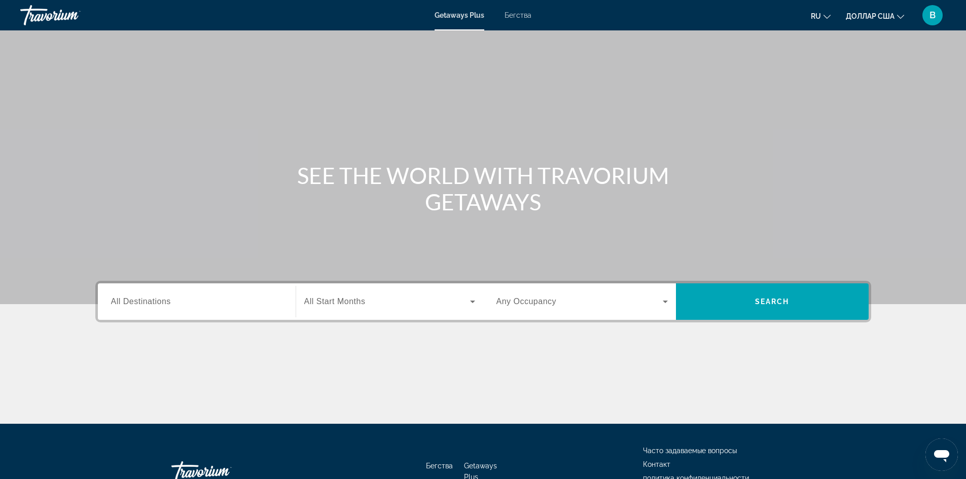
click at [520, 14] on font "Бегства" at bounding box center [518, 15] width 27 height 8
click at [199, 295] on div "Search widget" at bounding box center [196, 301] width 171 height 29
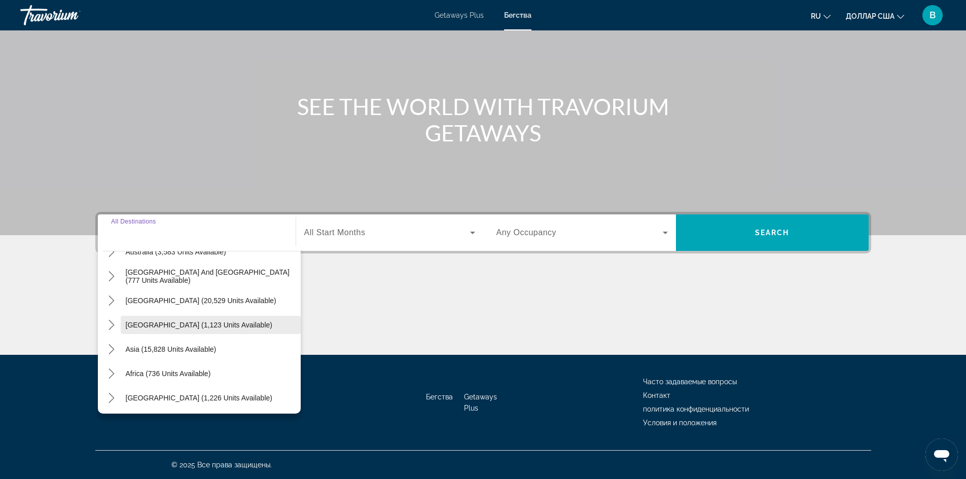
scroll to position [164, 0]
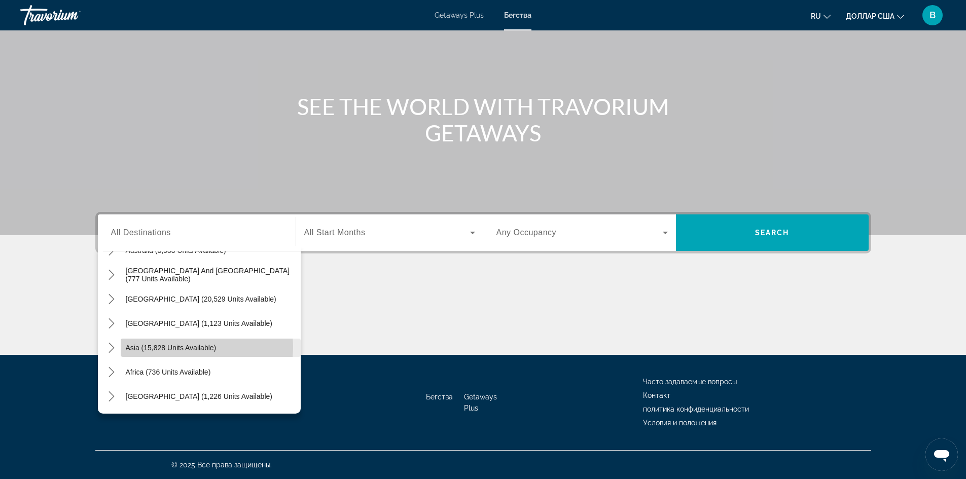
click at [196, 347] on span "Asia (15,828 units available)" at bounding box center [171, 348] width 91 height 8
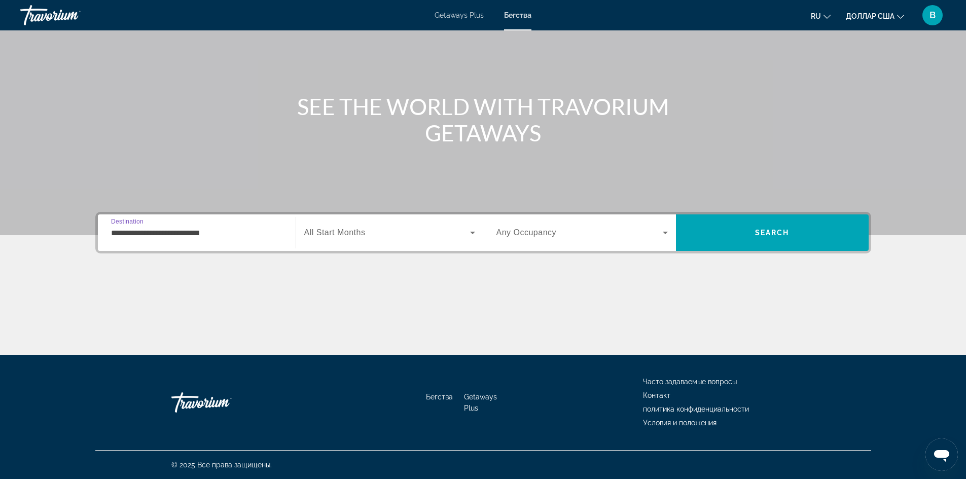
click at [201, 233] on input "**********" at bounding box center [196, 233] width 171 height 12
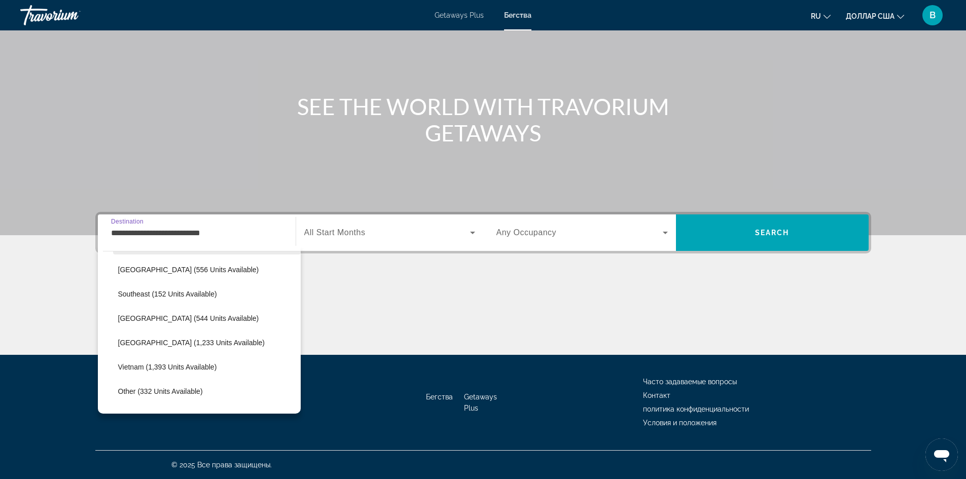
scroll to position [486, 0]
click at [217, 366] on span "Vietnam (1,393 units available)" at bounding box center [167, 367] width 99 height 8
type input "**********"
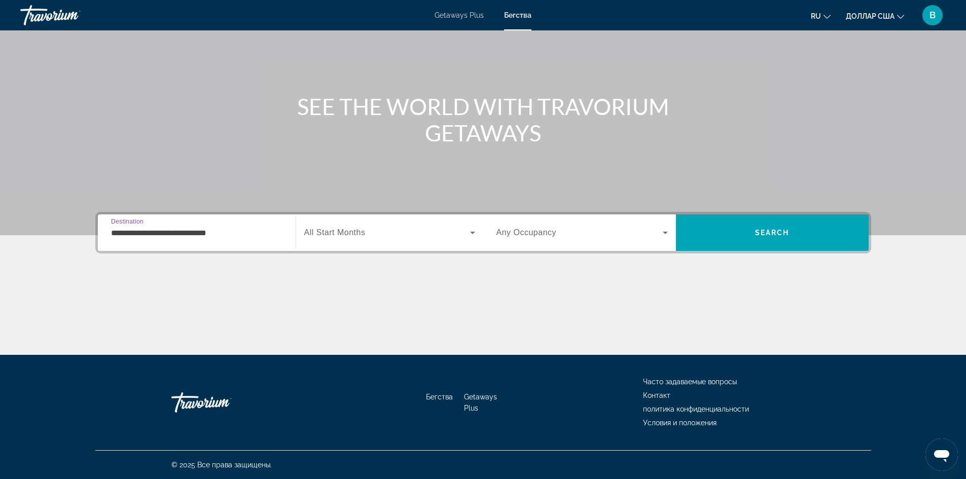
click at [474, 231] on icon "Search widget" at bounding box center [472, 233] width 12 height 12
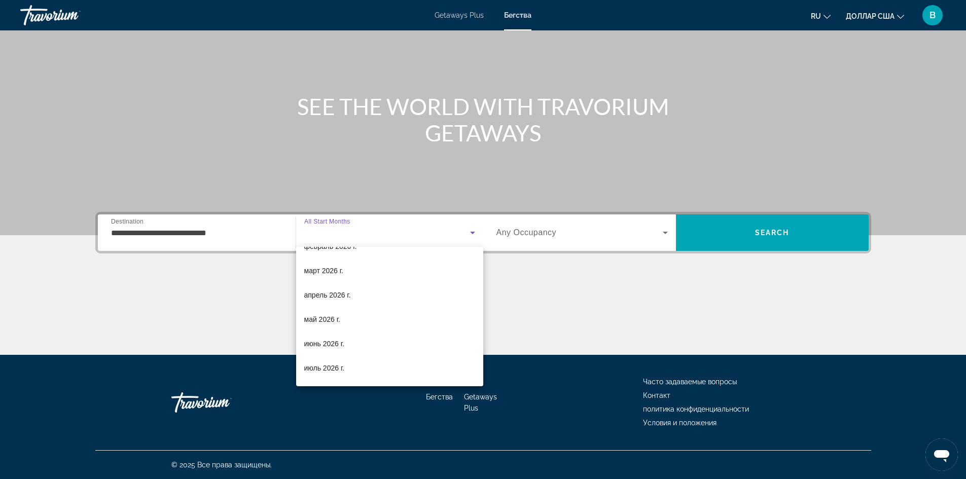
scroll to position [152, 0]
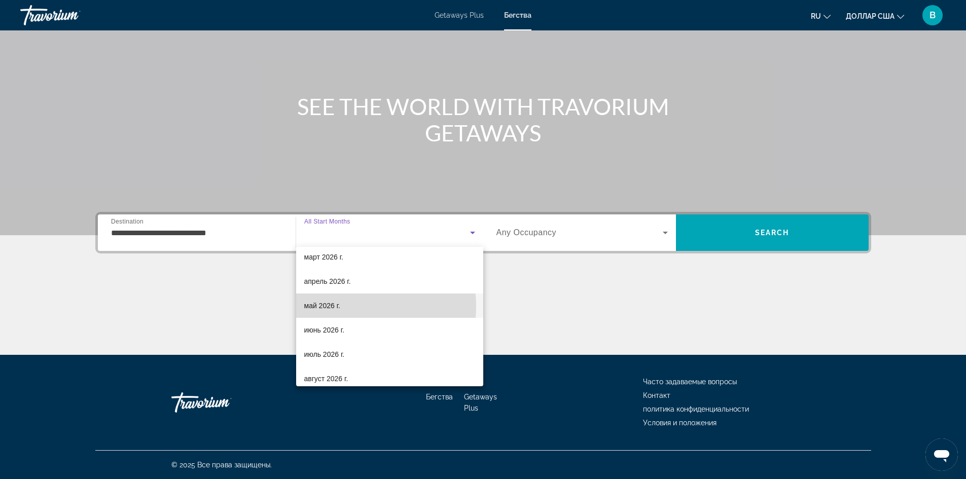
click at [349, 306] on mat-option "май 2026 г." at bounding box center [389, 306] width 187 height 24
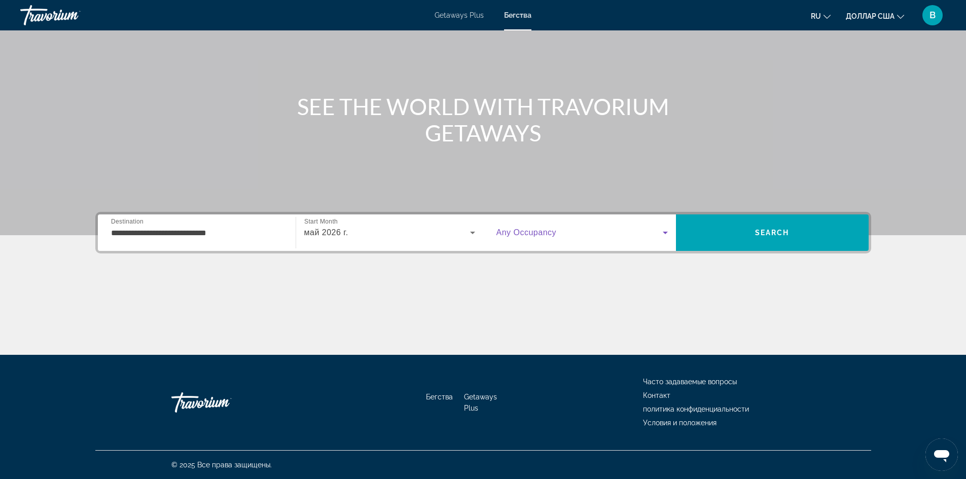
click at [667, 234] on icon "Search widget" at bounding box center [665, 233] width 12 height 12
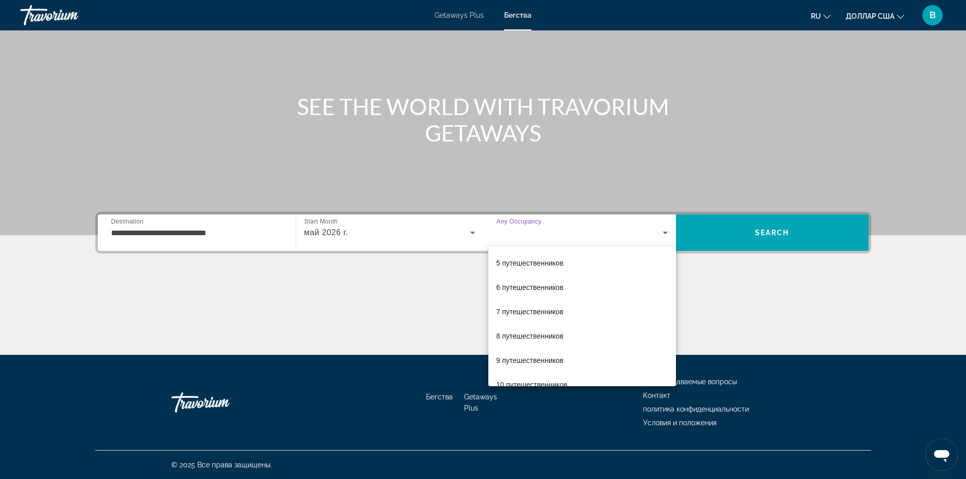
scroll to position [101, 0]
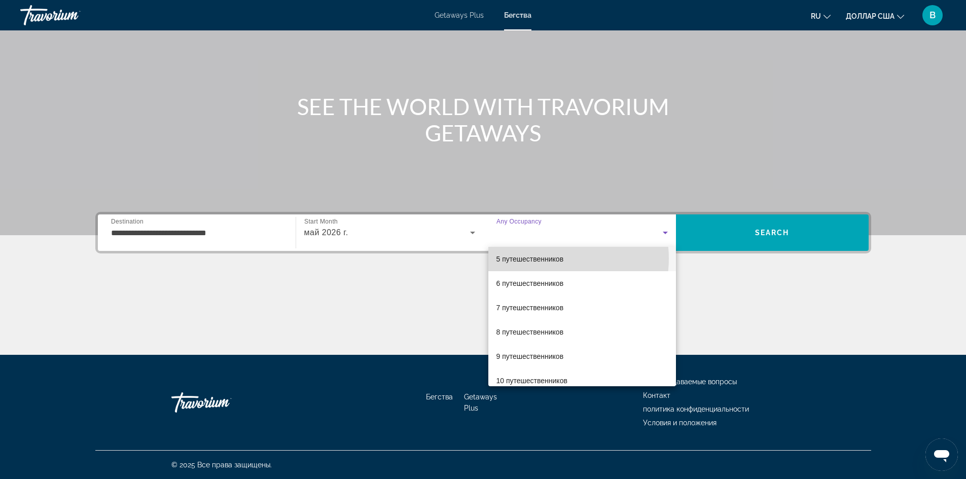
click at [553, 259] on font "5 путешественников" at bounding box center [529, 259] width 67 height 8
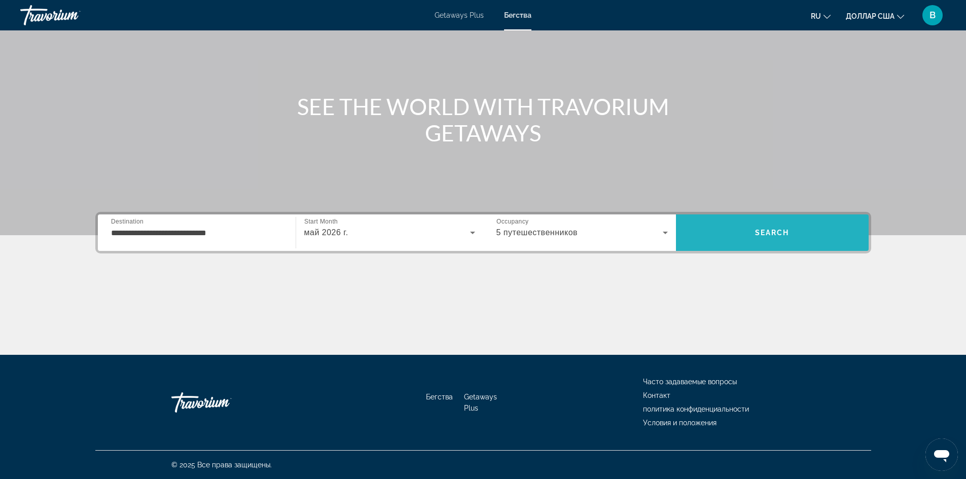
click at [783, 227] on span "Search" at bounding box center [772, 233] width 193 height 24
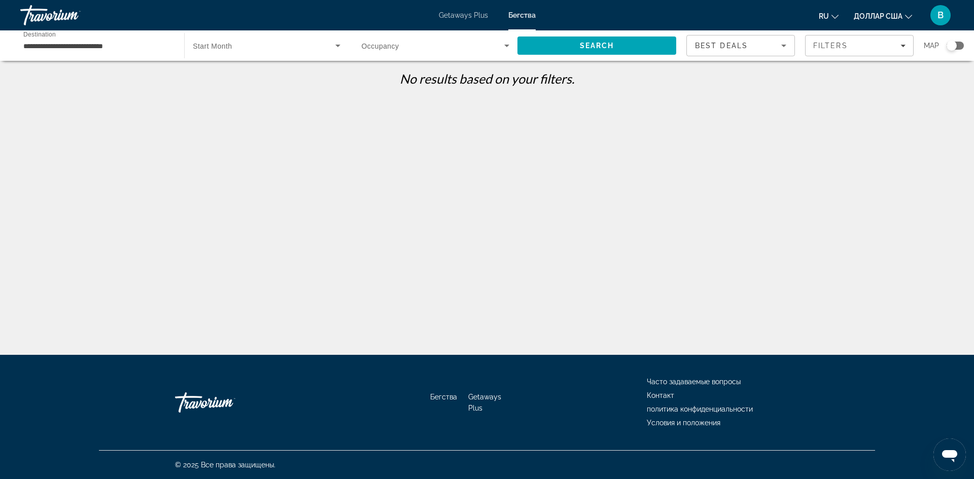
click at [526, 17] on font "Бегства" at bounding box center [521, 15] width 27 height 8
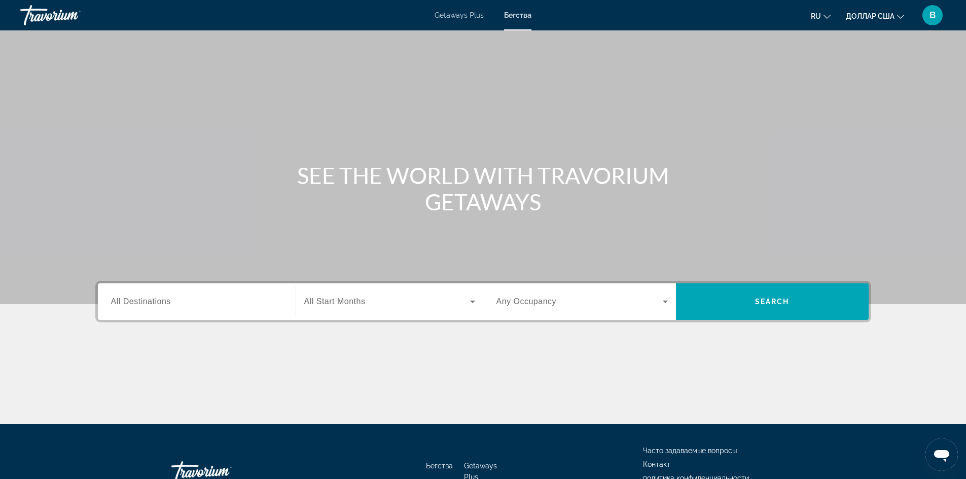
click at [127, 301] on span "All Destinations" at bounding box center [141, 301] width 60 height 9
click at [127, 301] on input "Destination All Destinations" at bounding box center [196, 302] width 171 height 12
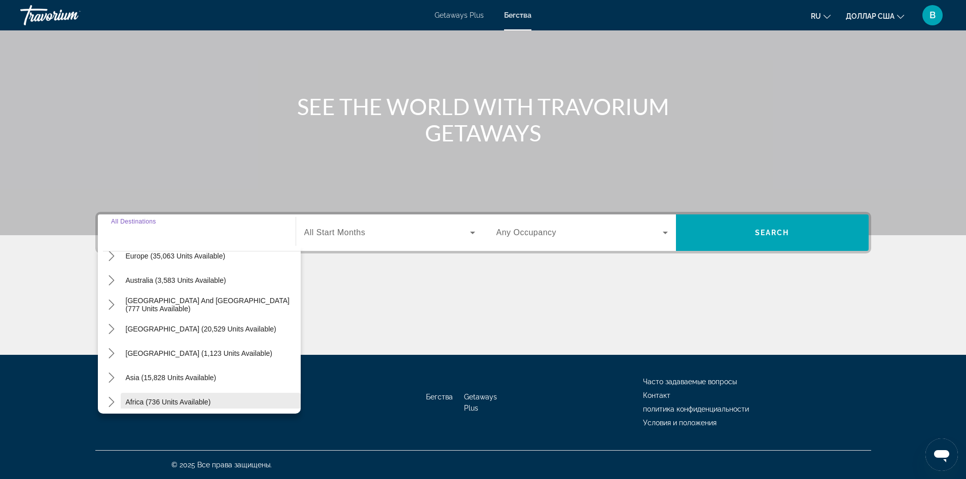
scroll to position [164, 0]
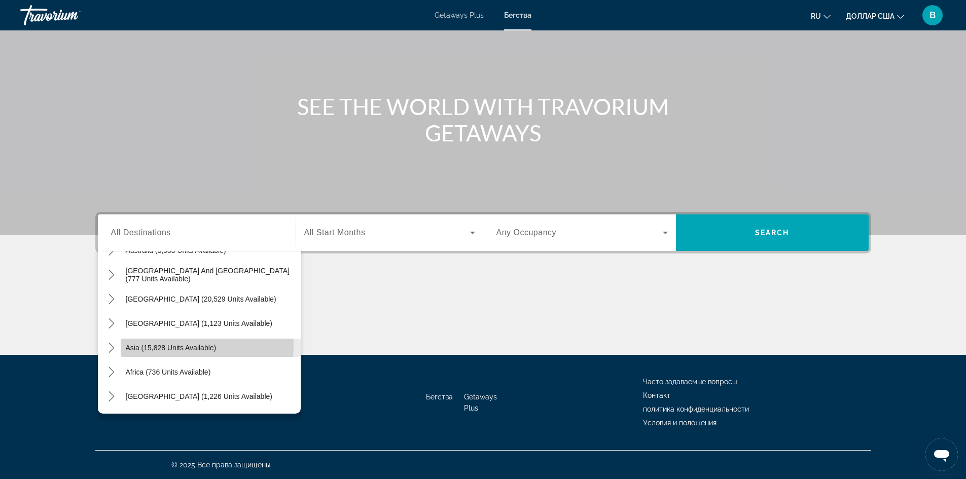
click at [176, 345] on span "Asia (15,828 units available)" at bounding box center [171, 348] width 91 height 8
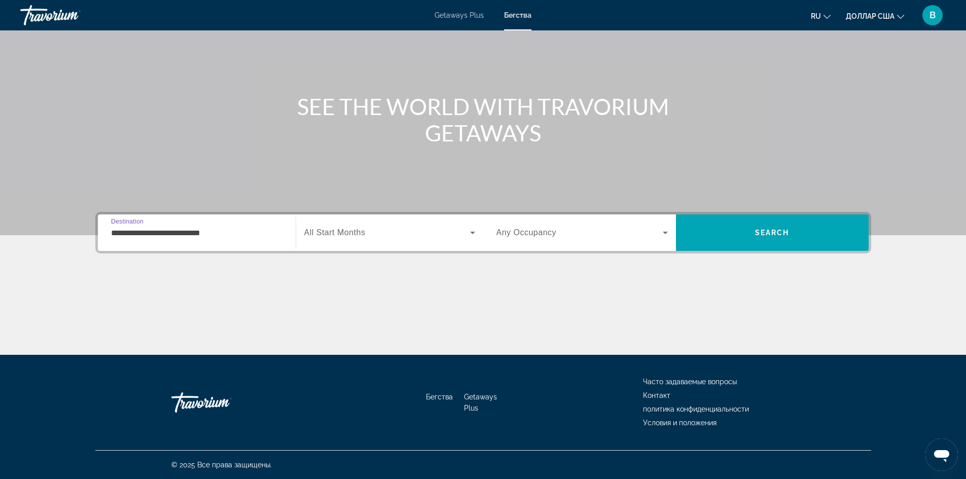
click at [190, 230] on input "**********" at bounding box center [196, 233] width 171 height 12
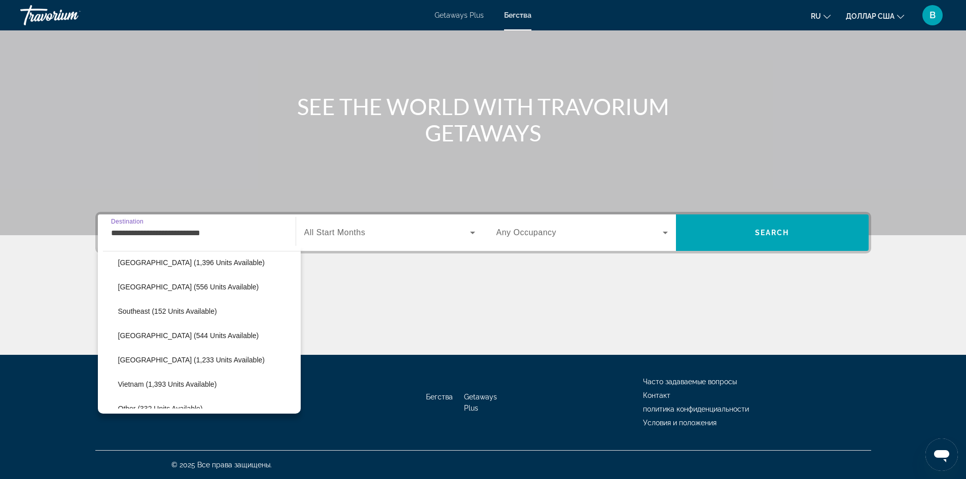
scroll to position [486, 0]
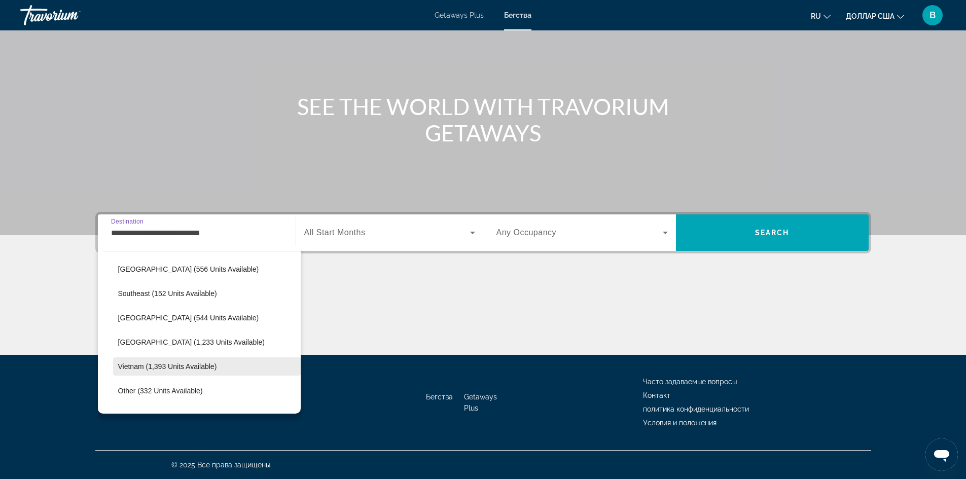
click at [172, 366] on span "Vietnam (1,393 units available)" at bounding box center [167, 367] width 99 height 8
type input "**********"
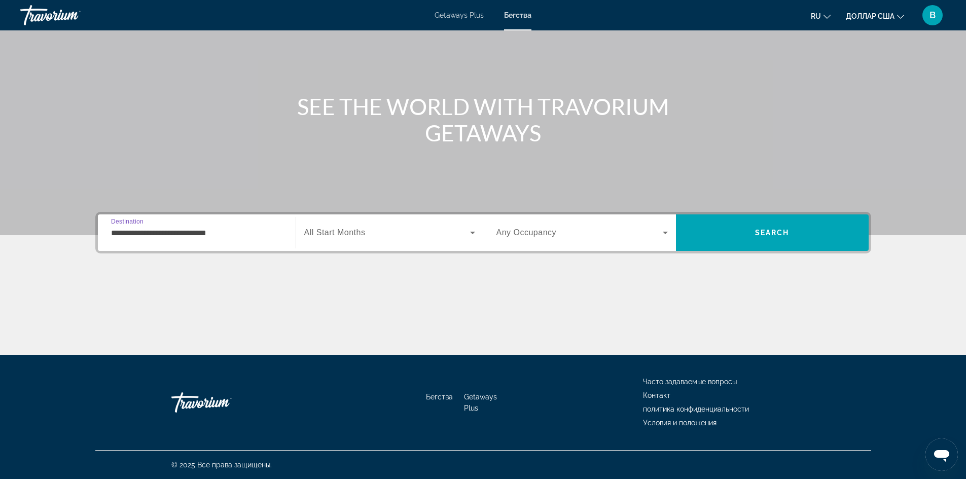
click at [475, 231] on icon "Search widget" at bounding box center [472, 233] width 12 height 12
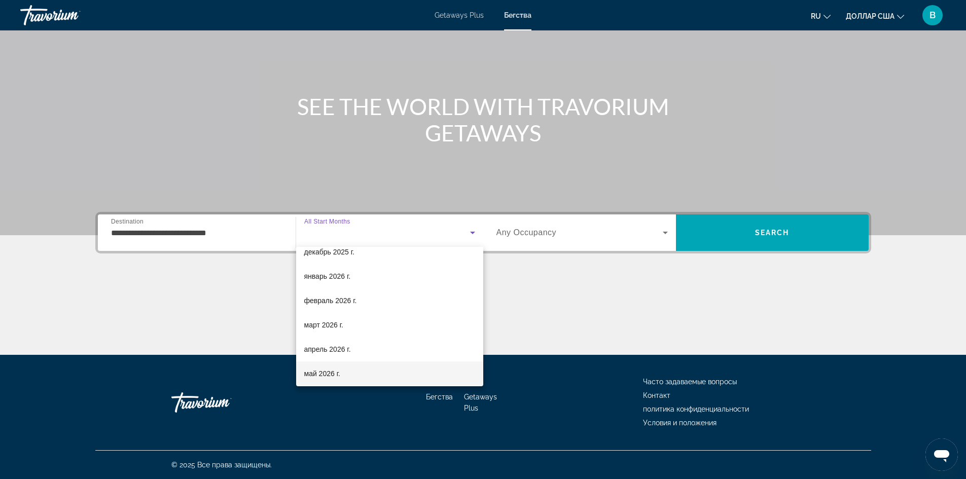
scroll to position [101, 0]
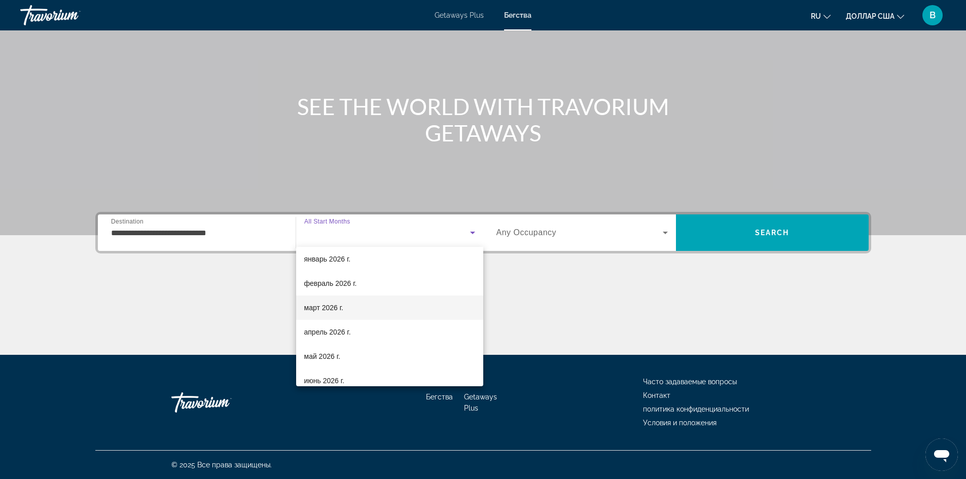
click at [344, 306] on mat-option "март 2026 г." at bounding box center [389, 308] width 187 height 24
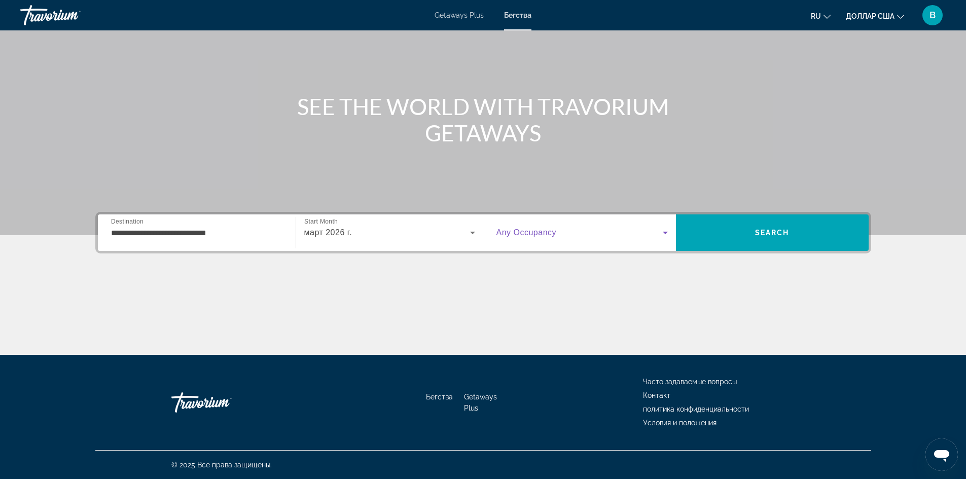
click at [662, 232] on icon "Search widget" at bounding box center [665, 233] width 12 height 12
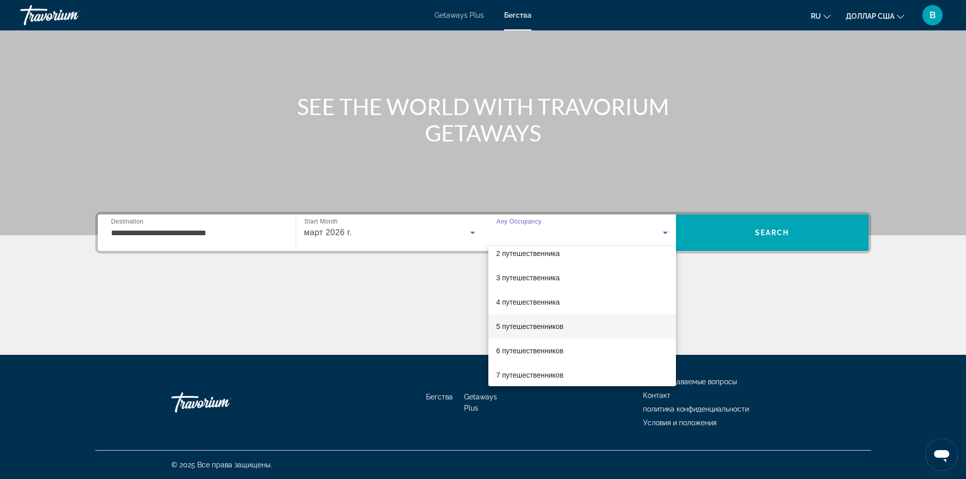
scroll to position [51, 0]
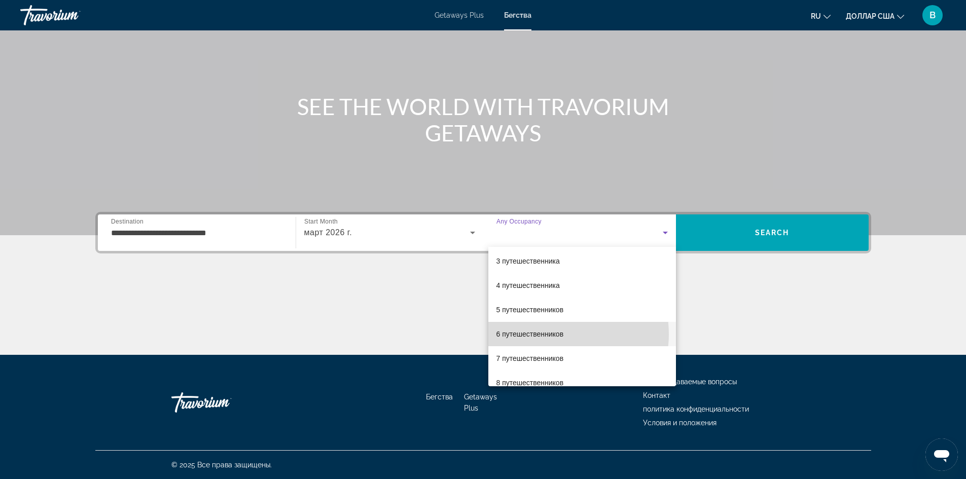
click at [559, 334] on font "6 путешественников" at bounding box center [529, 334] width 67 height 8
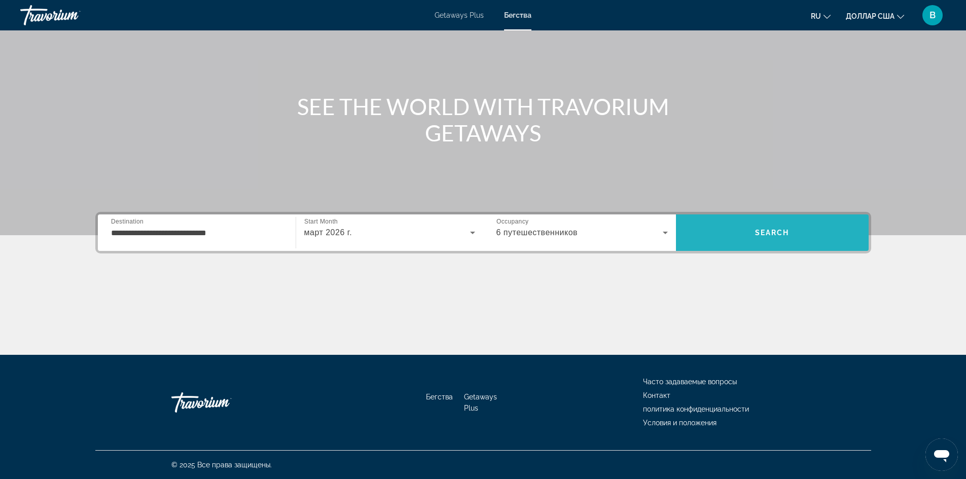
click at [771, 227] on span "Search" at bounding box center [772, 233] width 193 height 24
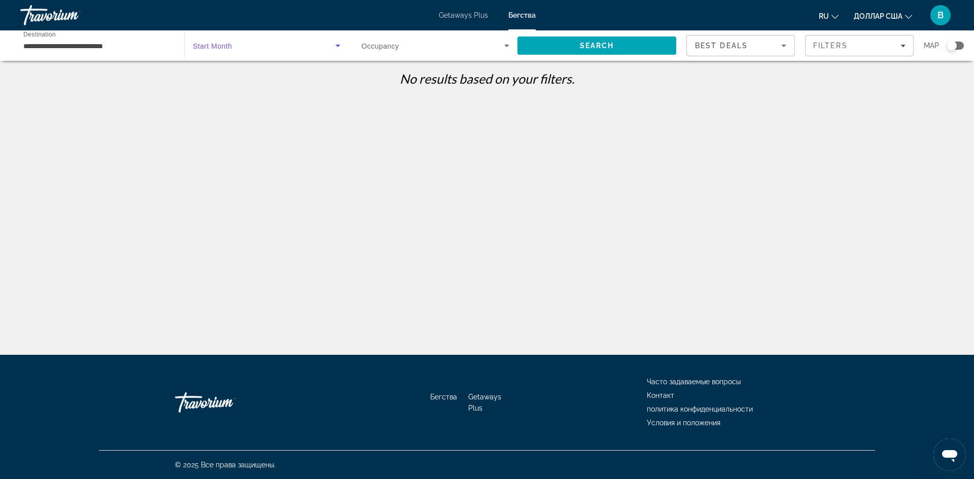
click at [337, 44] on icon "Search widget" at bounding box center [338, 46] width 12 height 12
click at [274, 81] on mat-option "Все начальные месяцы" at bounding box center [266, 76] width 163 height 24
click at [624, 46] on span "Search" at bounding box center [596, 45] width 159 height 24
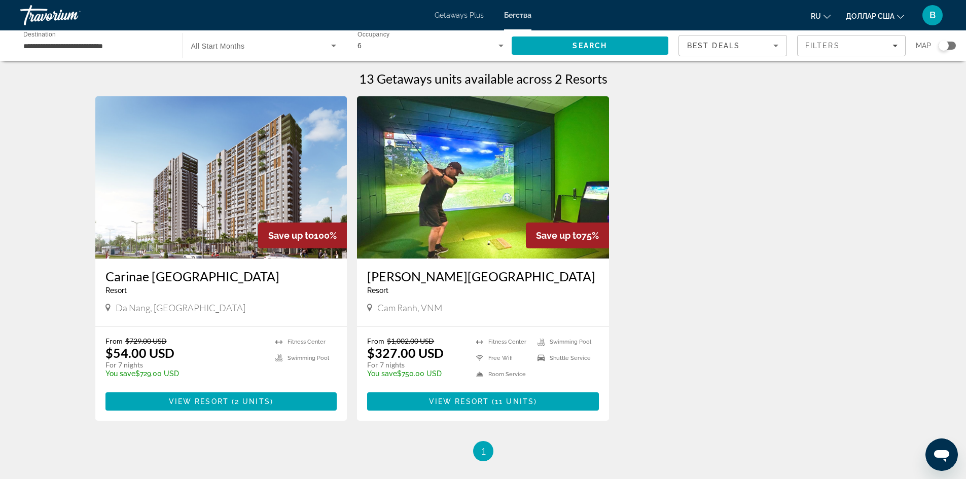
click at [502, 205] on img "Основное содержание" at bounding box center [483, 177] width 252 height 162
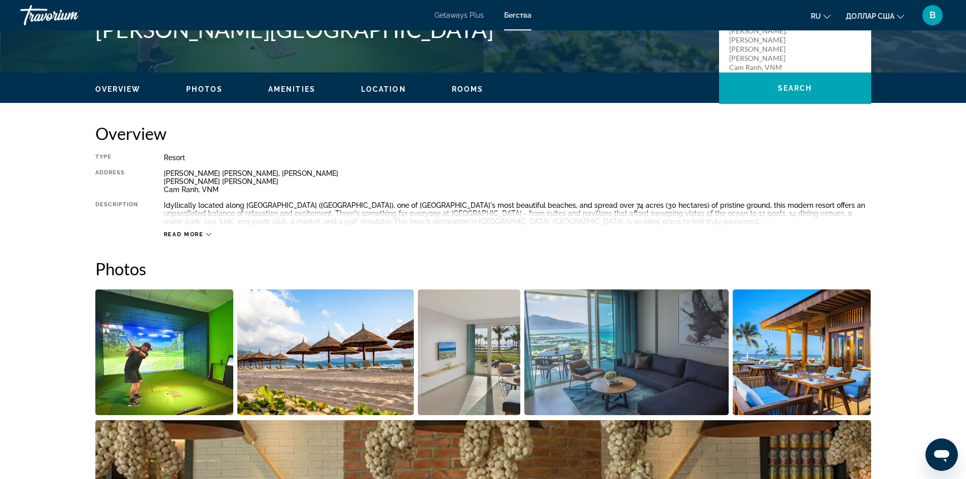
scroll to position [254, 0]
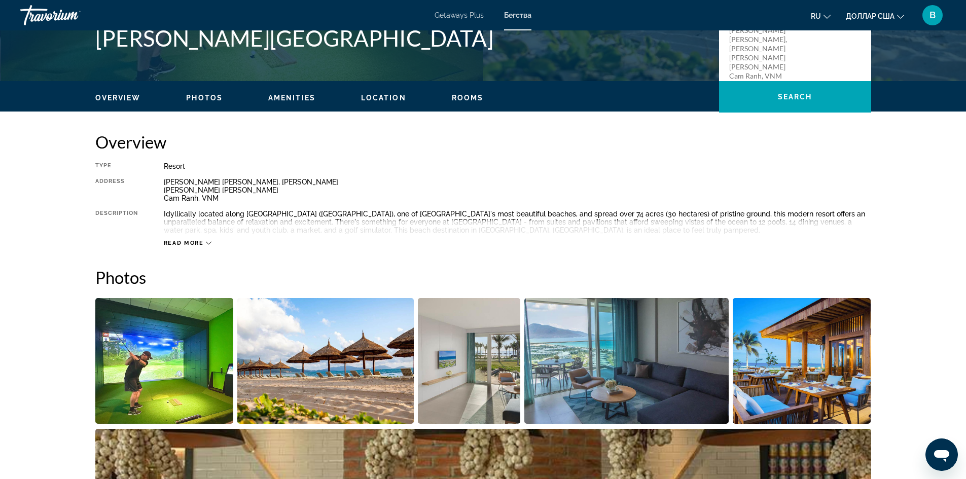
click at [175, 245] on span "Read more" at bounding box center [184, 243] width 40 height 7
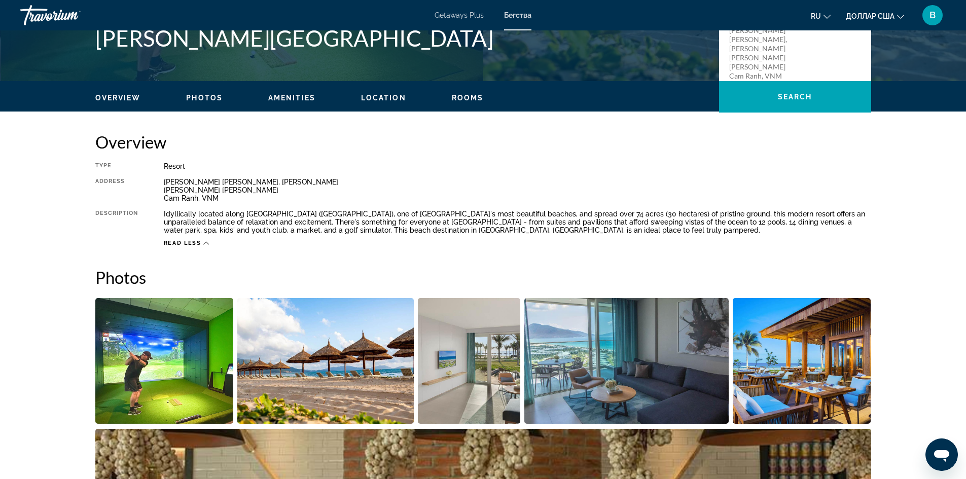
click at [208, 241] on icon "Основное содержание" at bounding box center [206, 243] width 6 height 6
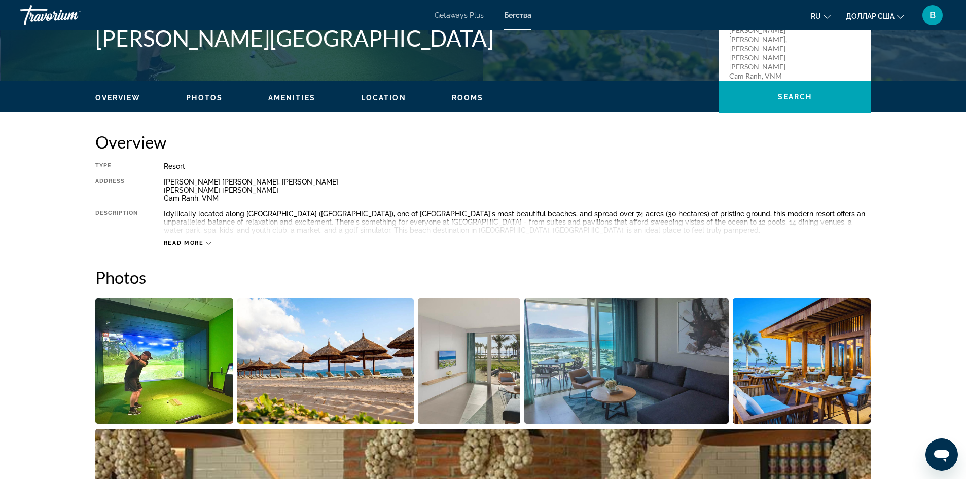
scroll to position [85, 0]
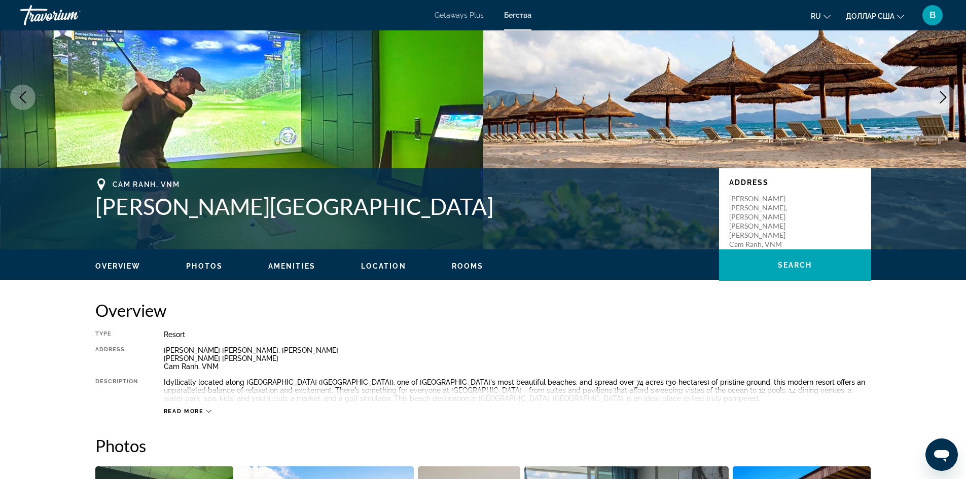
click at [209, 410] on icon "Основное содержание" at bounding box center [209, 412] width 6 height 6
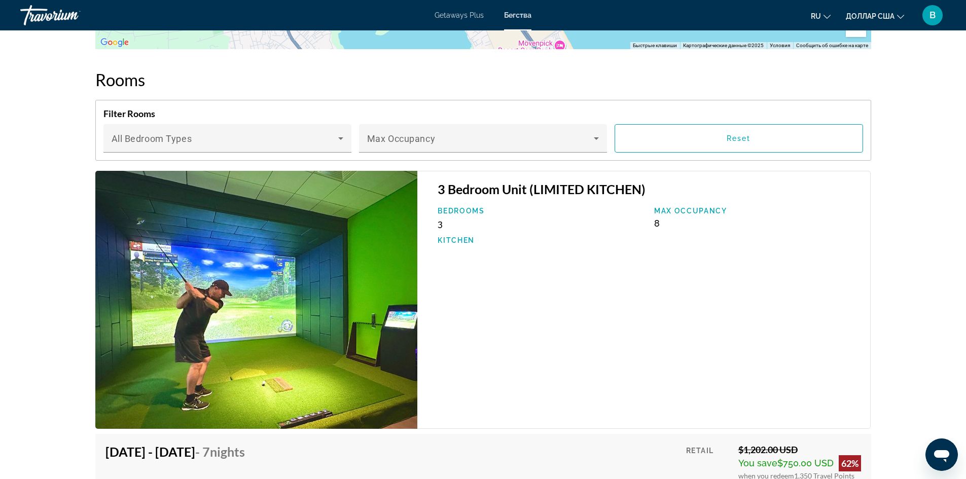
scroll to position [1556, 0]
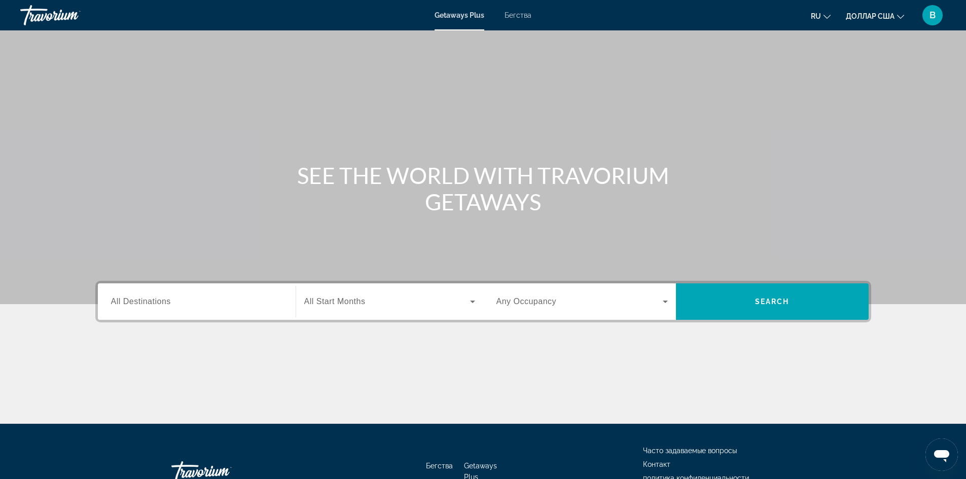
click at [518, 13] on font "Бегства" at bounding box center [518, 15] width 27 height 8
click at [131, 297] on span "All Destinations" at bounding box center [141, 301] width 60 height 9
click at [131, 297] on input "Destination All Destinations" at bounding box center [196, 302] width 171 height 12
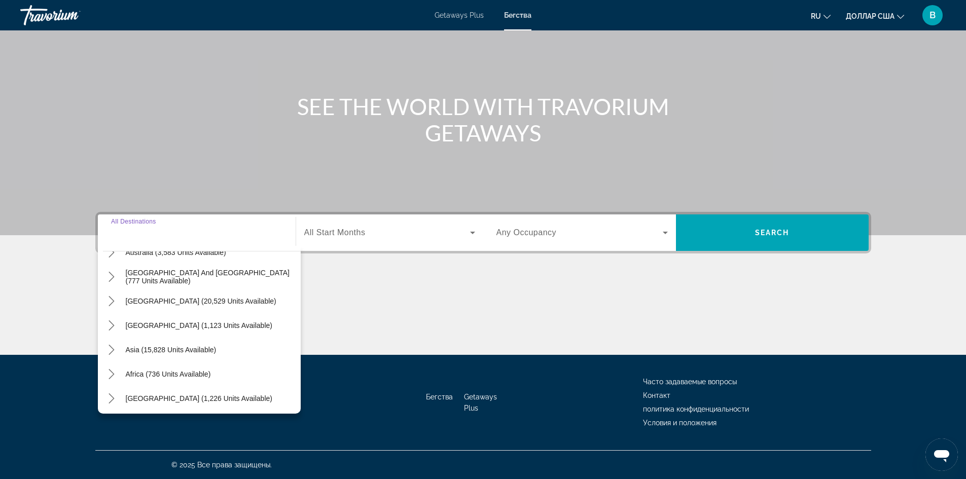
scroll to position [164, 0]
click at [166, 347] on span "Asia (15,828 units available)" at bounding box center [171, 348] width 91 height 8
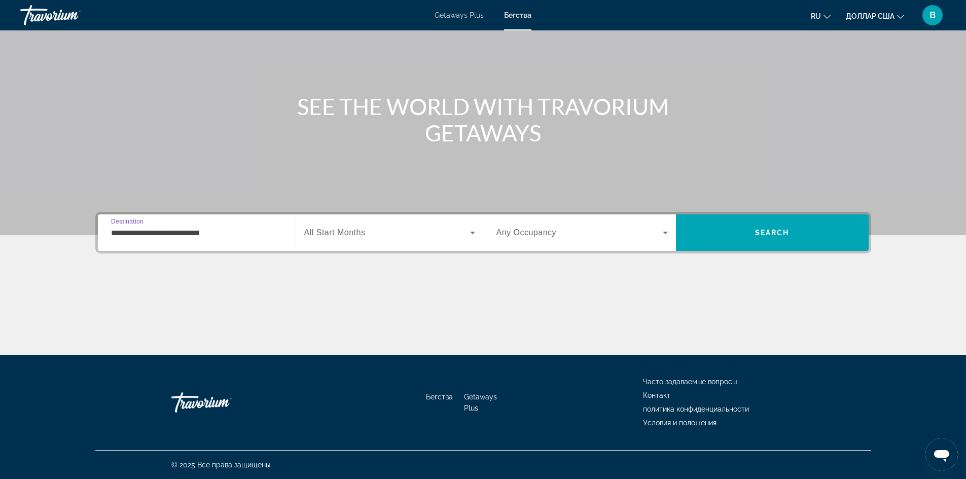
click at [197, 233] on input "**********" at bounding box center [196, 233] width 171 height 12
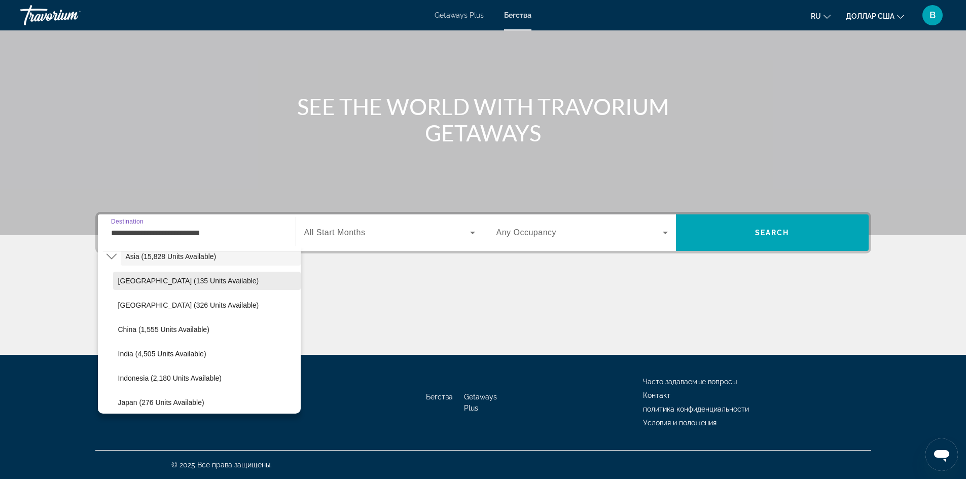
scroll to position [283, 0]
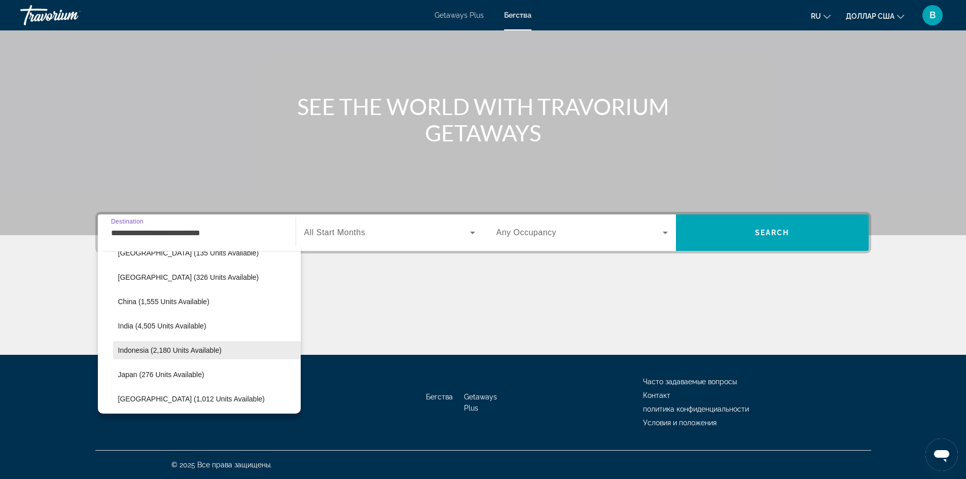
click at [174, 349] on span "Indonesia (2,180 units available)" at bounding box center [169, 350] width 103 height 8
type input "**********"
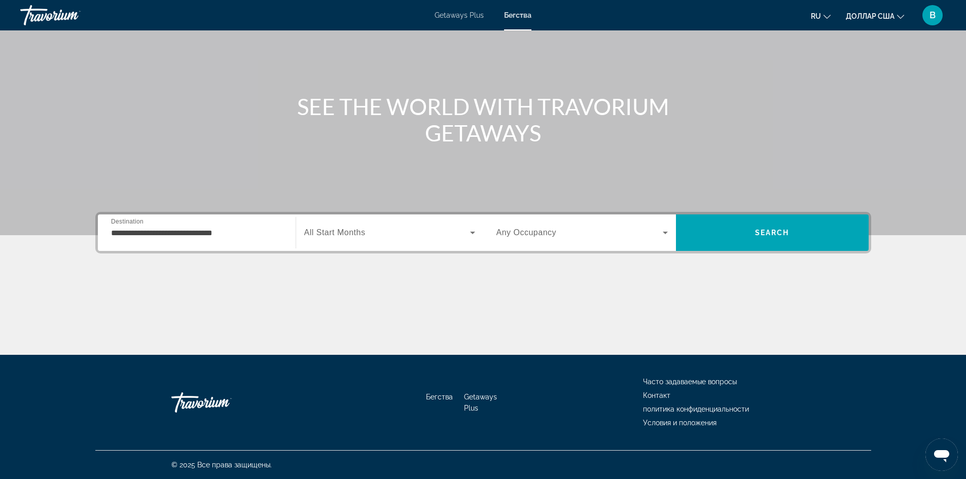
click at [341, 228] on span "All Start Months" at bounding box center [334, 232] width 61 height 9
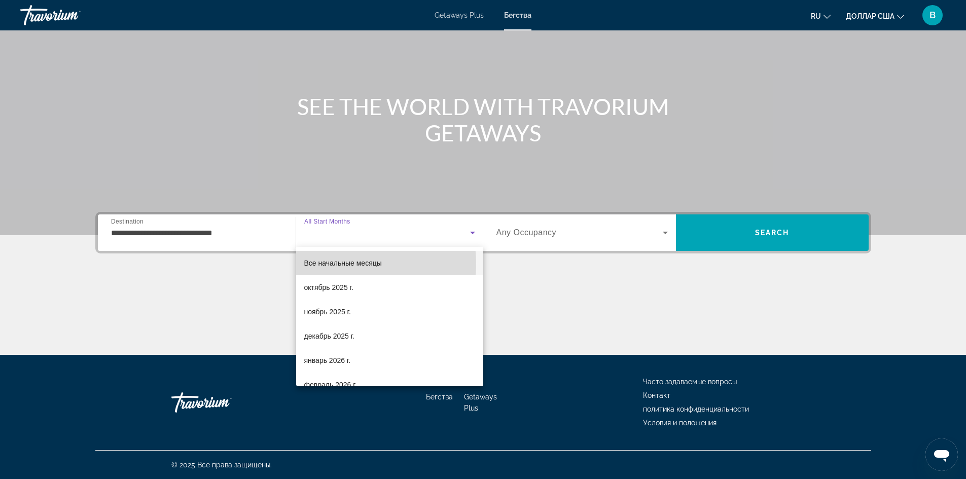
click at [345, 264] on font "Все начальные месяцы" at bounding box center [343, 263] width 78 height 8
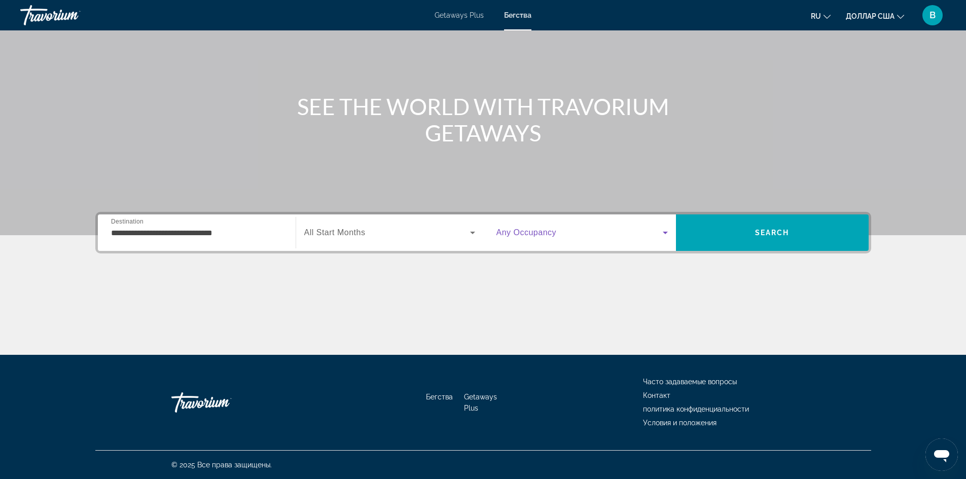
click at [665, 231] on icon "Search widget" at bounding box center [665, 233] width 12 height 12
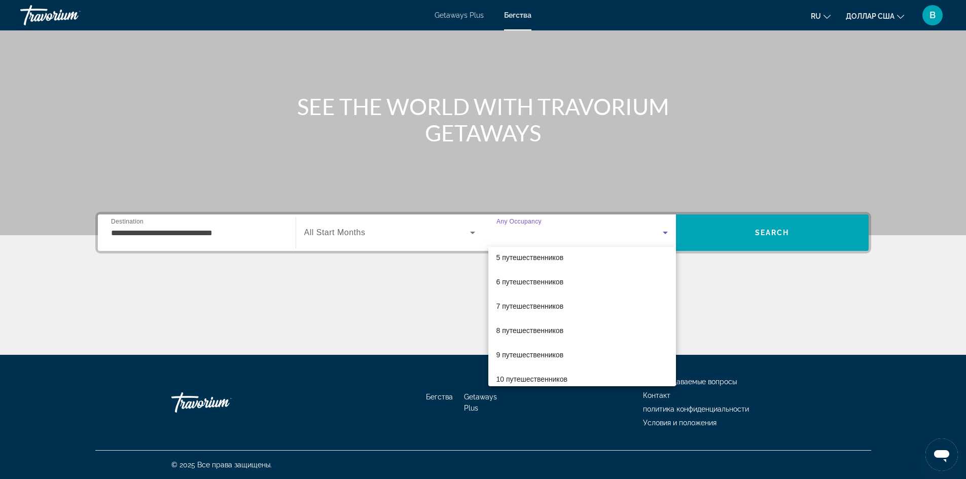
scroll to position [112, 0]
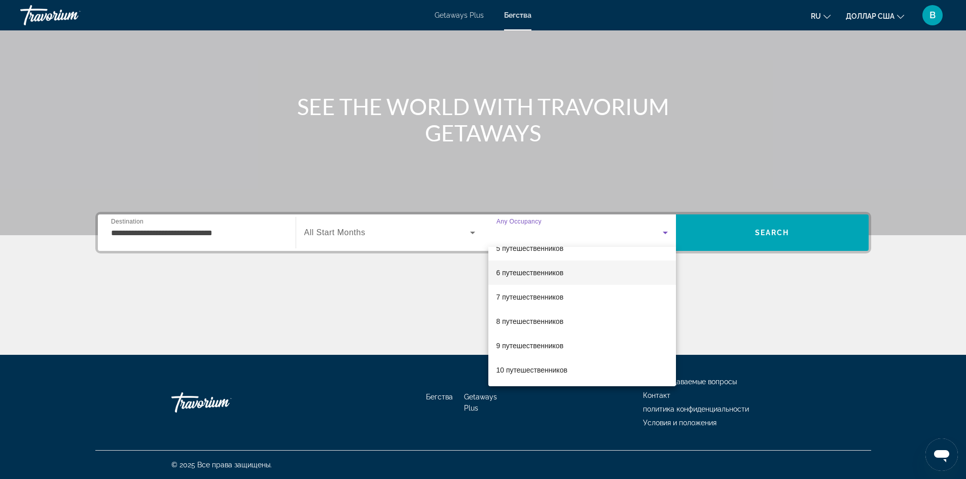
click at [547, 270] on font "6 путешественников" at bounding box center [529, 273] width 67 height 8
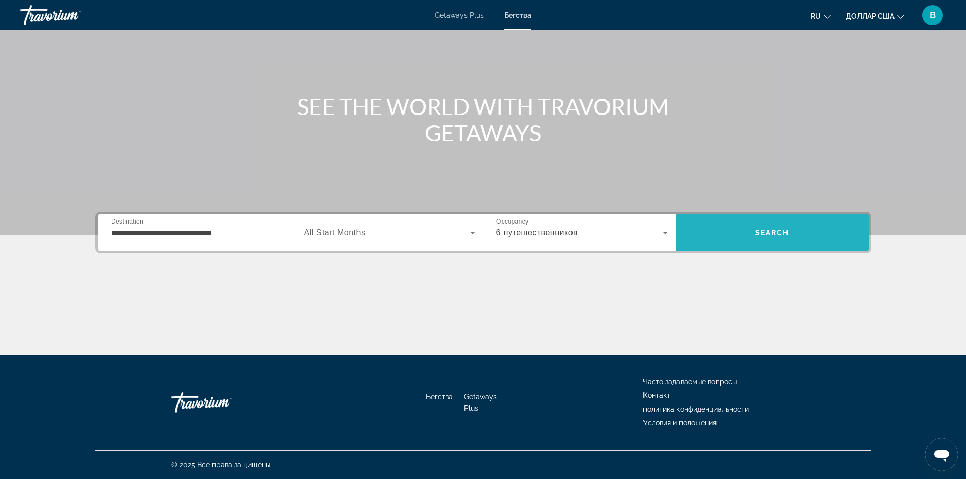
click at [772, 229] on span "Search" at bounding box center [772, 233] width 34 height 8
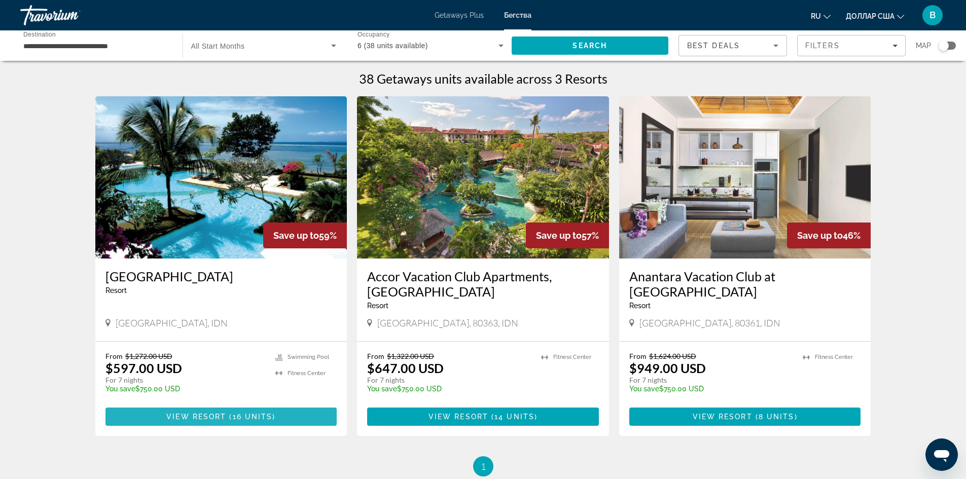
click at [213, 417] on span "View Resort" at bounding box center [196, 417] width 60 height 8
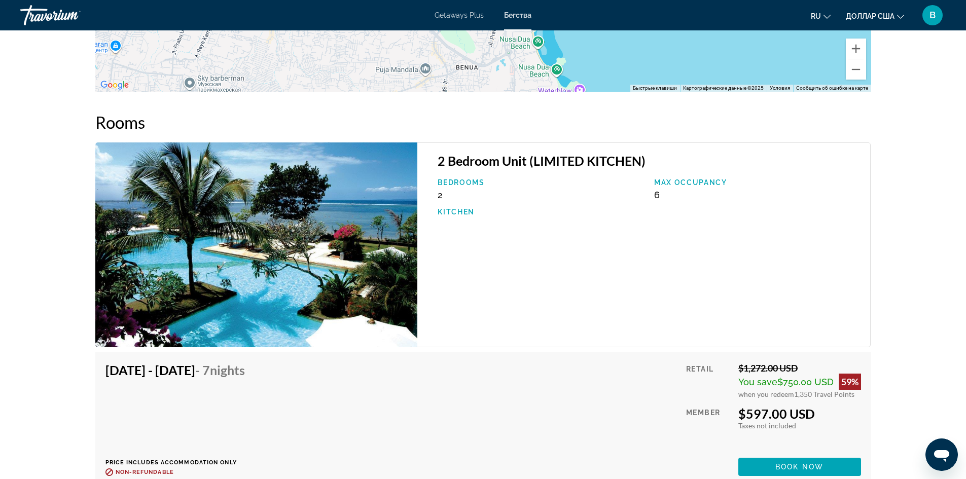
scroll to position [1572, 0]
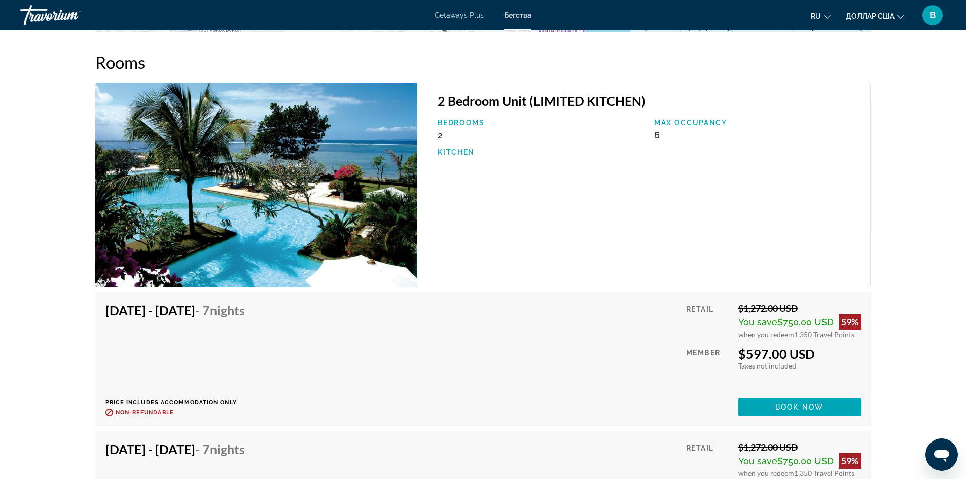
click at [354, 225] on img "Основное содержание" at bounding box center [256, 185] width 322 height 205
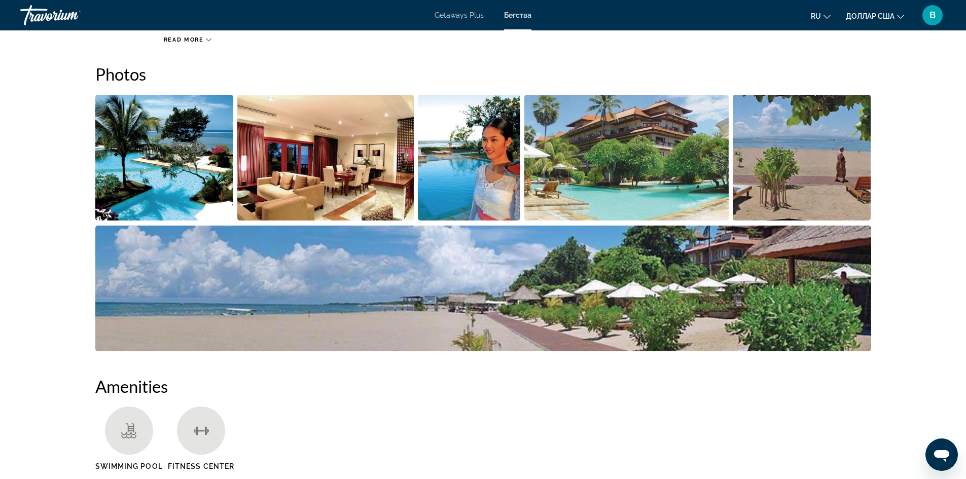
scroll to position [456, 0]
click at [171, 172] on img "Open full-screen image slider" at bounding box center [164, 158] width 138 height 126
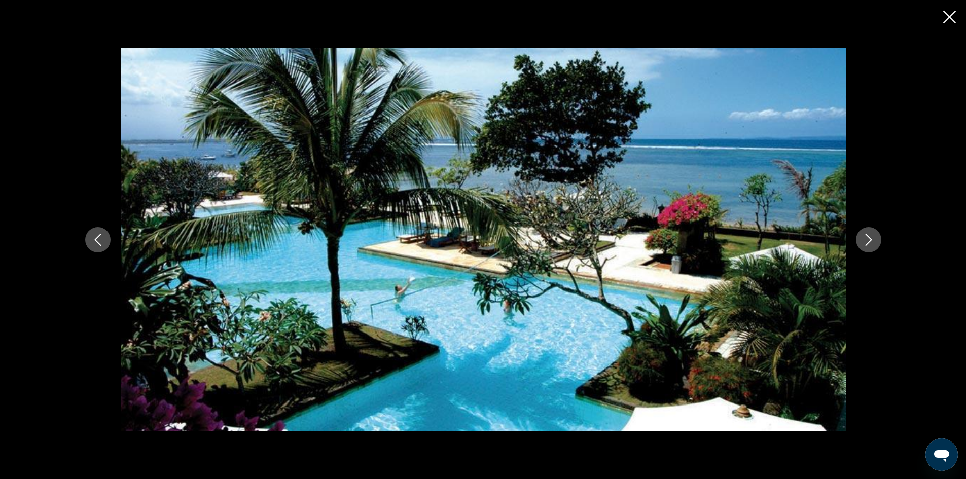
click at [869, 237] on icon "Next image" at bounding box center [868, 240] width 12 height 12
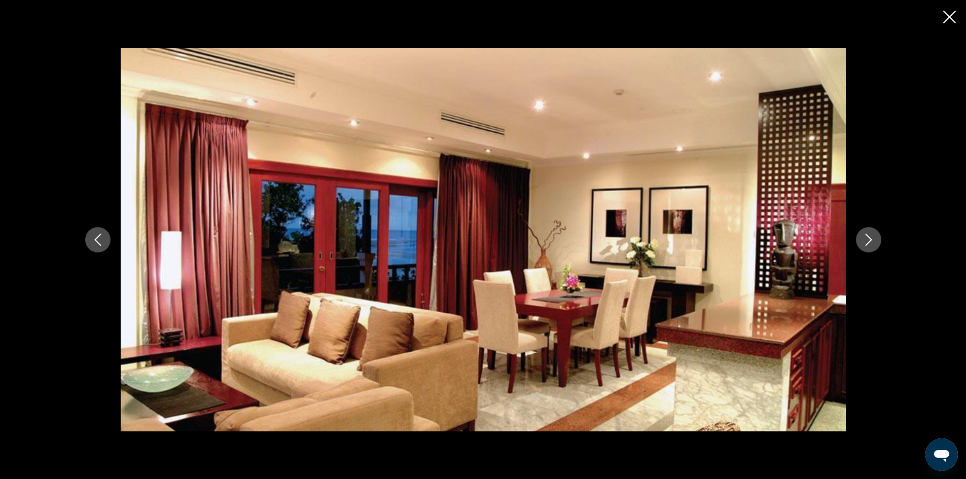
click at [869, 237] on icon "Next image" at bounding box center [868, 240] width 12 height 12
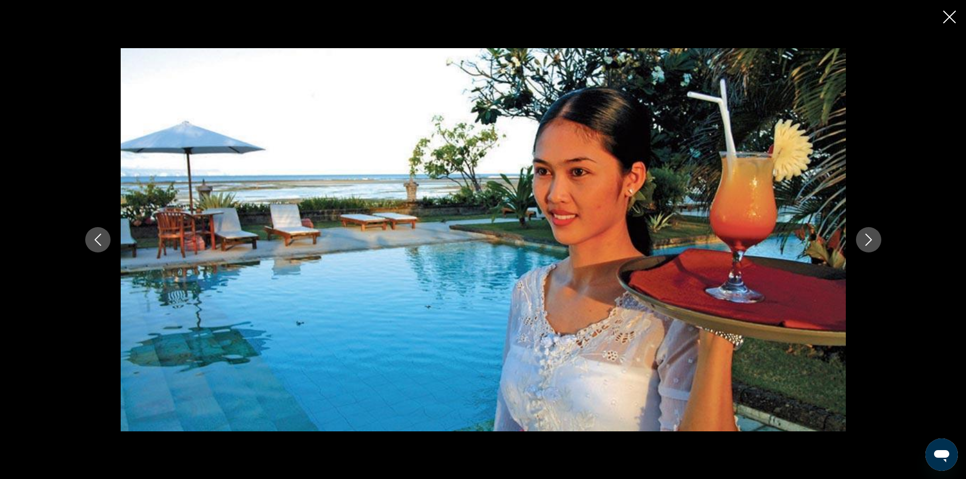
click at [869, 237] on icon "Next image" at bounding box center [868, 240] width 12 height 12
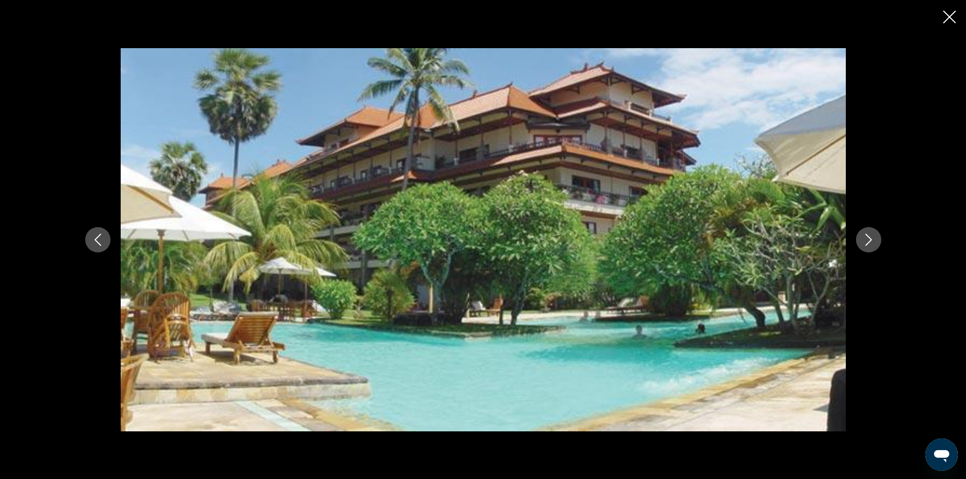
click at [869, 237] on icon "Next image" at bounding box center [868, 240] width 12 height 12
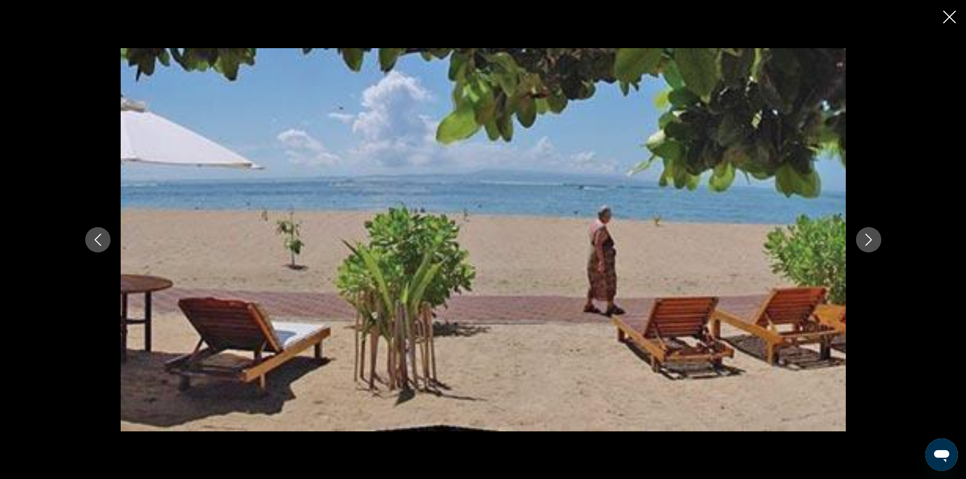
click at [869, 237] on icon "Next image" at bounding box center [868, 240] width 12 height 12
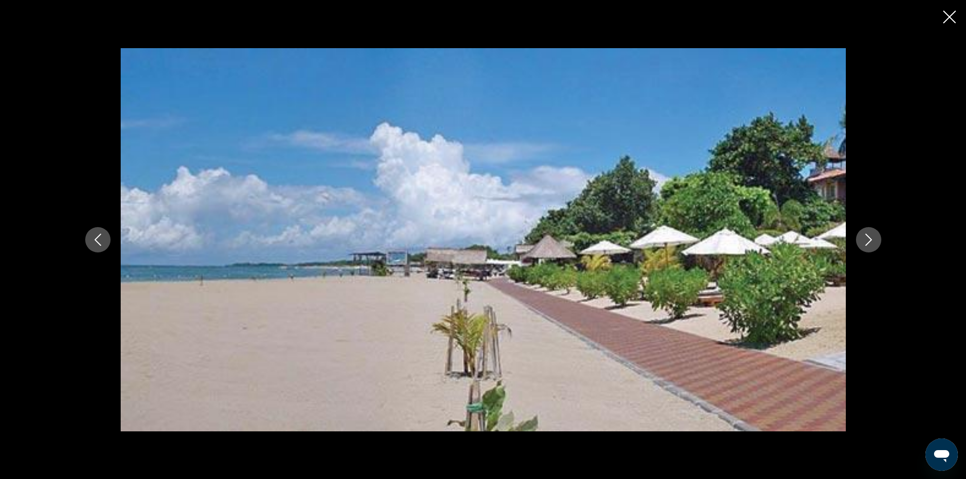
click at [869, 237] on icon "Next image" at bounding box center [868, 240] width 12 height 12
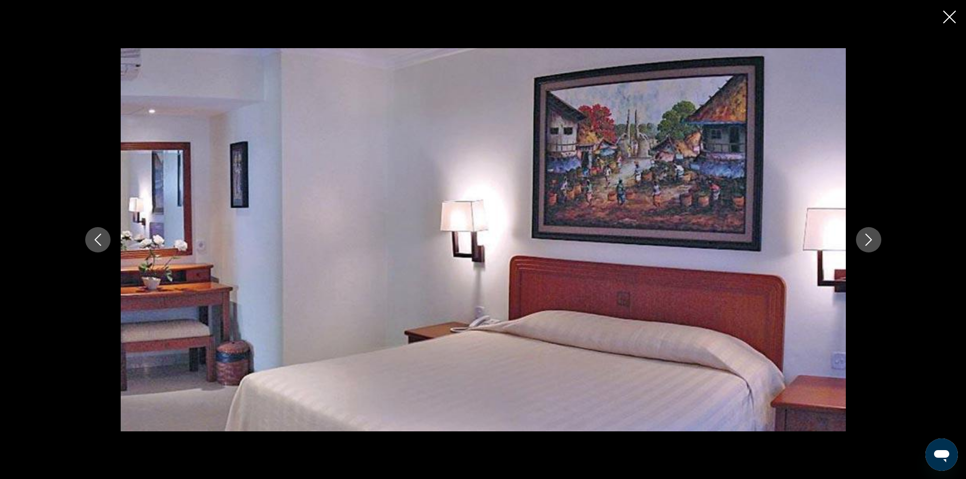
click at [869, 237] on icon "Next image" at bounding box center [868, 240] width 12 height 12
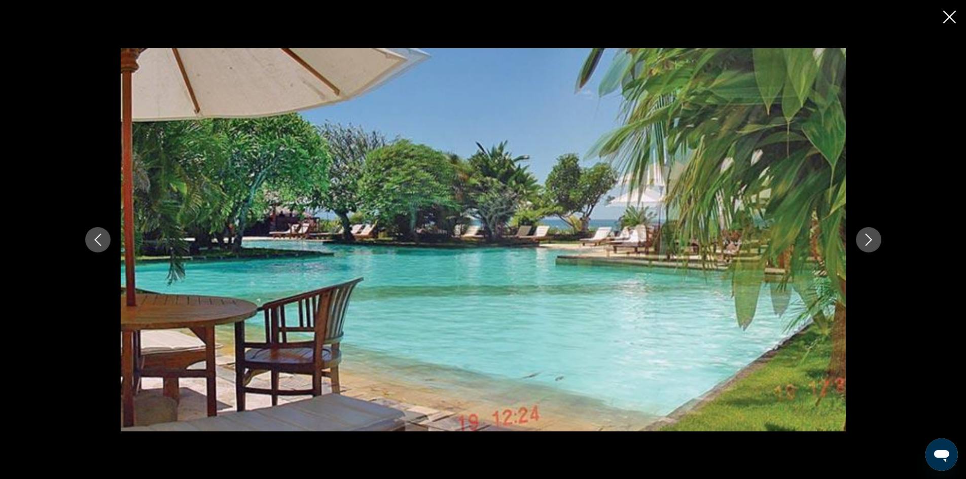
click at [869, 237] on icon "Next image" at bounding box center [868, 240] width 12 height 12
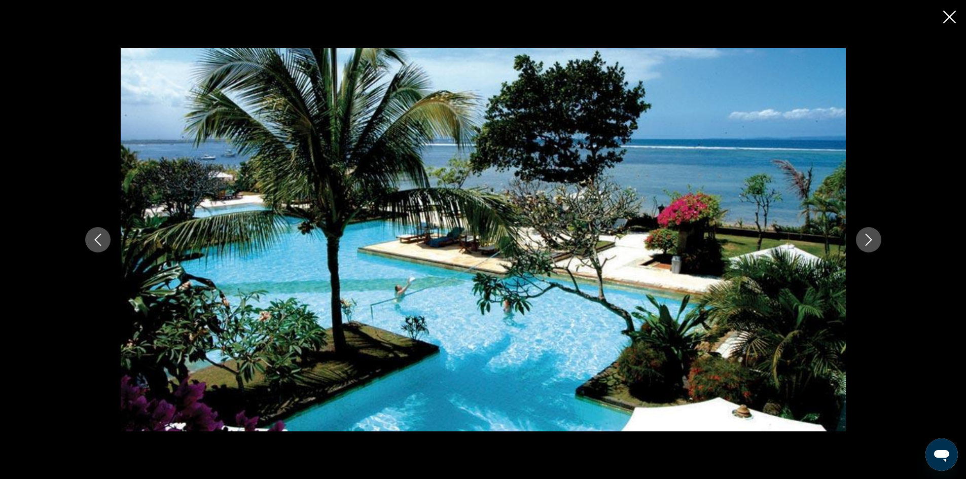
click at [869, 237] on icon "Next image" at bounding box center [868, 240] width 12 height 12
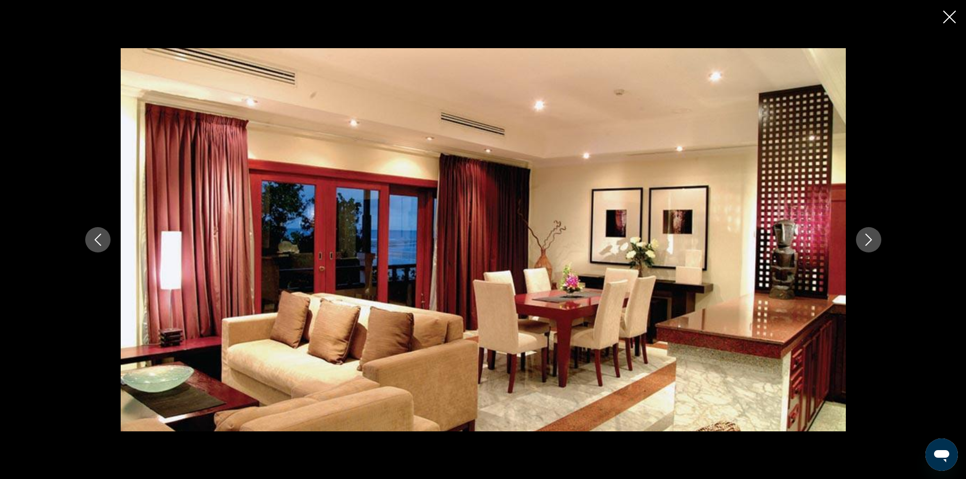
click at [869, 237] on icon "Next image" at bounding box center [868, 240] width 12 height 12
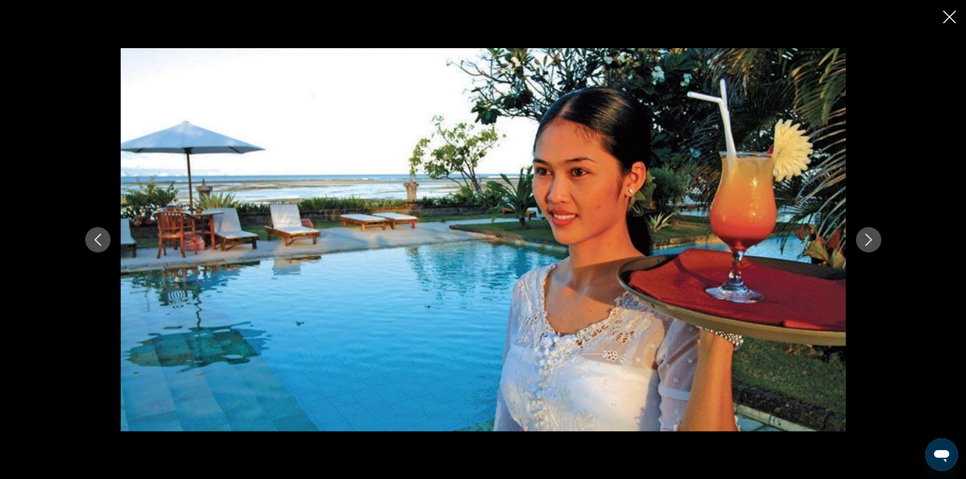
click at [869, 237] on icon "Next image" at bounding box center [868, 240] width 12 height 12
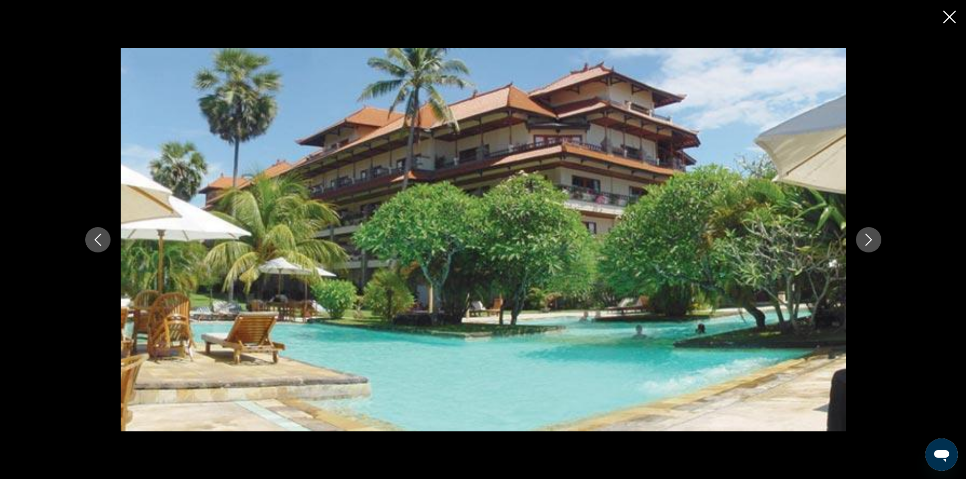
click at [953, 18] on icon "Close slideshow" at bounding box center [949, 17] width 13 height 13
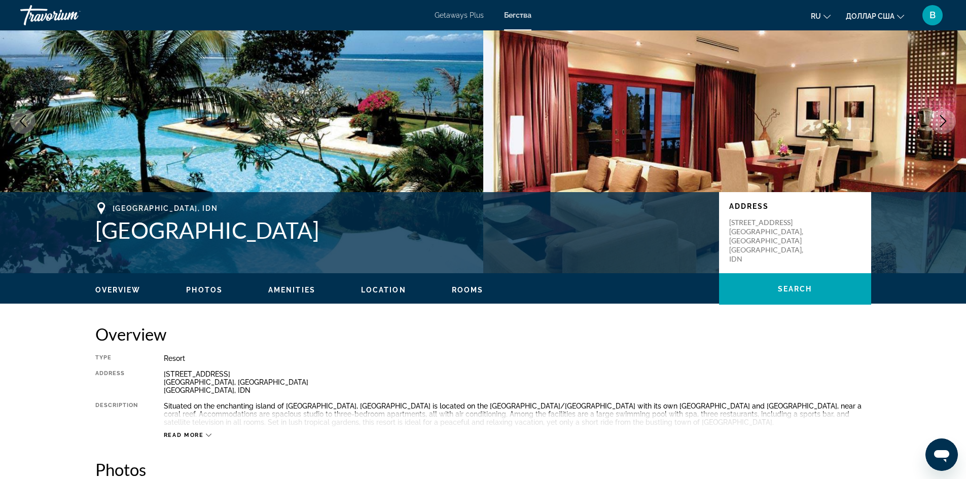
scroll to position [0, 0]
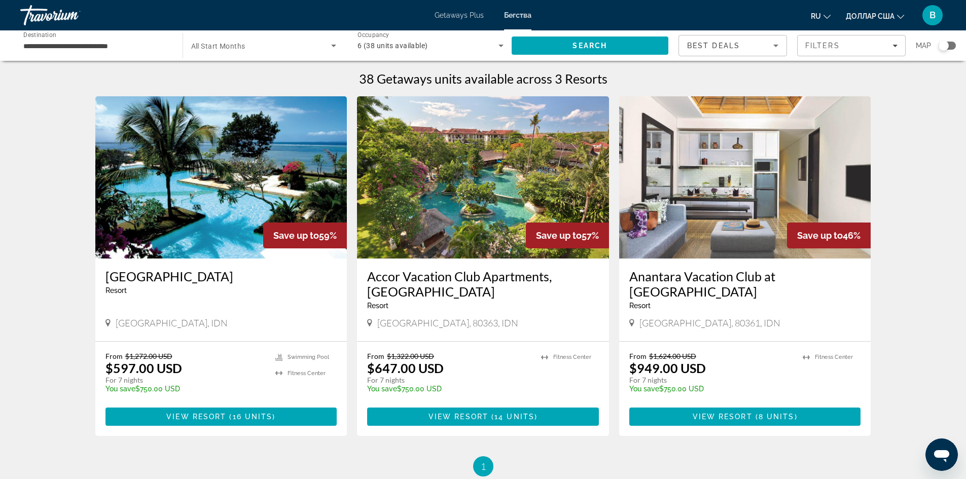
click at [457, 215] on img "Основное содержание" at bounding box center [483, 177] width 252 height 162
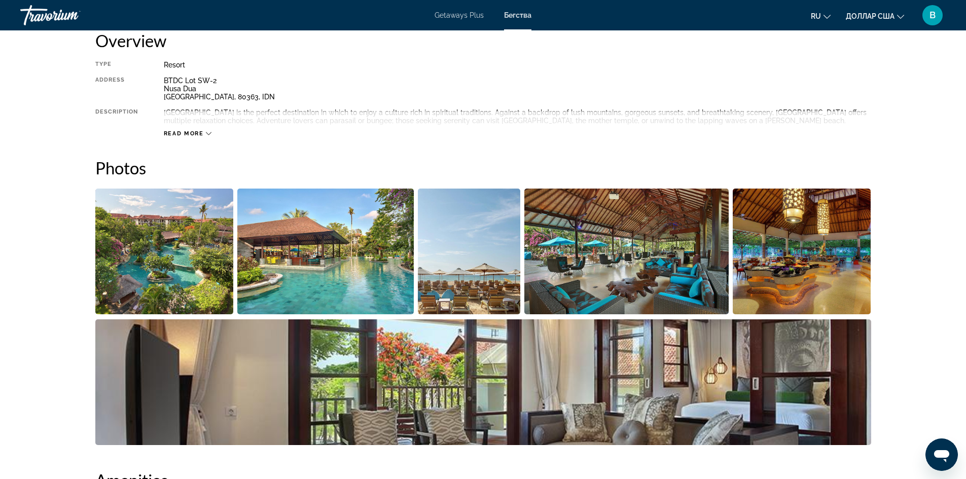
scroll to position [456, 0]
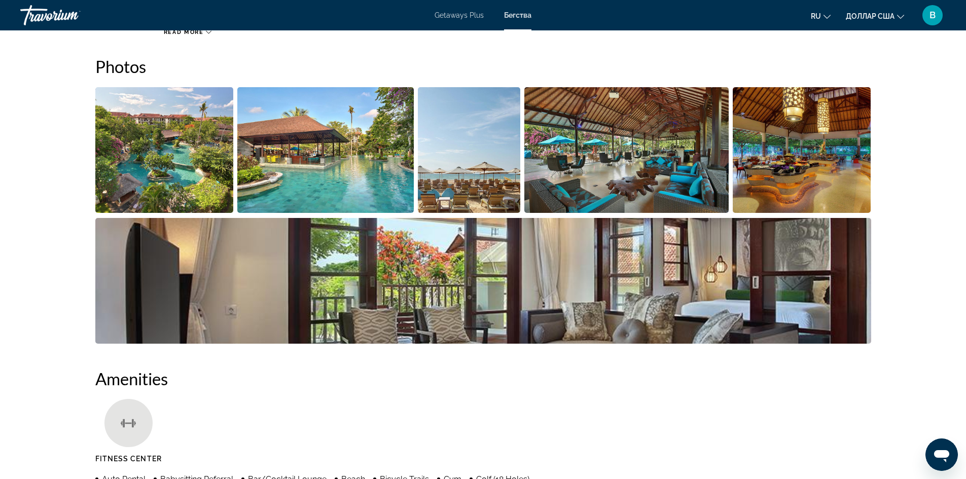
click at [175, 144] on img "Open full-screen image slider" at bounding box center [164, 150] width 138 height 126
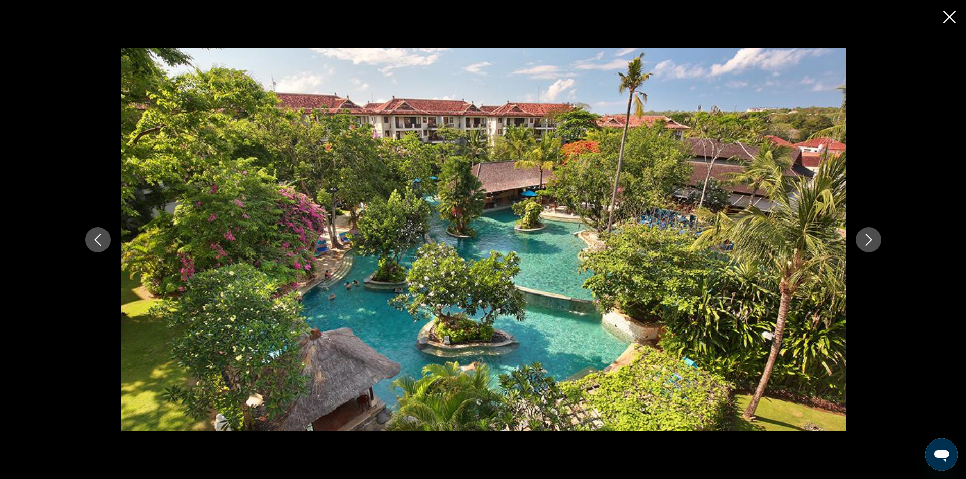
click at [872, 241] on icon "Next image" at bounding box center [868, 240] width 12 height 12
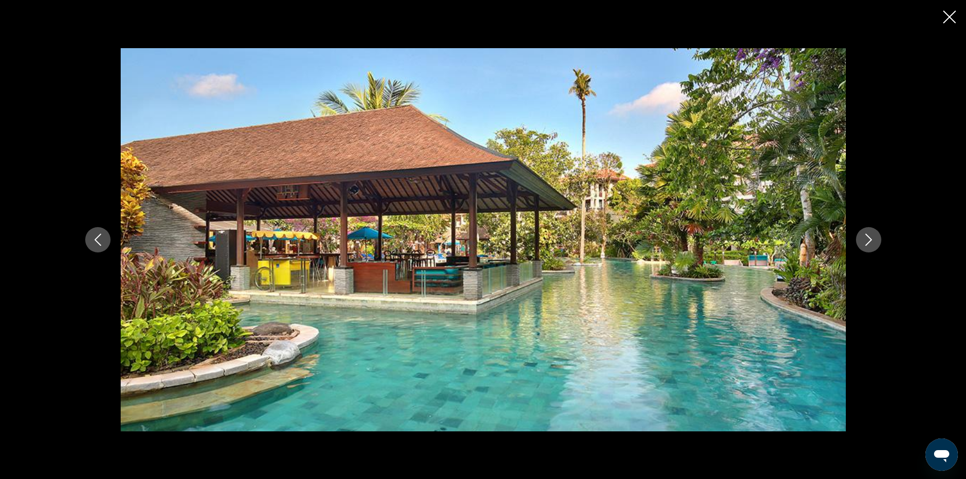
click at [872, 241] on icon "Next image" at bounding box center [868, 240] width 12 height 12
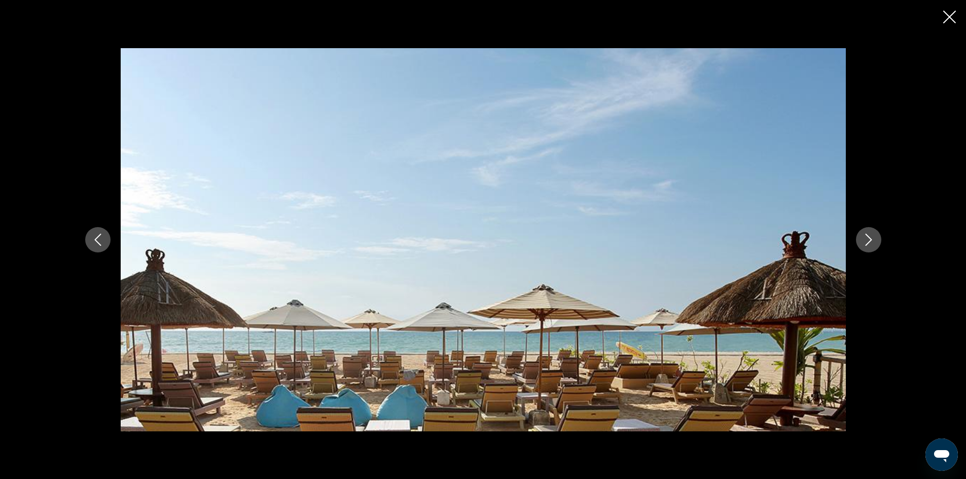
click at [872, 242] on icon "Next image" at bounding box center [868, 240] width 12 height 12
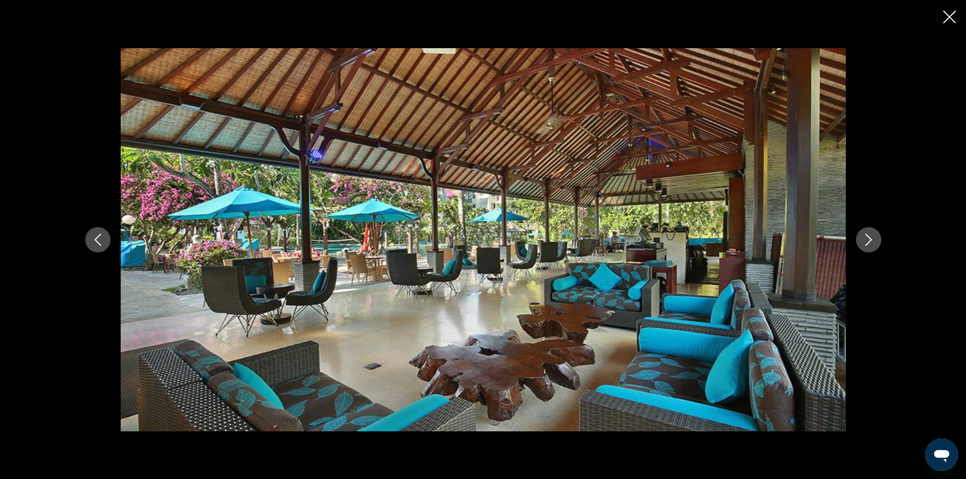
click at [872, 242] on icon "Next image" at bounding box center [868, 240] width 12 height 12
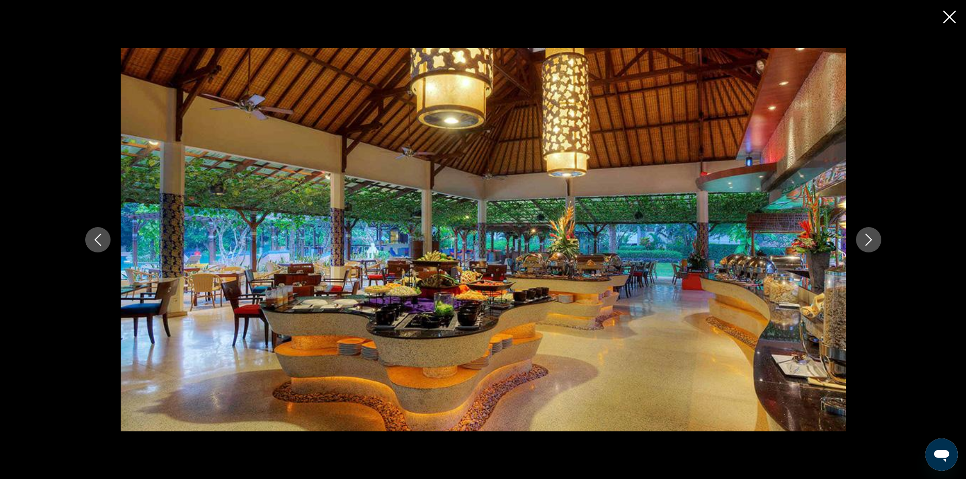
click at [872, 242] on icon "Next image" at bounding box center [868, 240] width 12 height 12
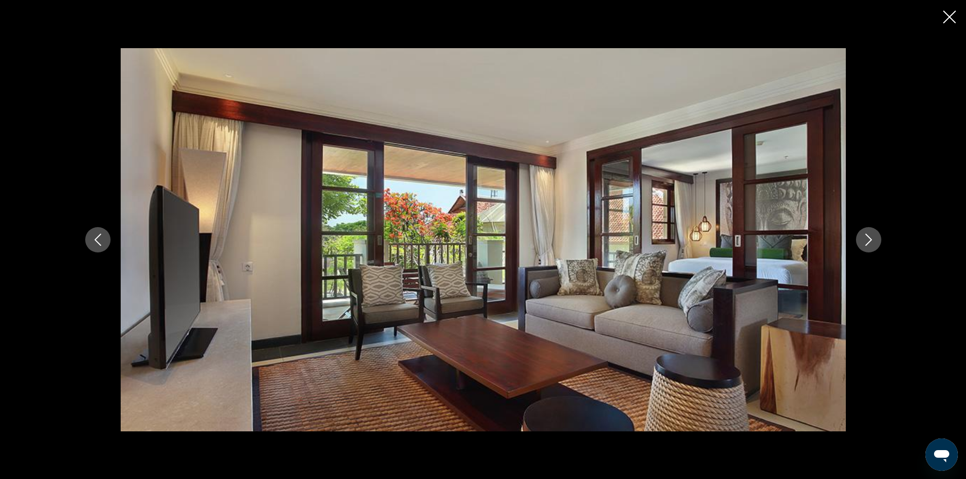
click at [872, 242] on icon "Next image" at bounding box center [868, 240] width 12 height 12
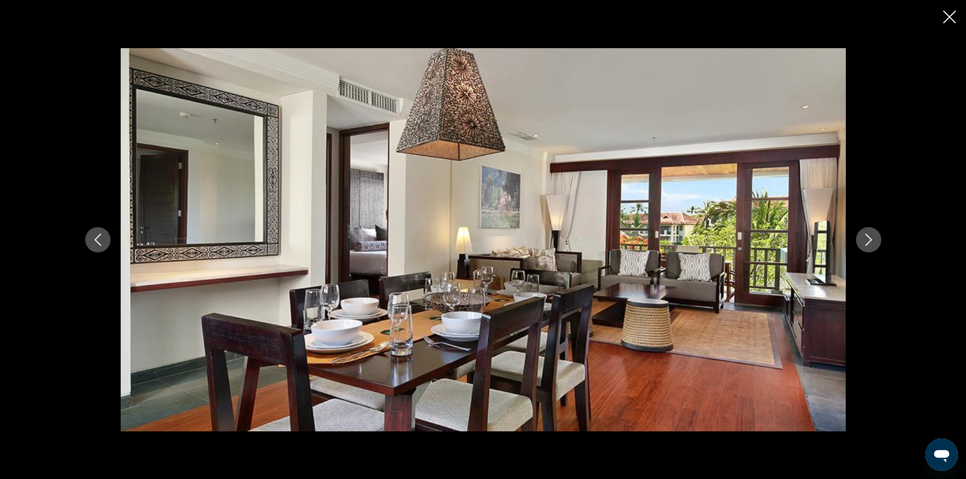
click at [872, 242] on icon "Next image" at bounding box center [868, 240] width 12 height 12
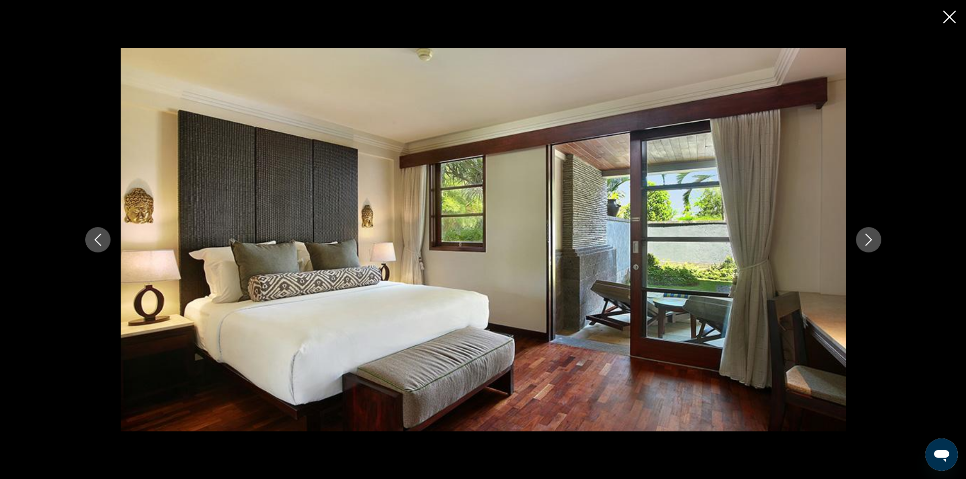
click at [872, 242] on icon "Next image" at bounding box center [868, 240] width 12 height 12
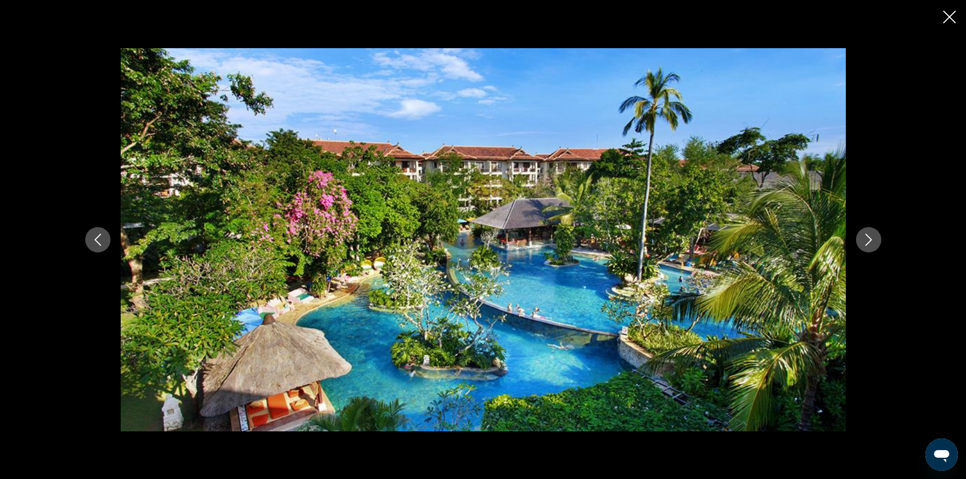
click at [872, 242] on icon "Next image" at bounding box center [868, 240] width 12 height 12
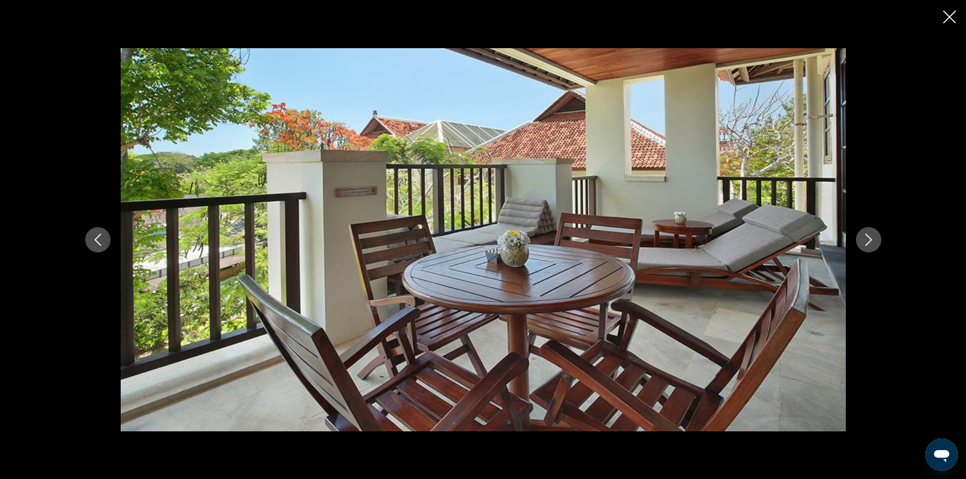
click at [872, 242] on icon "Next image" at bounding box center [868, 240] width 12 height 12
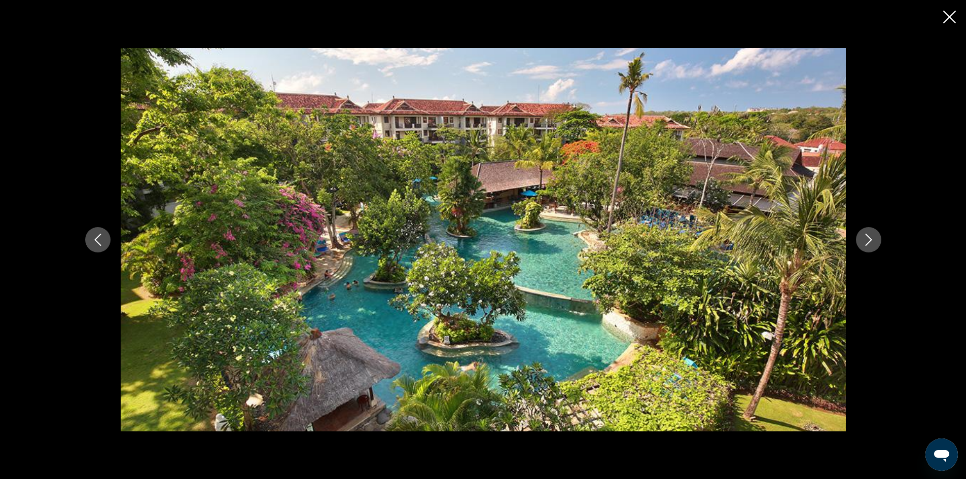
click at [872, 242] on icon "Next image" at bounding box center [868, 240] width 12 height 12
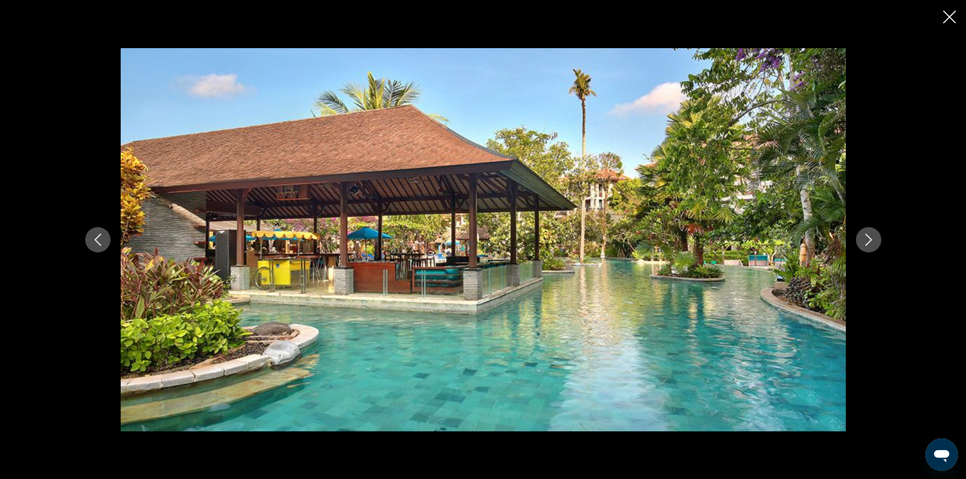
click at [872, 242] on icon "Next image" at bounding box center [868, 240] width 12 height 12
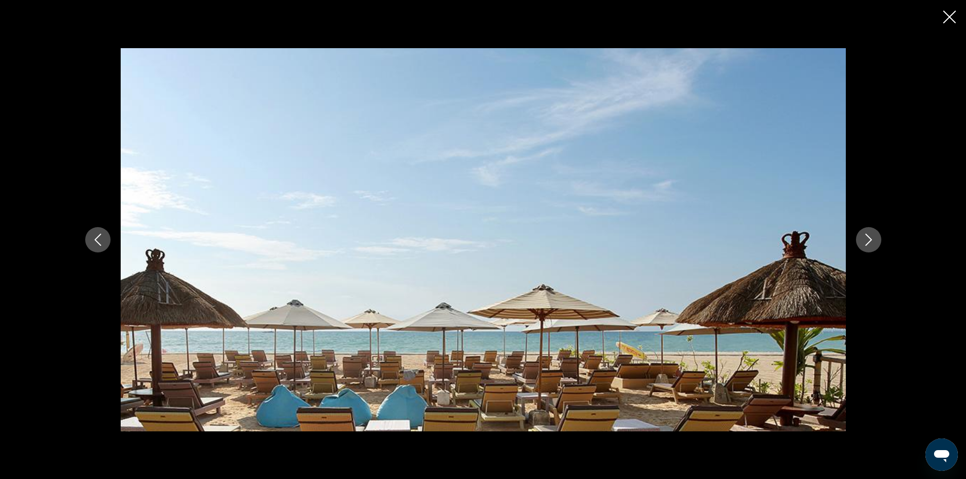
click at [872, 242] on icon "Next image" at bounding box center [868, 240] width 12 height 12
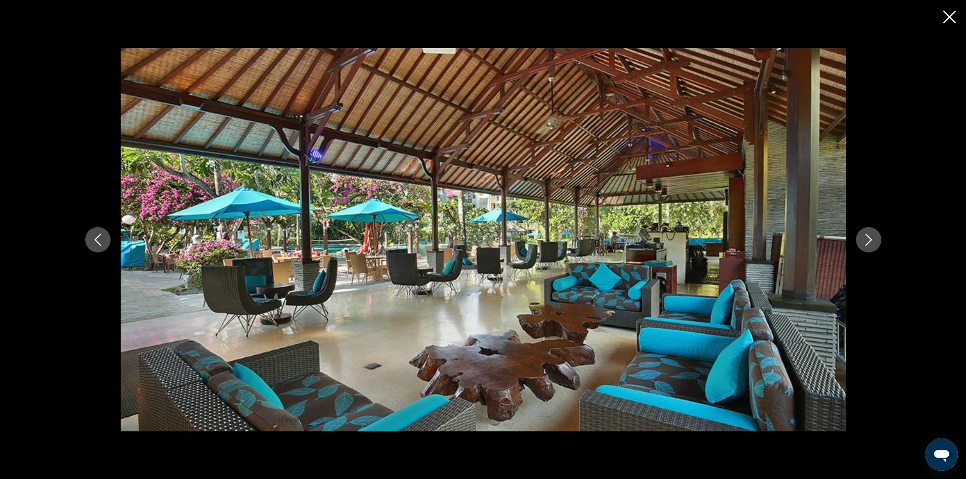
click at [950, 16] on icon "Close slideshow" at bounding box center [949, 17] width 13 height 13
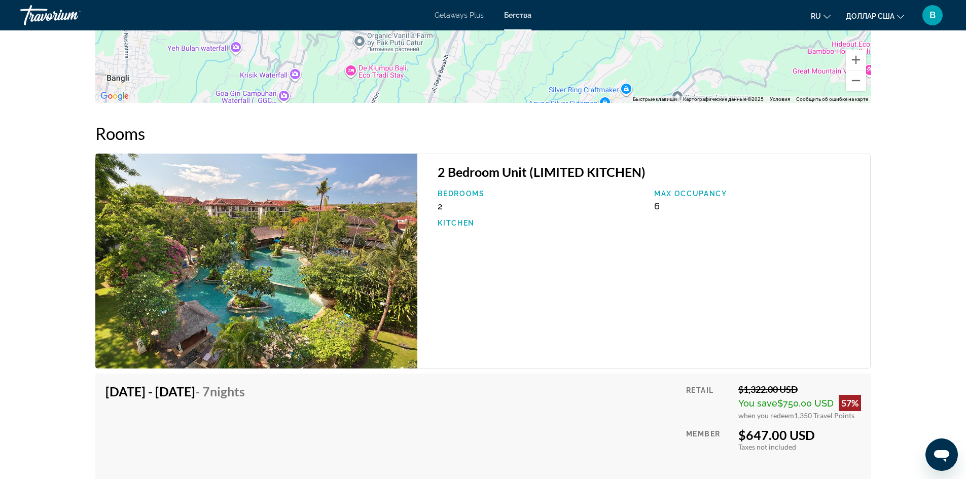
scroll to position [1521, 0]
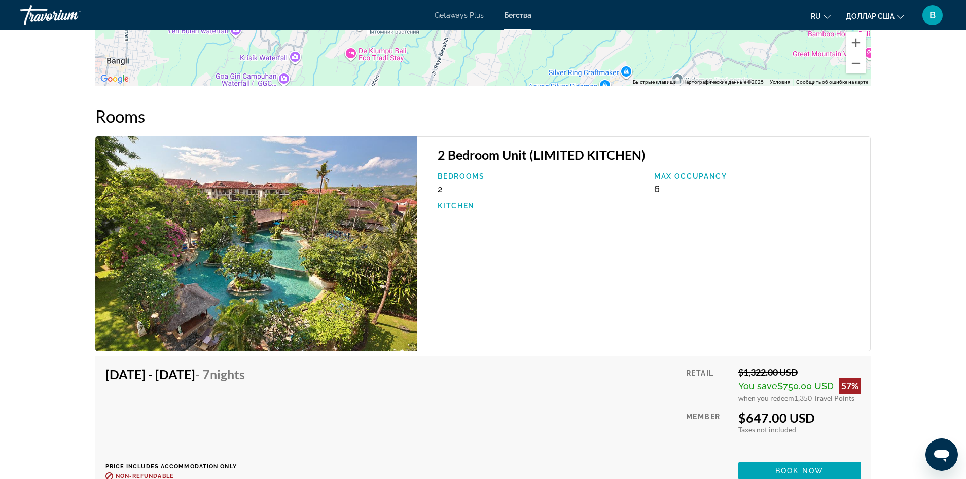
click at [447, 179] on p "Bedrooms" at bounding box center [541, 176] width 206 height 8
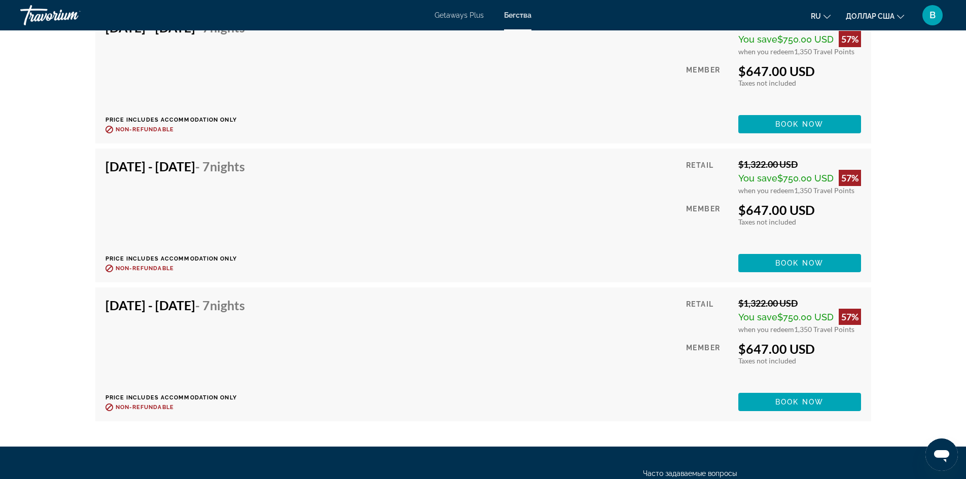
scroll to position [2485, 0]
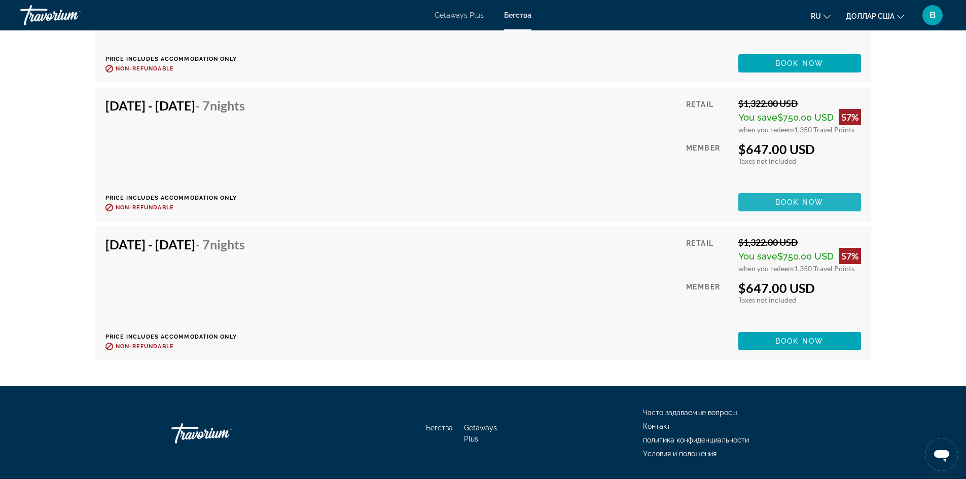
click at [824, 204] on span "Основное содержание" at bounding box center [799, 202] width 123 height 24
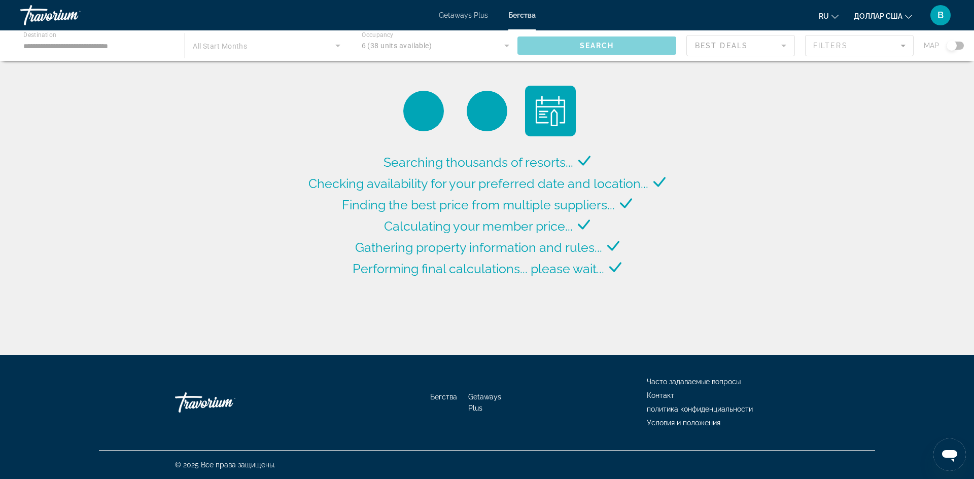
click at [111, 40] on div "Основное содержание" at bounding box center [487, 45] width 974 height 30
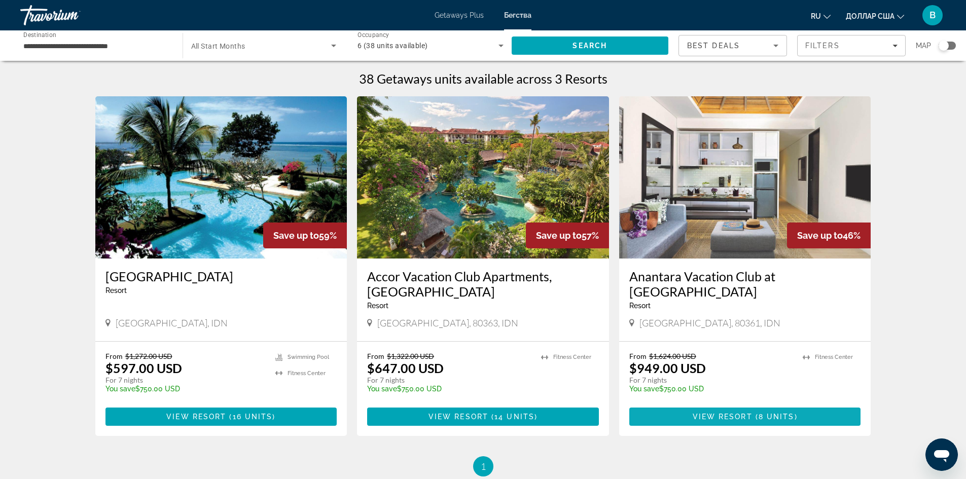
click at [738, 418] on span "View Resort" at bounding box center [723, 417] width 60 height 8
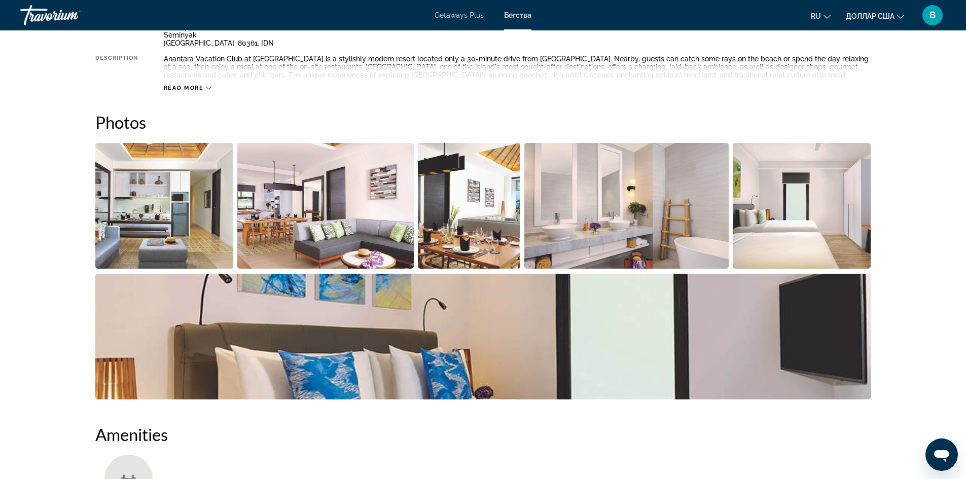
scroll to position [405, 0]
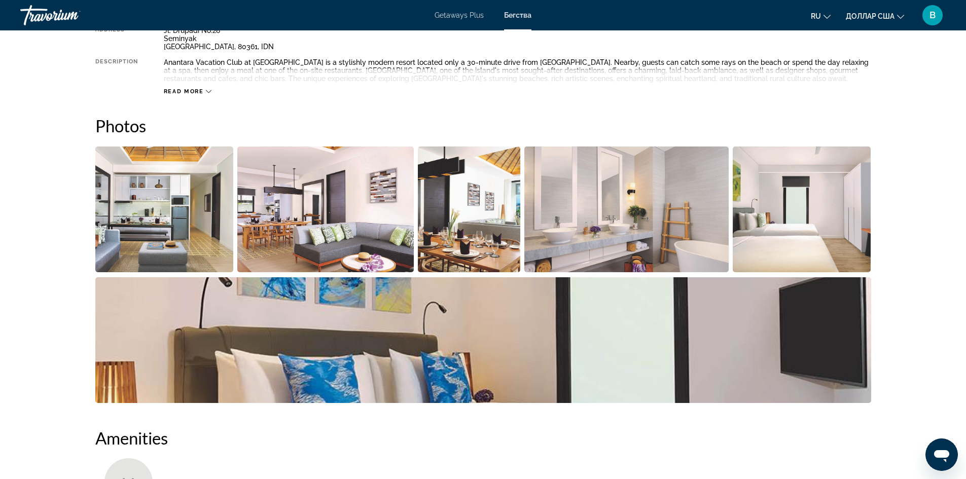
click at [200, 229] on img "Open full-screen image slider" at bounding box center [164, 210] width 138 height 126
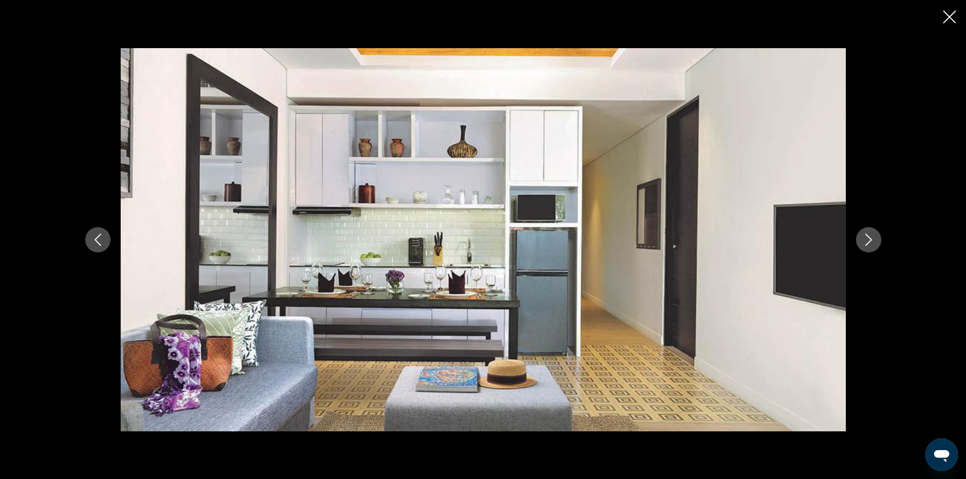
click at [873, 239] on icon "Next image" at bounding box center [868, 240] width 12 height 12
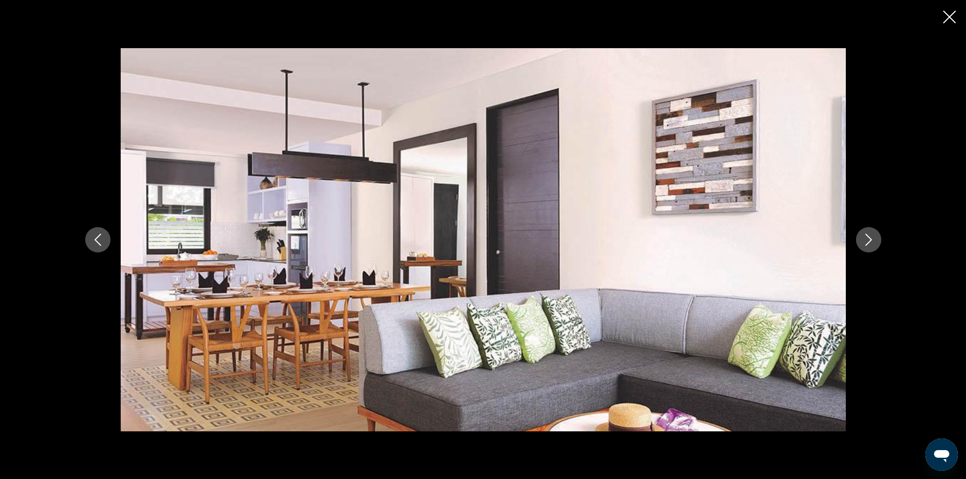
click at [868, 240] on icon "Next image" at bounding box center [868, 240] width 12 height 12
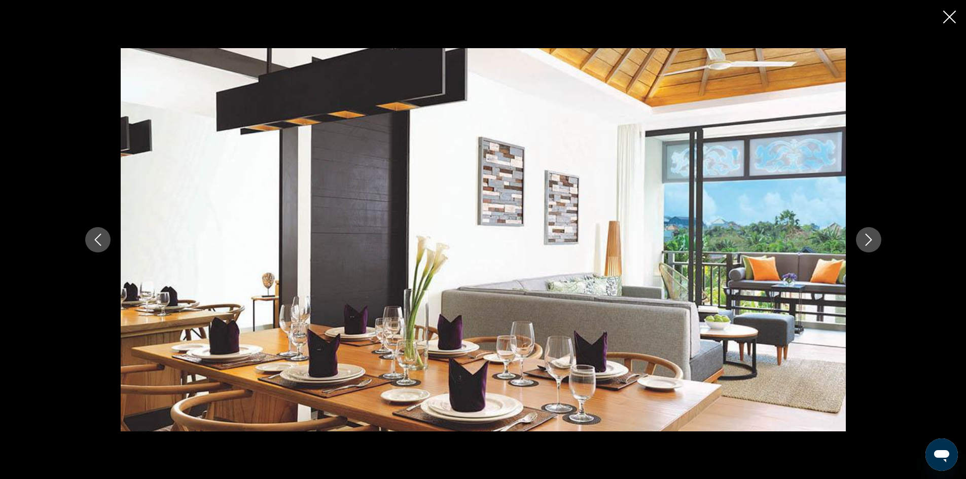
click at [868, 240] on icon "Next image" at bounding box center [868, 240] width 12 height 12
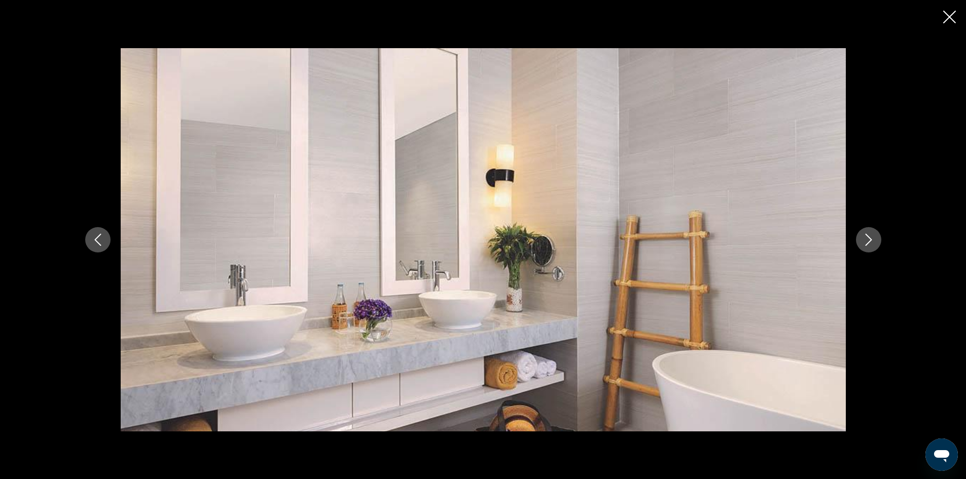
click at [868, 240] on icon "Next image" at bounding box center [868, 240] width 12 height 12
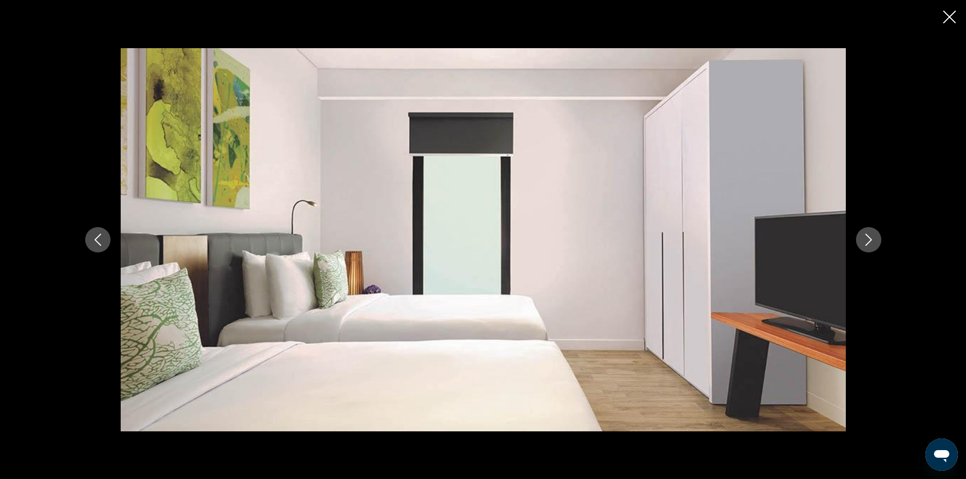
click at [868, 240] on icon "Next image" at bounding box center [868, 240] width 12 height 12
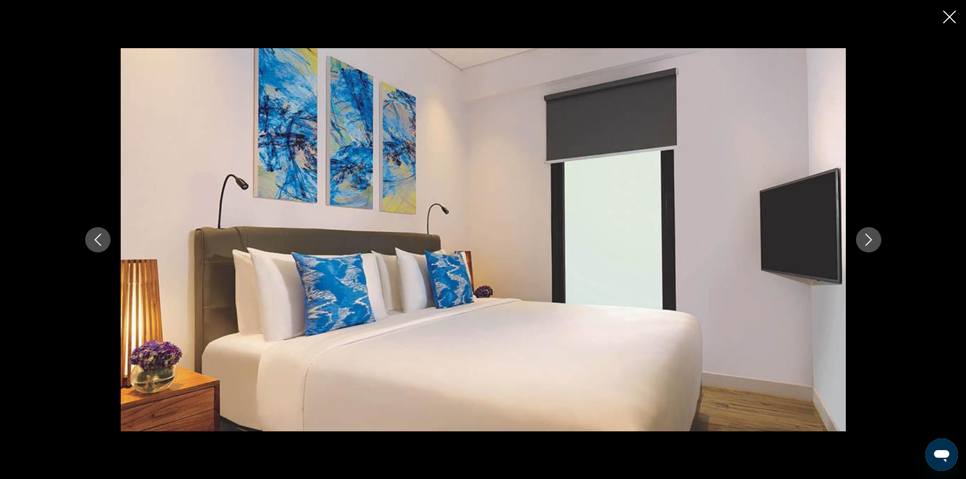
click at [868, 240] on icon "Next image" at bounding box center [868, 240] width 12 height 12
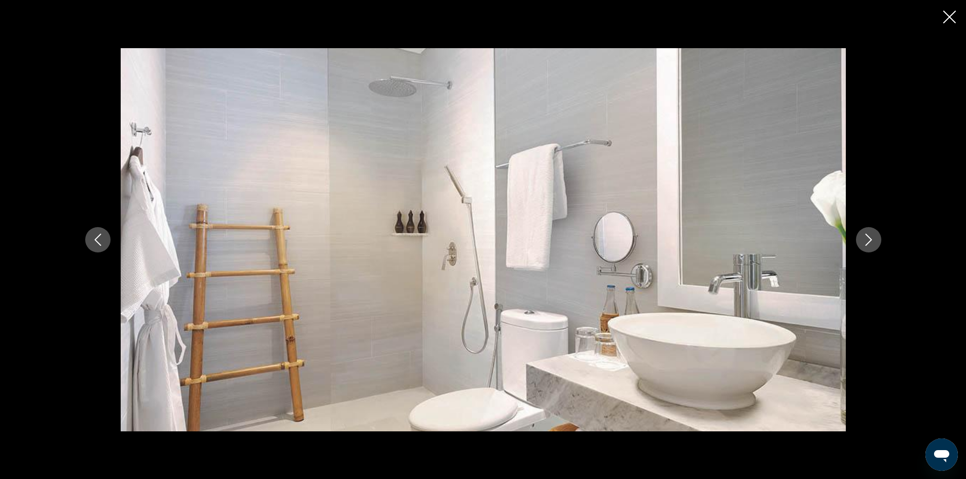
click at [868, 240] on icon "Next image" at bounding box center [868, 240] width 12 height 12
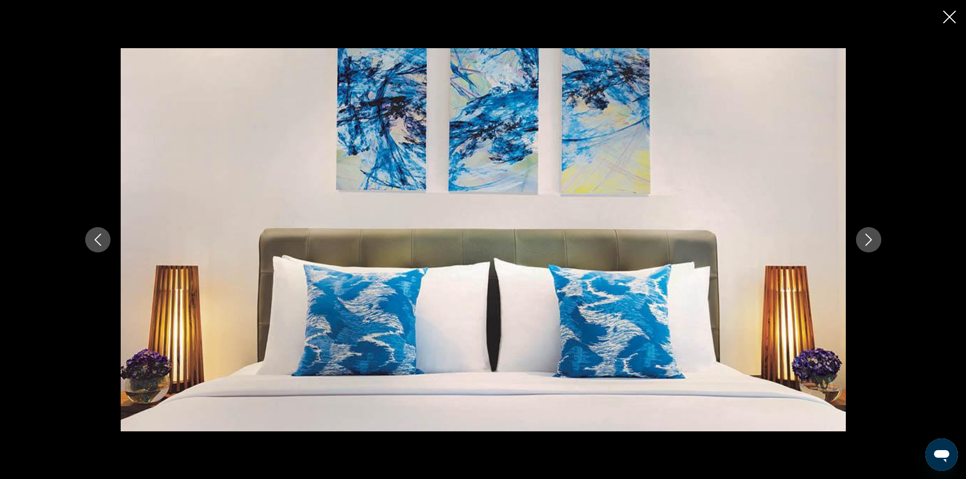
click at [868, 240] on icon "Next image" at bounding box center [868, 240] width 12 height 12
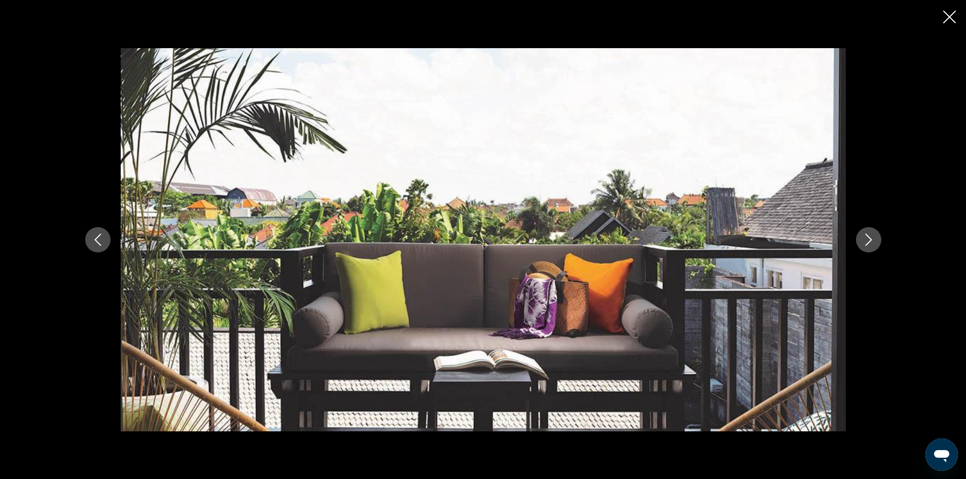
click at [868, 240] on icon "Next image" at bounding box center [868, 240] width 12 height 12
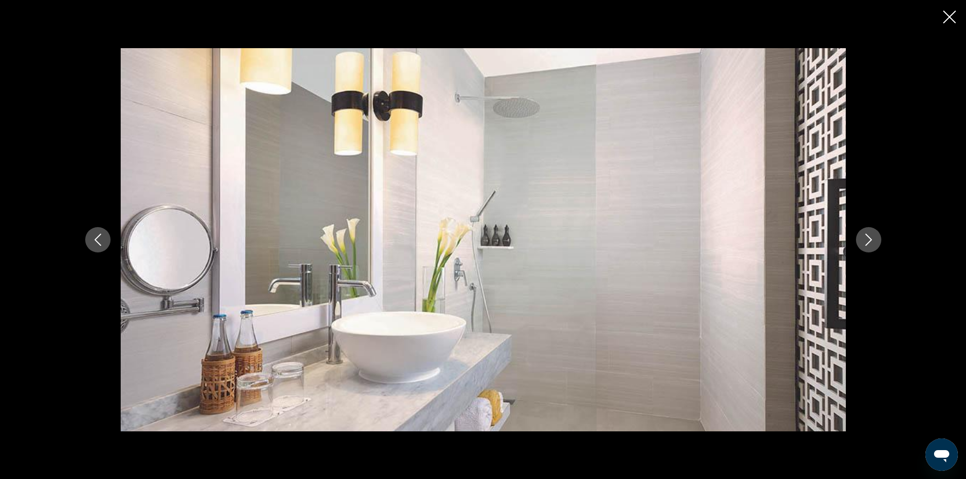
click at [868, 240] on icon "Next image" at bounding box center [868, 240] width 12 height 12
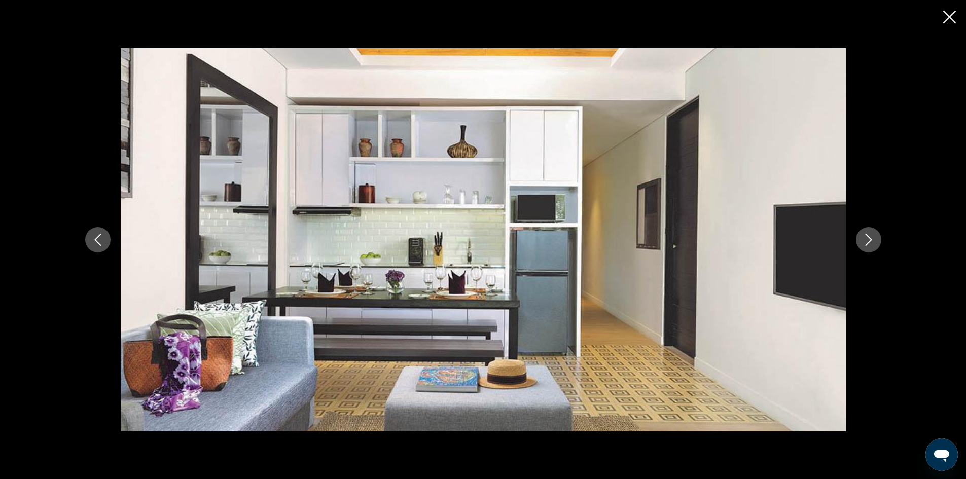
click at [868, 240] on icon "Next image" at bounding box center [868, 240] width 12 height 12
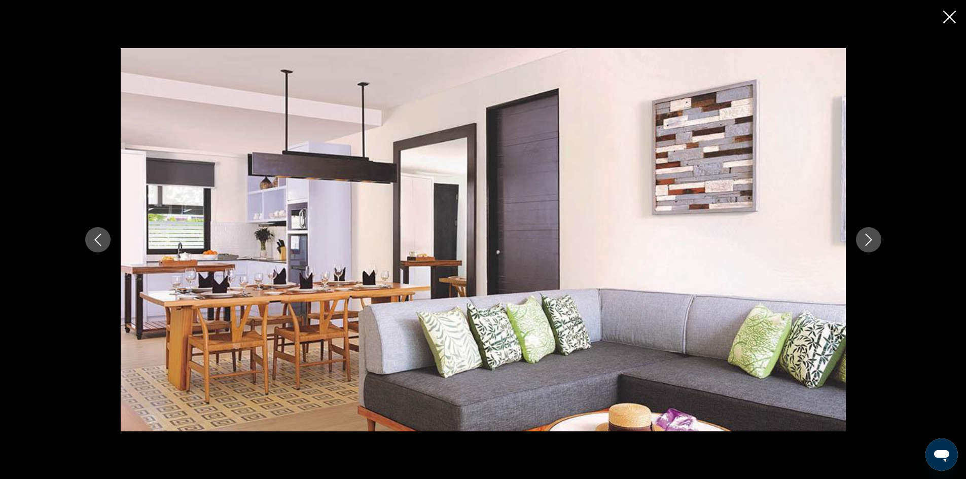
click at [868, 240] on icon "Next image" at bounding box center [868, 240] width 12 height 12
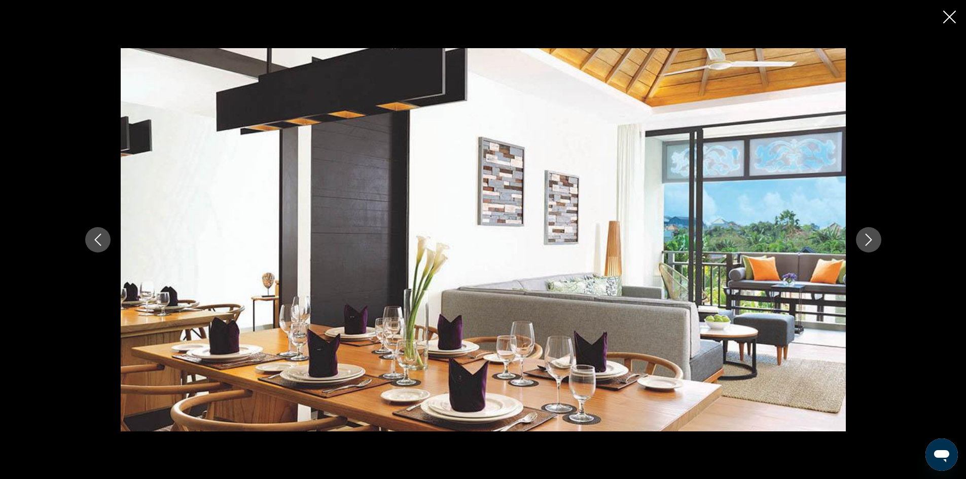
click at [867, 234] on icon "Next image" at bounding box center [868, 240] width 12 height 12
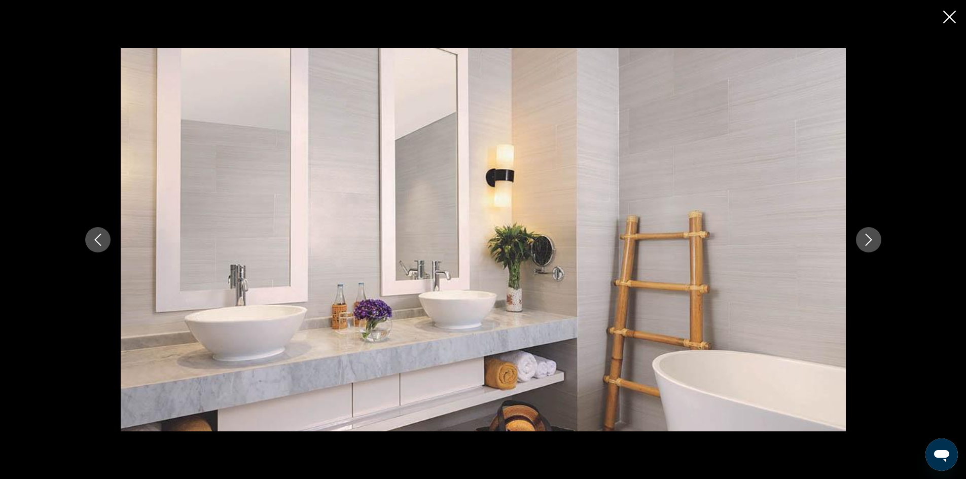
click at [864, 239] on icon "Next image" at bounding box center [868, 240] width 12 height 12
